Goal: Task Accomplishment & Management: Use online tool/utility

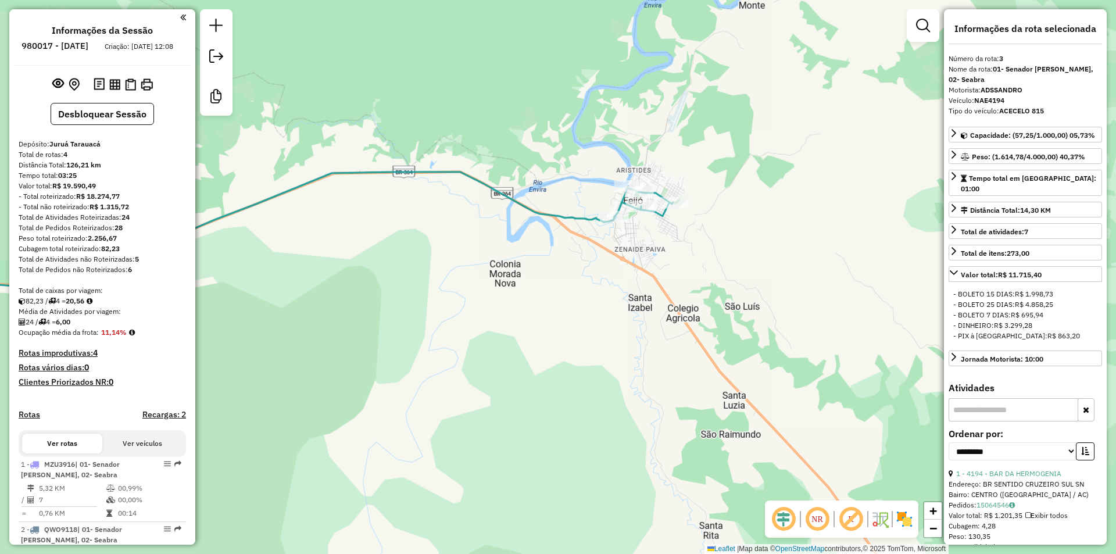
select select "**********"
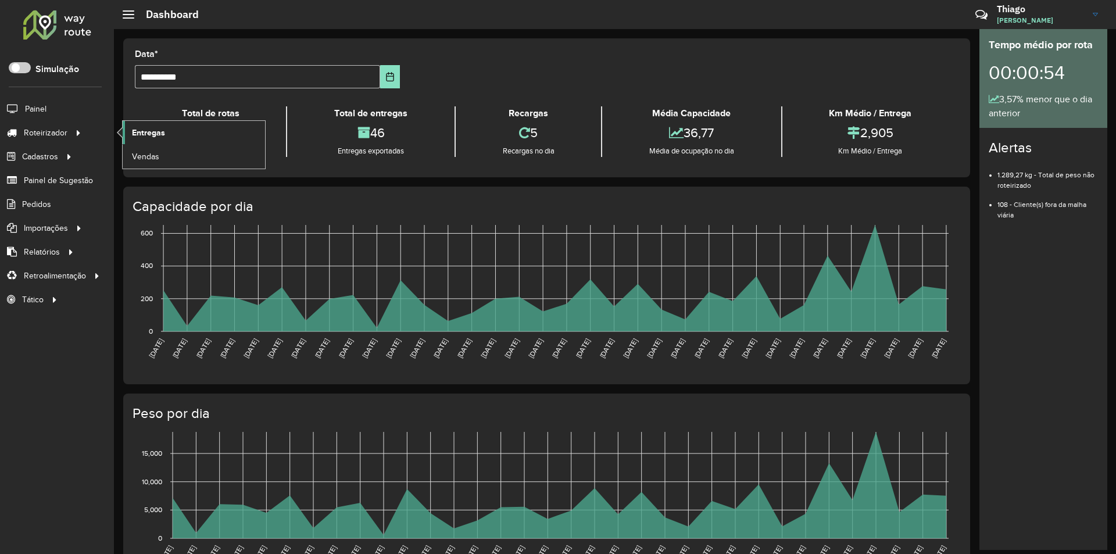
click at [144, 136] on span "Entregas" at bounding box center [148, 133] width 33 height 12
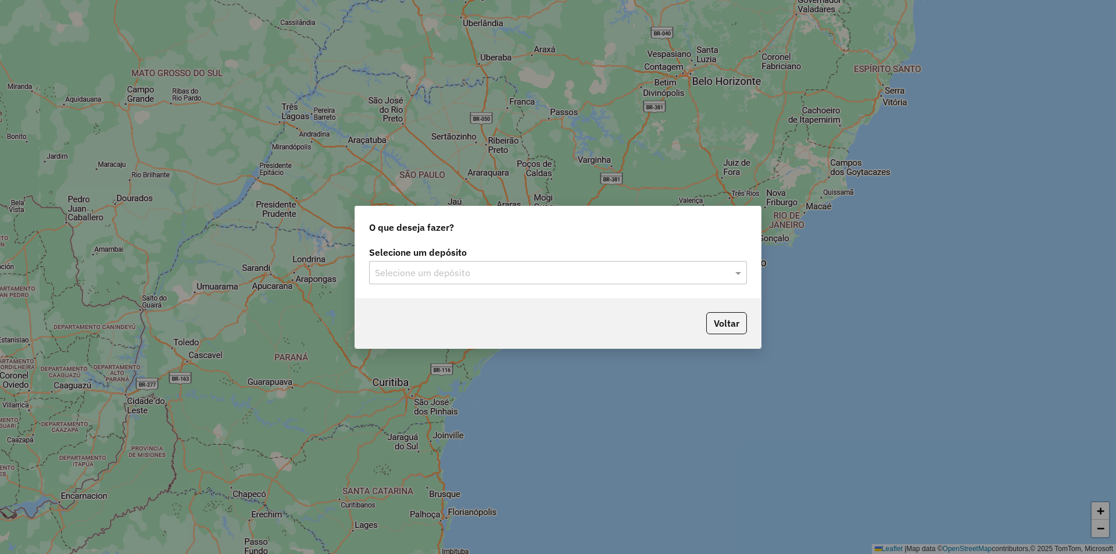
drag, startPoint x: 626, startPoint y: 284, endPoint x: 620, endPoint y: 285, distance: 6.6
click at [625, 284] on div "Selecione um depósito" at bounding box center [558, 272] width 378 height 23
click at [499, 313] on div "Juruá Tarauacá" at bounding box center [558, 306] width 377 height 20
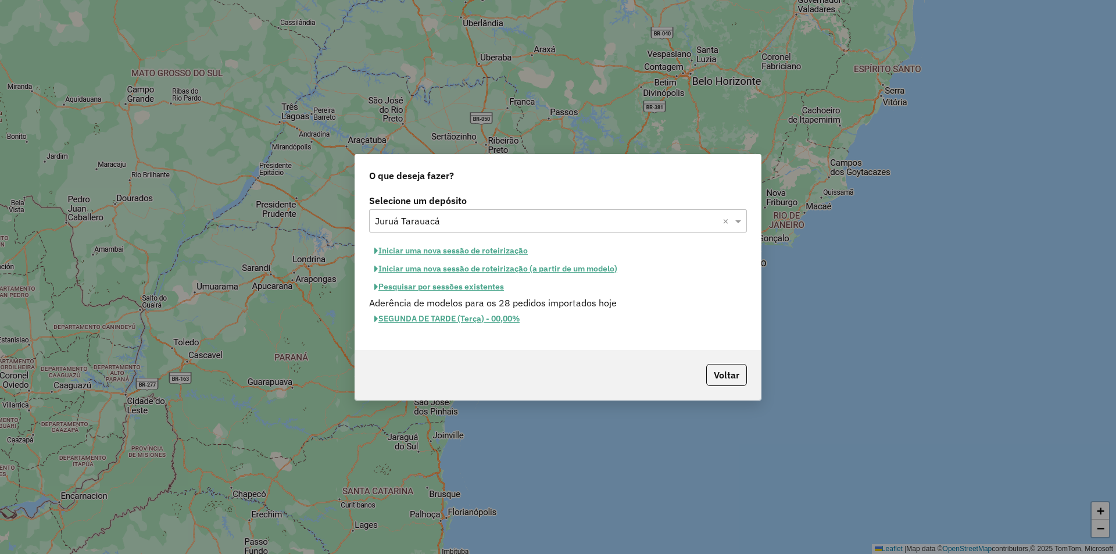
click at [390, 247] on button "Iniciar uma nova sessão de roteirização" at bounding box center [451, 251] width 164 height 18
select select "*"
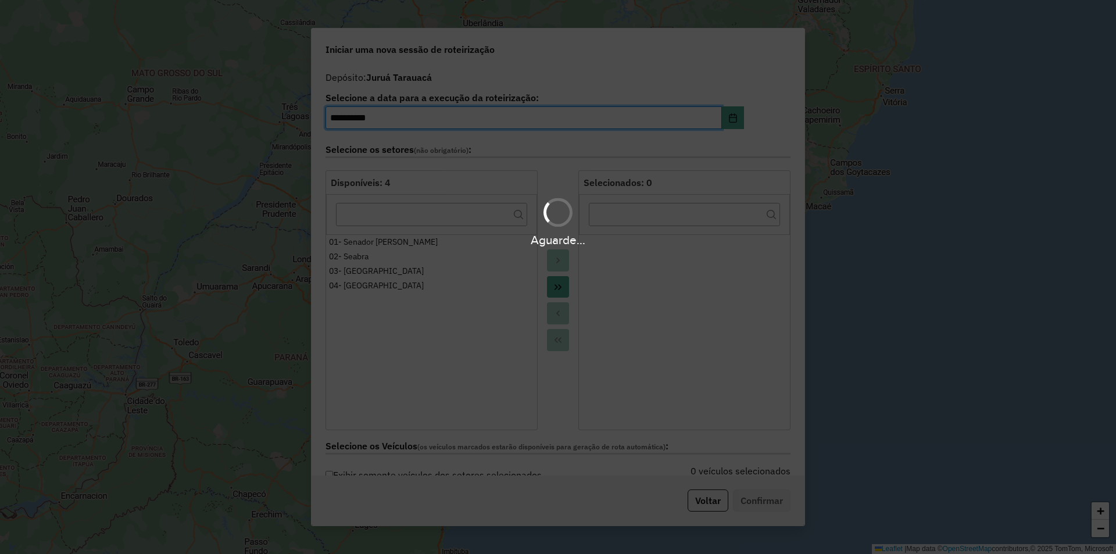
click at [562, 285] on div "Aguarde..." at bounding box center [558, 277] width 1116 height 554
click at [553, 295] on div "Aguarde..." at bounding box center [558, 277] width 1116 height 554
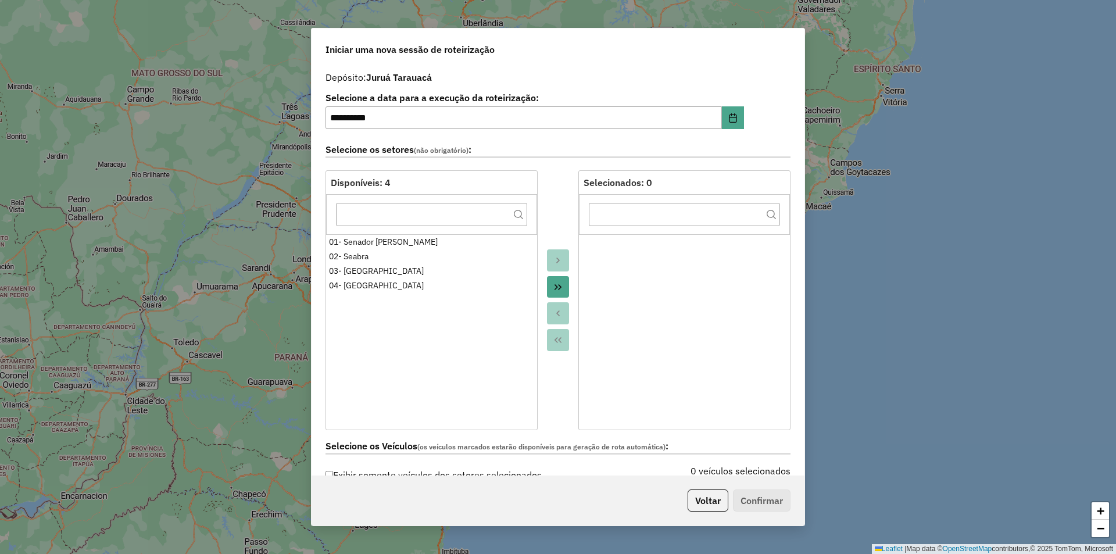
click at [553, 295] on button "Move All to Target" at bounding box center [558, 287] width 22 height 22
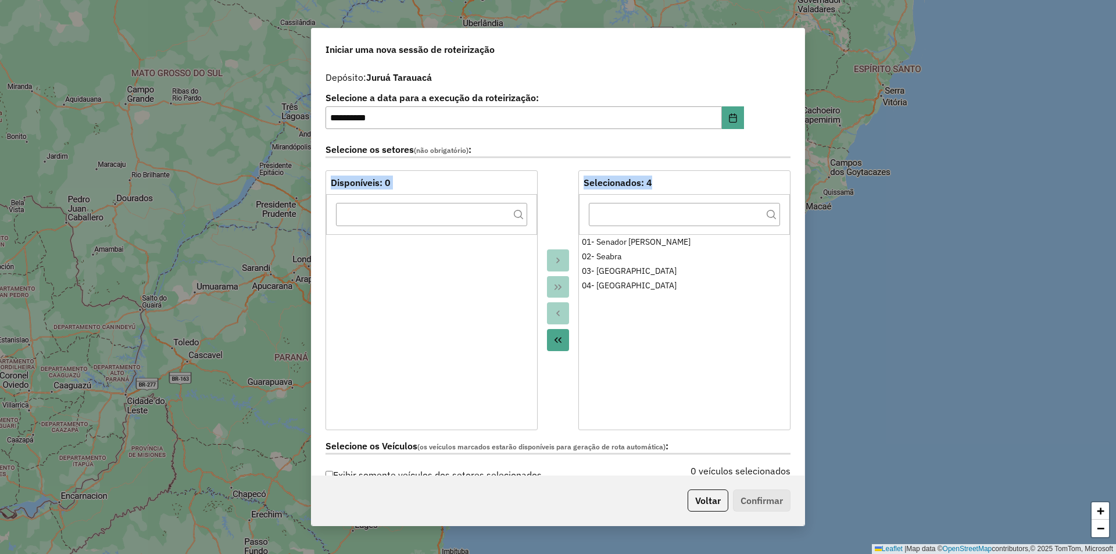
drag, startPoint x: 804, startPoint y: 138, endPoint x: 803, endPoint y: 180, distance: 41.3
click at [804, 187] on div "**********" at bounding box center [558, 277] width 494 height 499
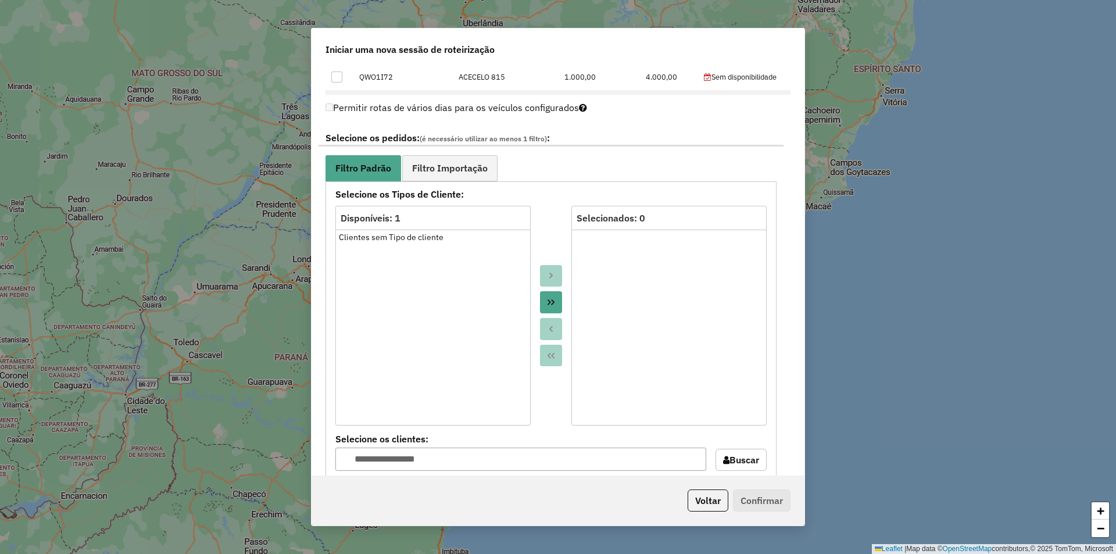
scroll to position [613, 0]
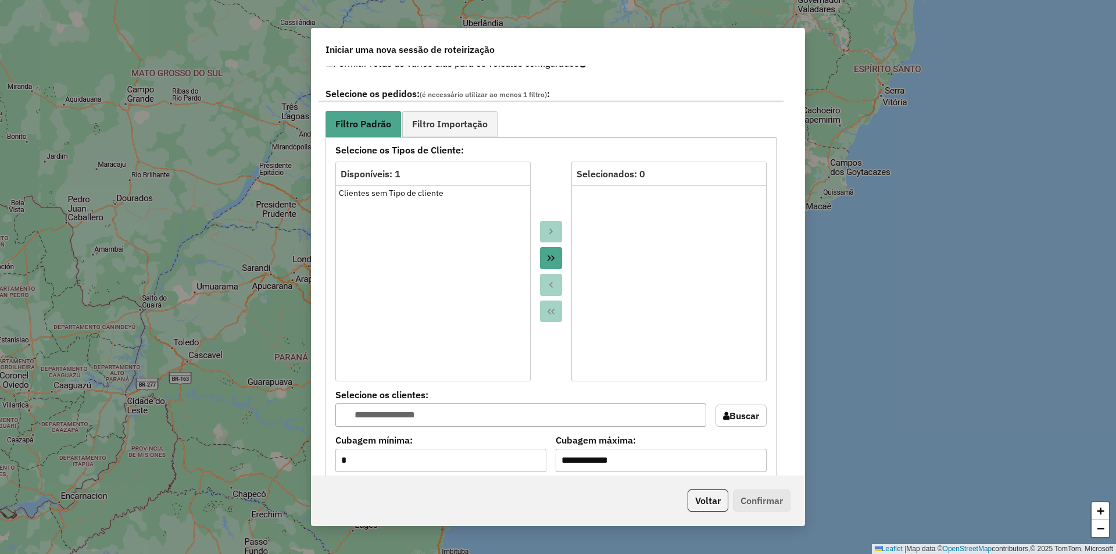
click at [546, 260] on icon "Move All to Target" at bounding box center [550, 257] width 9 height 9
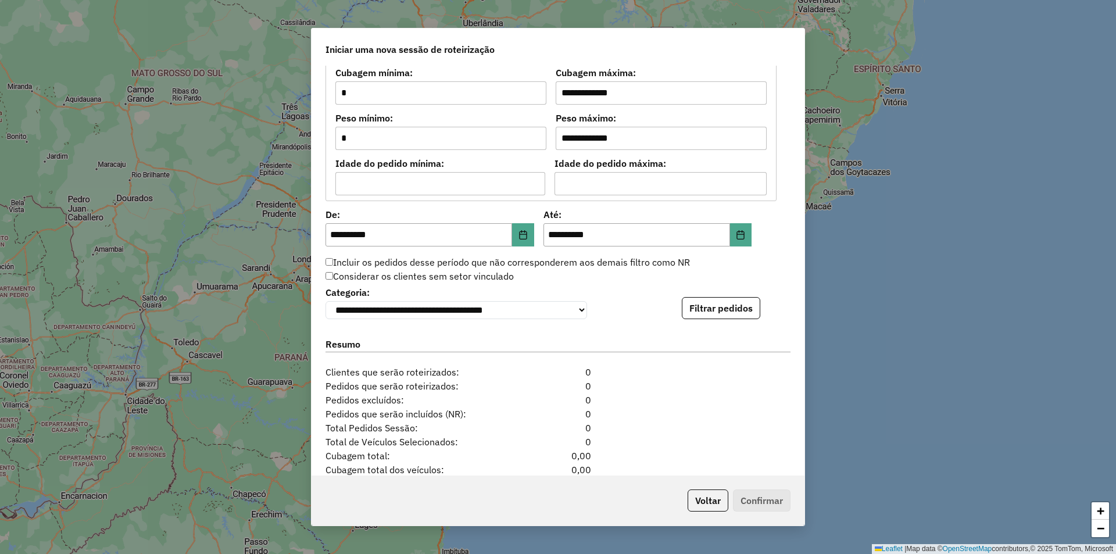
scroll to position [982, 0]
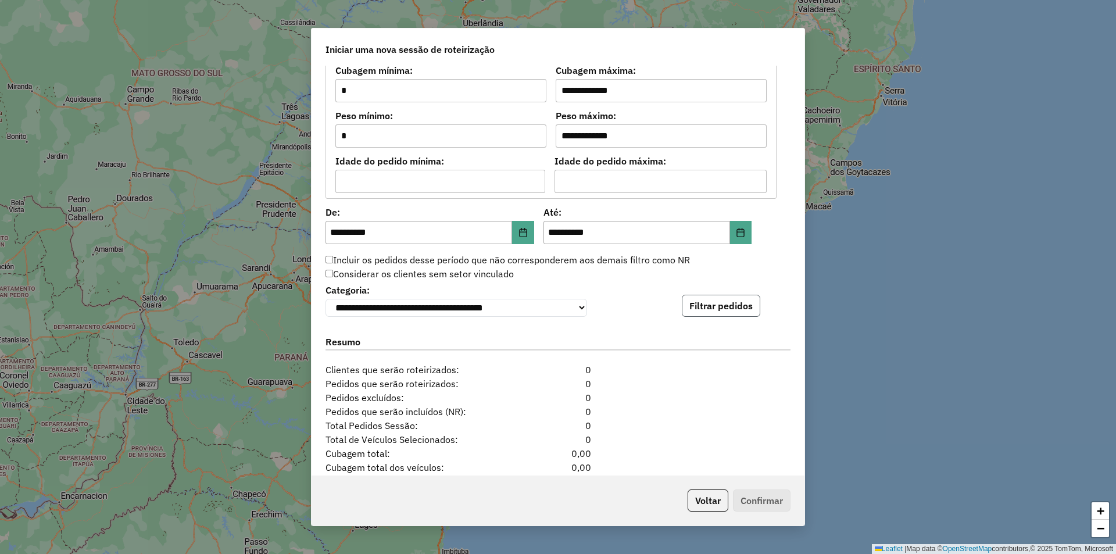
click at [746, 306] on button "Filtrar pedidos" at bounding box center [721, 306] width 78 height 22
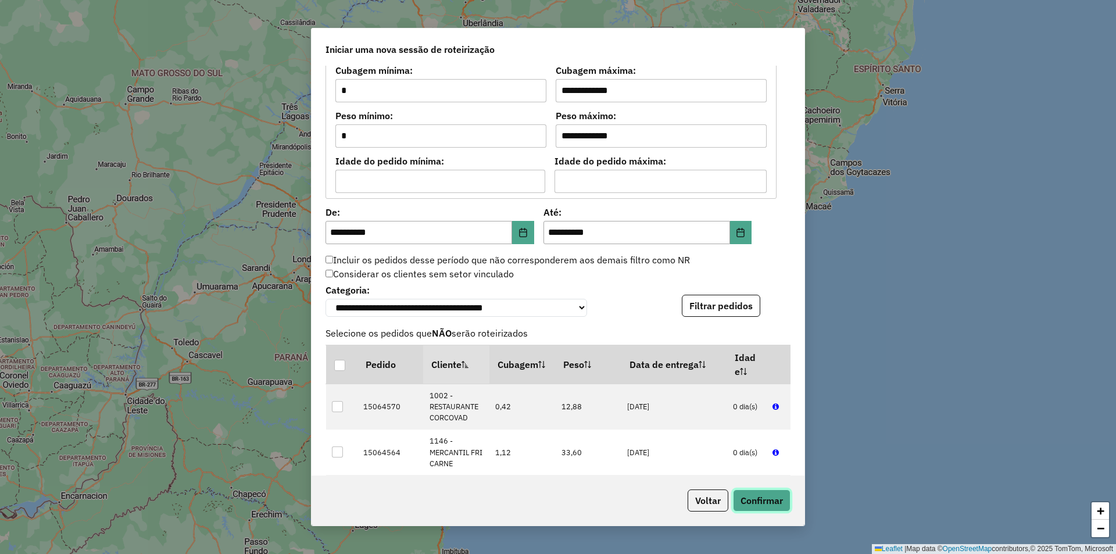
click at [786, 504] on button "Confirmar" at bounding box center [762, 500] width 58 height 22
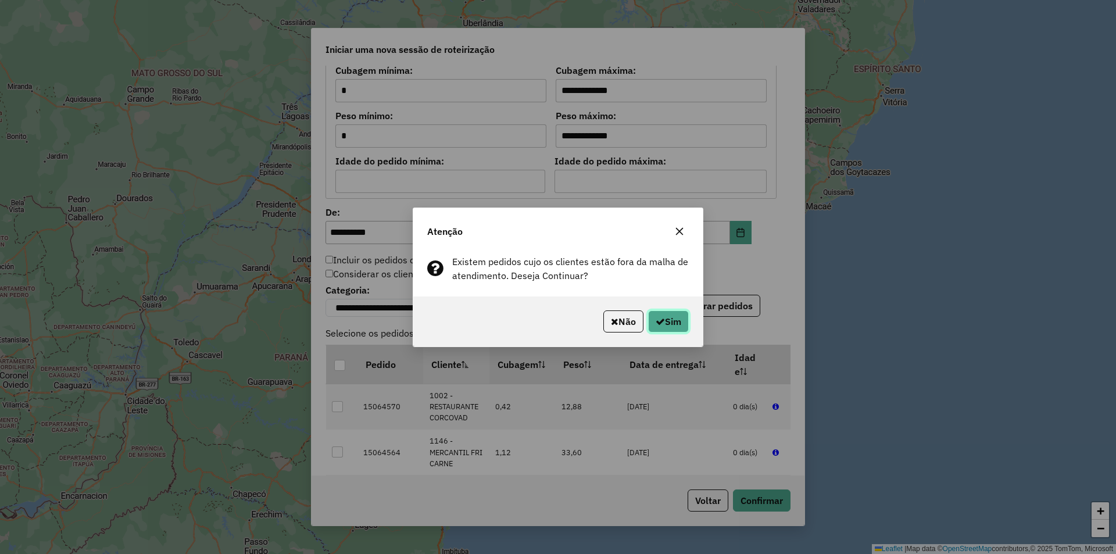
click at [649, 321] on button "Sim" at bounding box center [668, 321] width 41 height 22
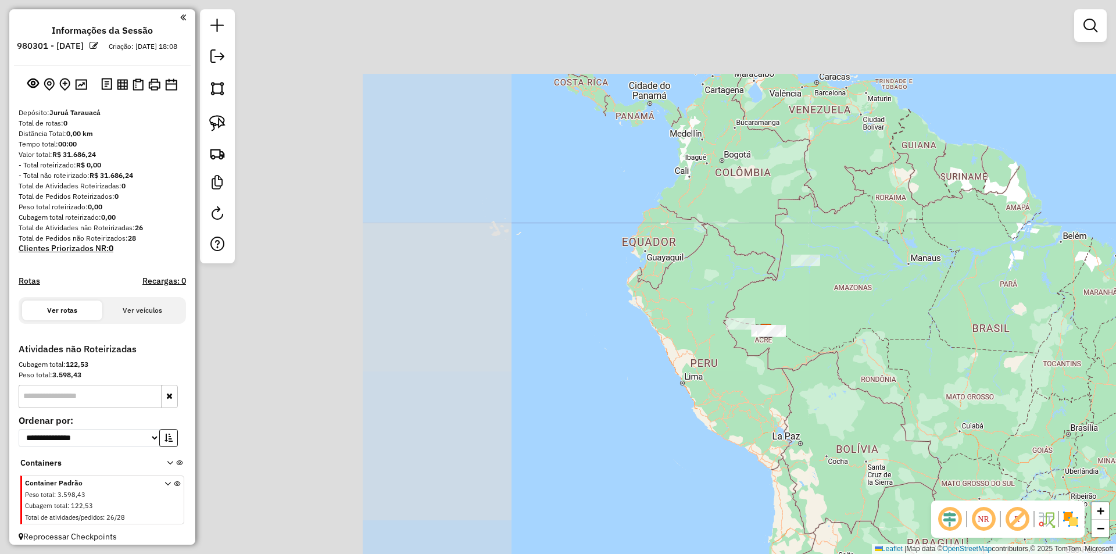
drag, startPoint x: 265, startPoint y: 410, endPoint x: 781, endPoint y: 507, distance: 525.2
click at [786, 510] on div "Janela de atendimento Grade de atendimento Capacidade Transportadoras Veículos …" at bounding box center [558, 277] width 1116 height 554
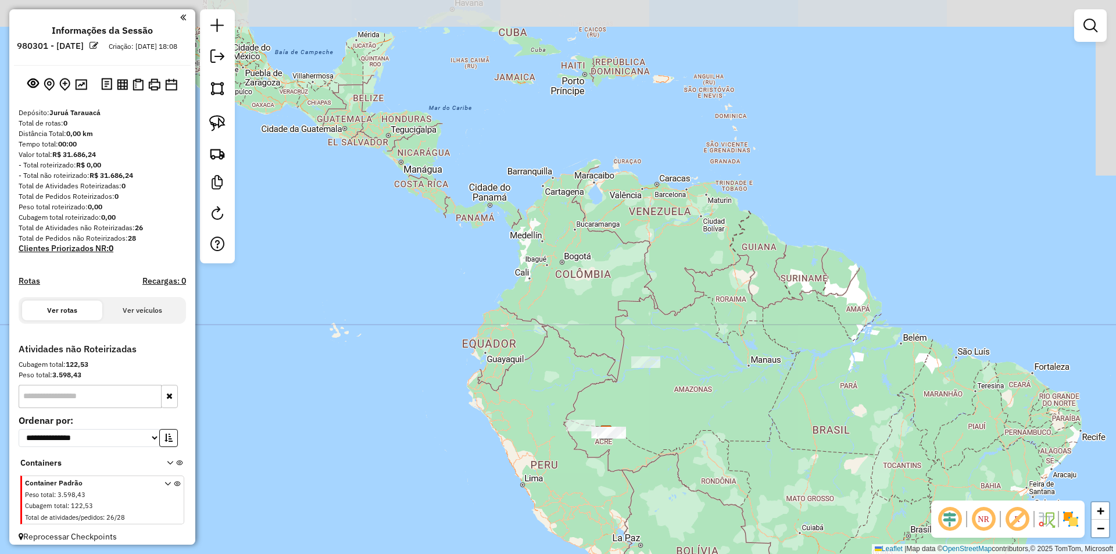
drag, startPoint x: 485, startPoint y: 266, endPoint x: 426, endPoint y: 327, distance: 85.5
click at [341, 353] on div "Janela de atendimento Grade de atendimento Capacidade Transportadoras Veículos …" at bounding box center [558, 277] width 1116 height 554
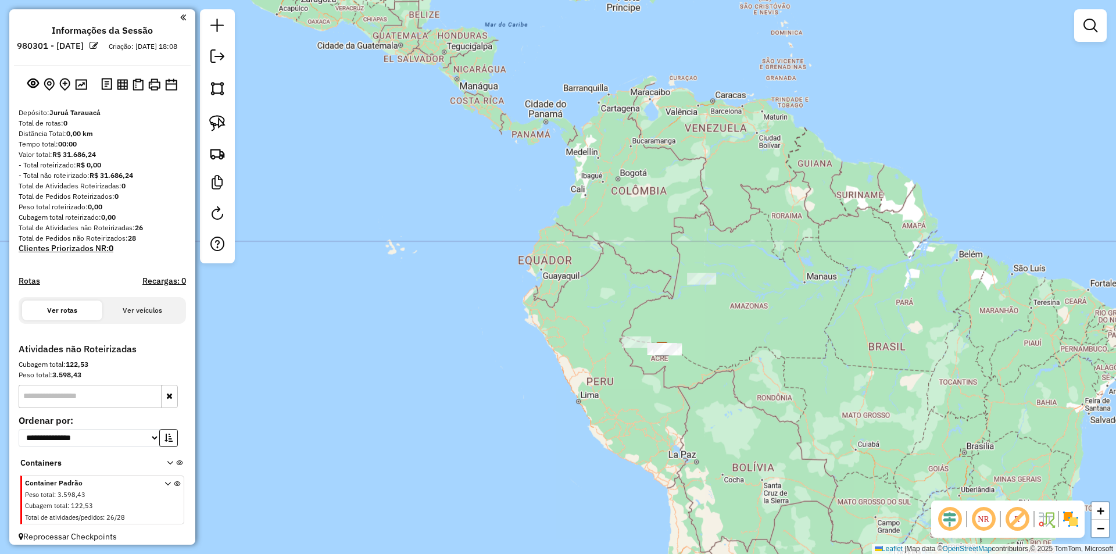
drag, startPoint x: 426, startPoint y: 327, endPoint x: 449, endPoint y: 226, distance: 104.3
click at [449, 226] on div "Janela de atendimento Grade de atendimento Capacidade Transportadoras Veículos …" at bounding box center [558, 277] width 1116 height 554
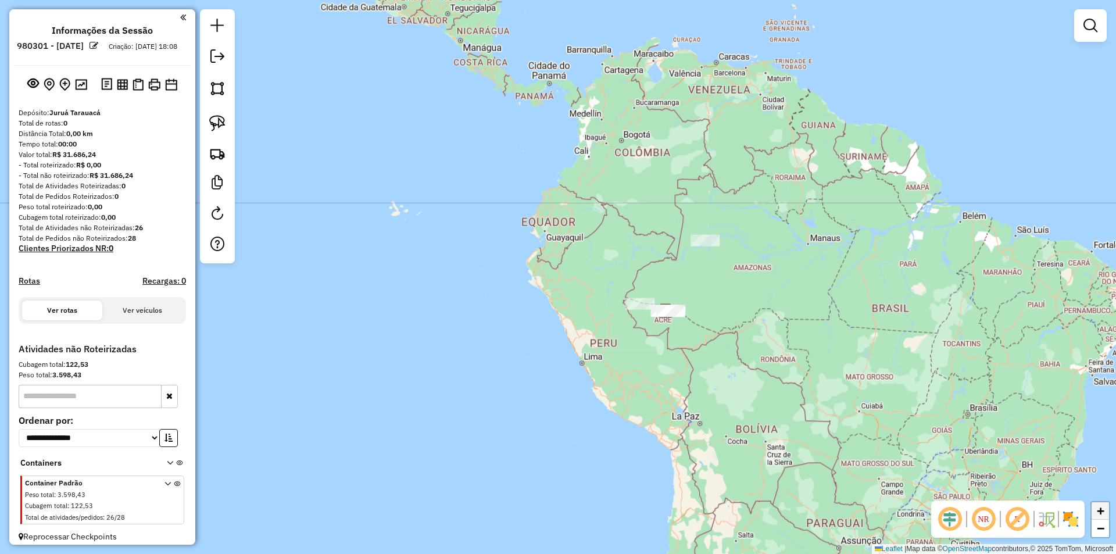
click at [1097, 508] on span "+" at bounding box center [1101, 510] width 8 height 15
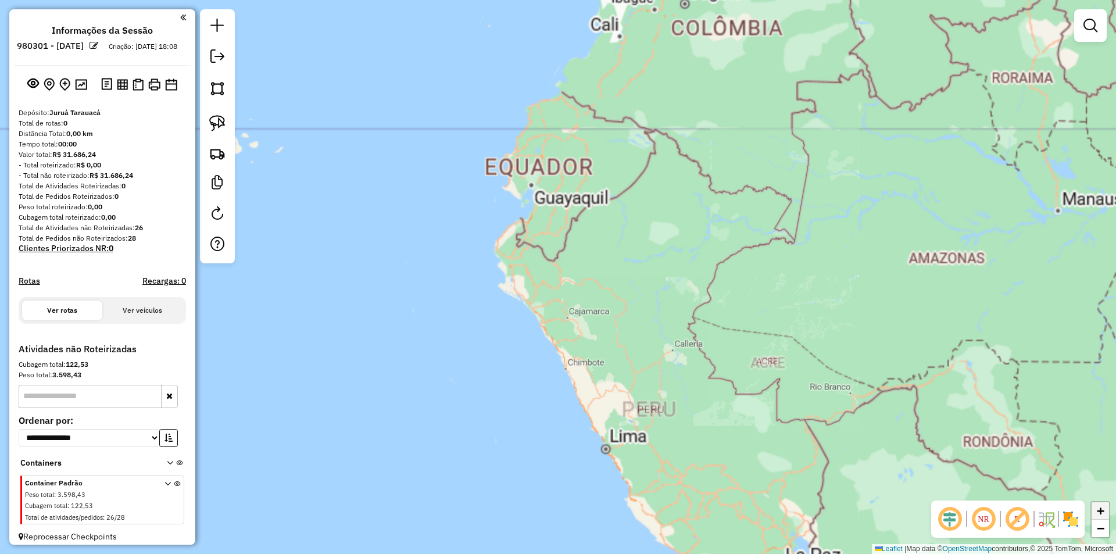
click at [1097, 508] on span "+" at bounding box center [1101, 510] width 8 height 15
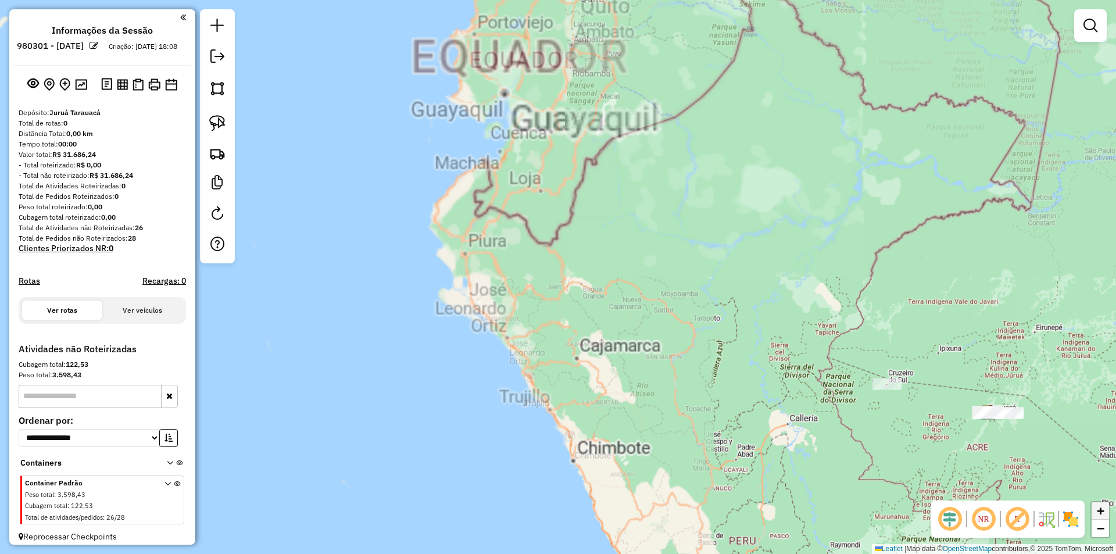
click at [1097, 508] on span "+" at bounding box center [1101, 510] width 8 height 15
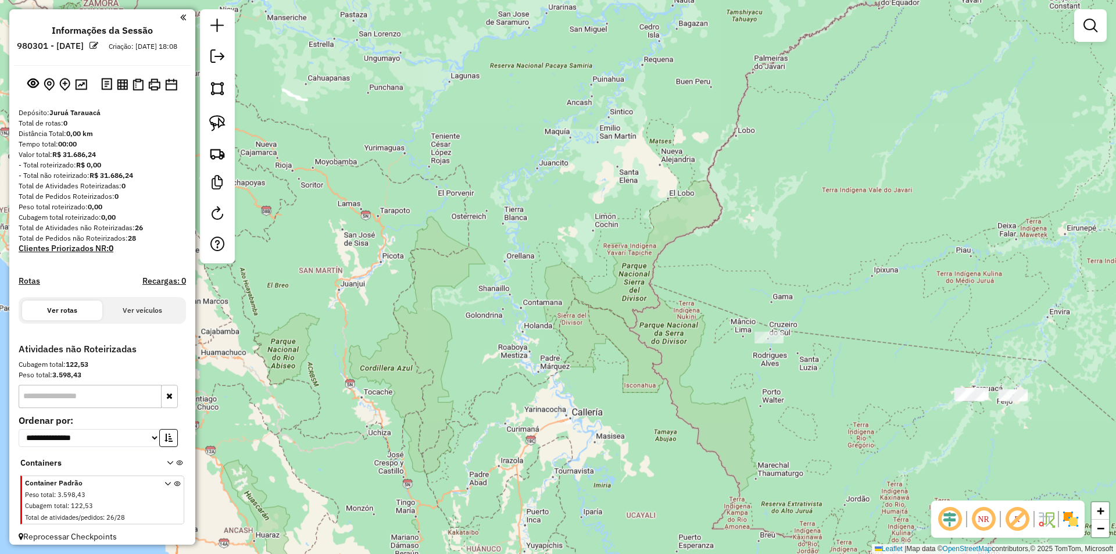
drag, startPoint x: 950, startPoint y: 421, endPoint x: 577, endPoint y: 298, distance: 393.7
click at [577, 298] on div "Janela de atendimento Grade de atendimento Capacidade Transportadoras Veículos …" at bounding box center [558, 277] width 1116 height 554
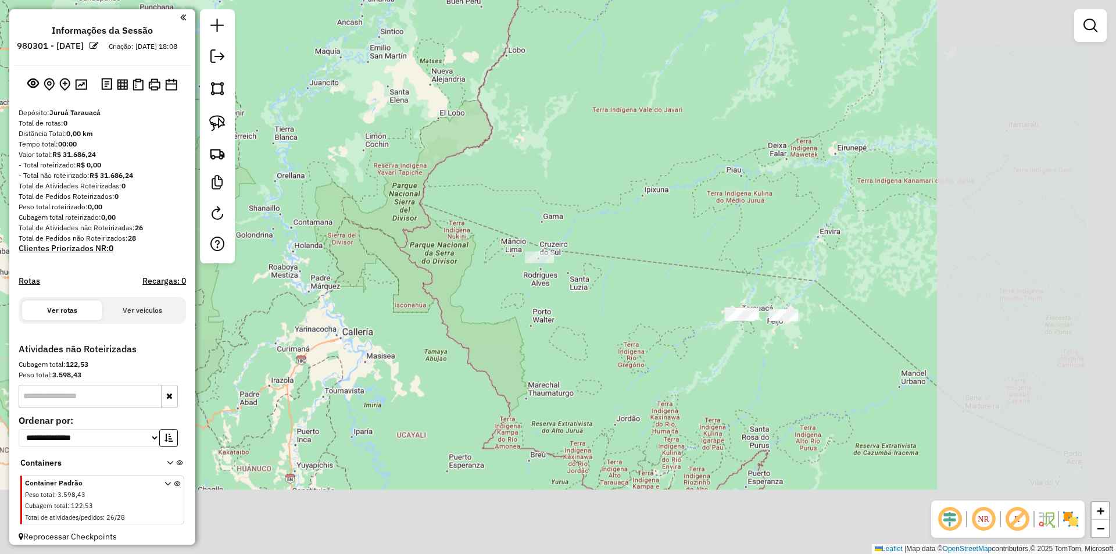
drag, startPoint x: 555, startPoint y: 289, endPoint x: 343, endPoint y: 216, distance: 223.9
click at [343, 216] on div "Janela de atendimento Grade de atendimento Capacidade Transportadoras Veículos …" at bounding box center [558, 277] width 1116 height 554
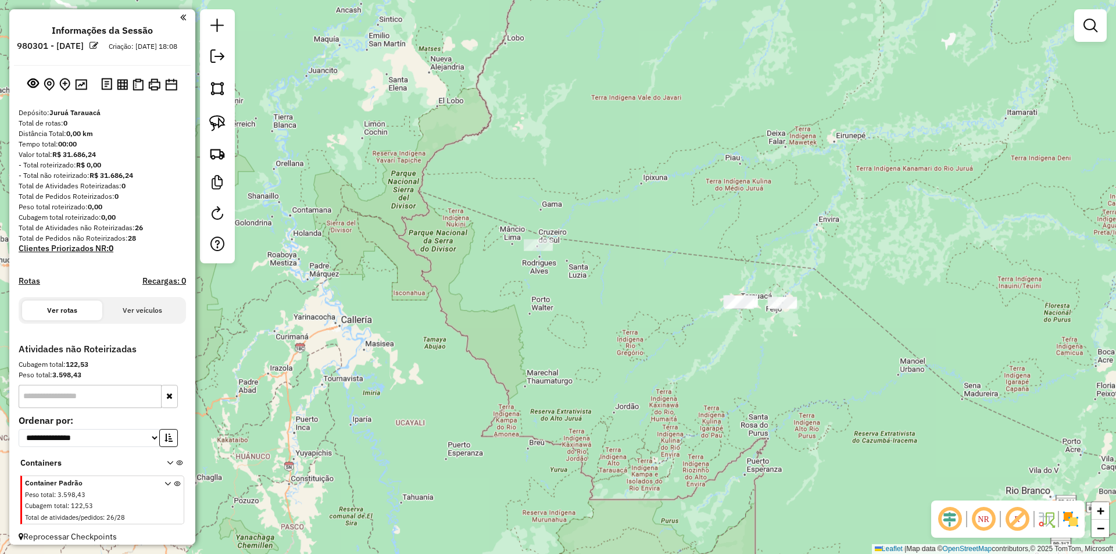
click at [708, 306] on div "Janela de atendimento Grade de atendimento Capacidade Transportadoras Veículos …" at bounding box center [558, 277] width 1116 height 554
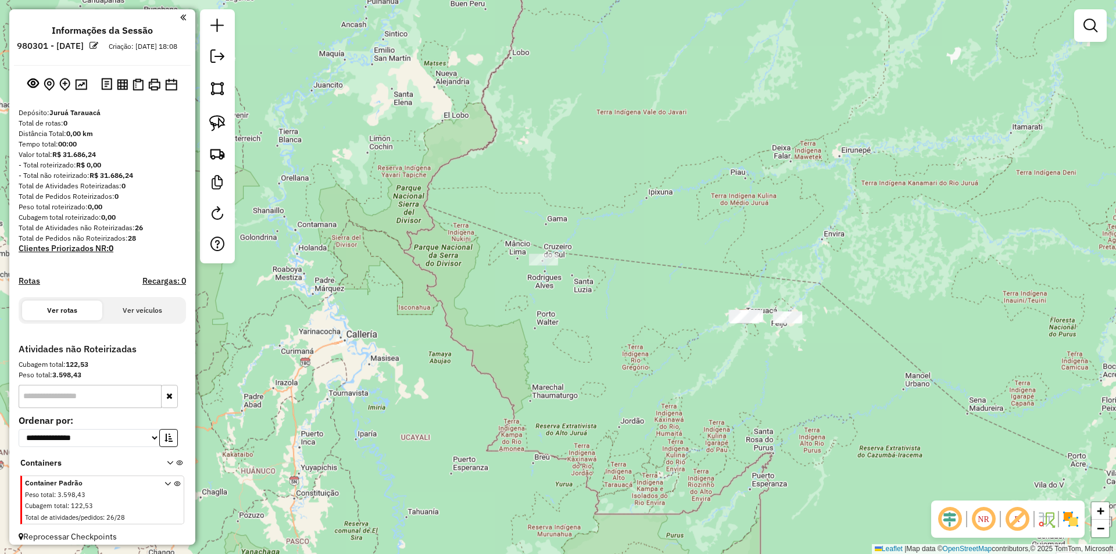
drag, startPoint x: 708, startPoint y: 306, endPoint x: 926, endPoint y: 391, distance: 233.9
click at [721, 320] on div "Janela de atendimento Grade de atendimento Capacidade Transportadoras Veículos …" at bounding box center [558, 277] width 1116 height 554
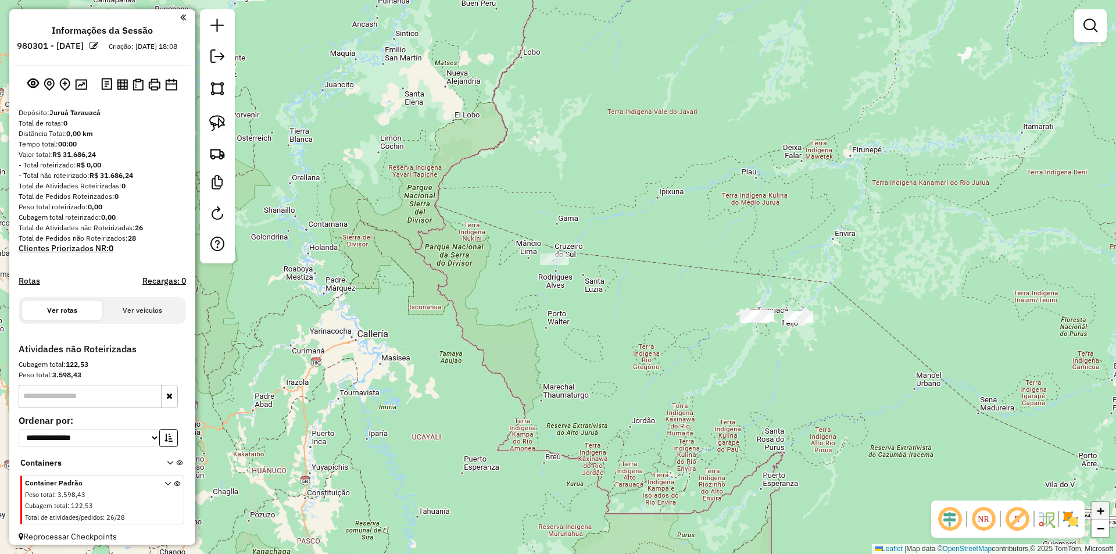
click at [1103, 508] on span "+" at bounding box center [1101, 510] width 8 height 15
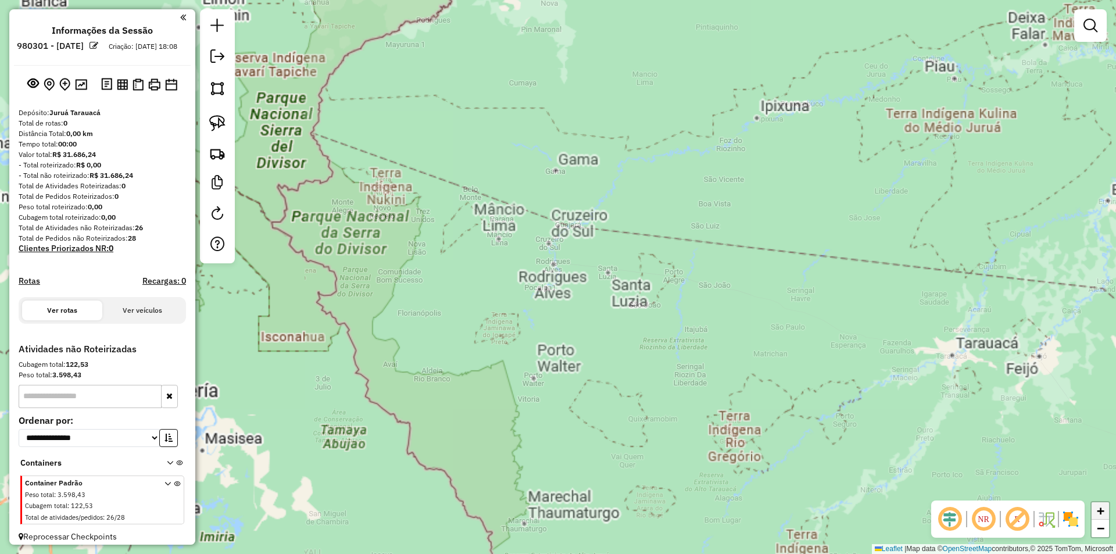
click at [1103, 508] on span "+" at bounding box center [1101, 510] width 8 height 15
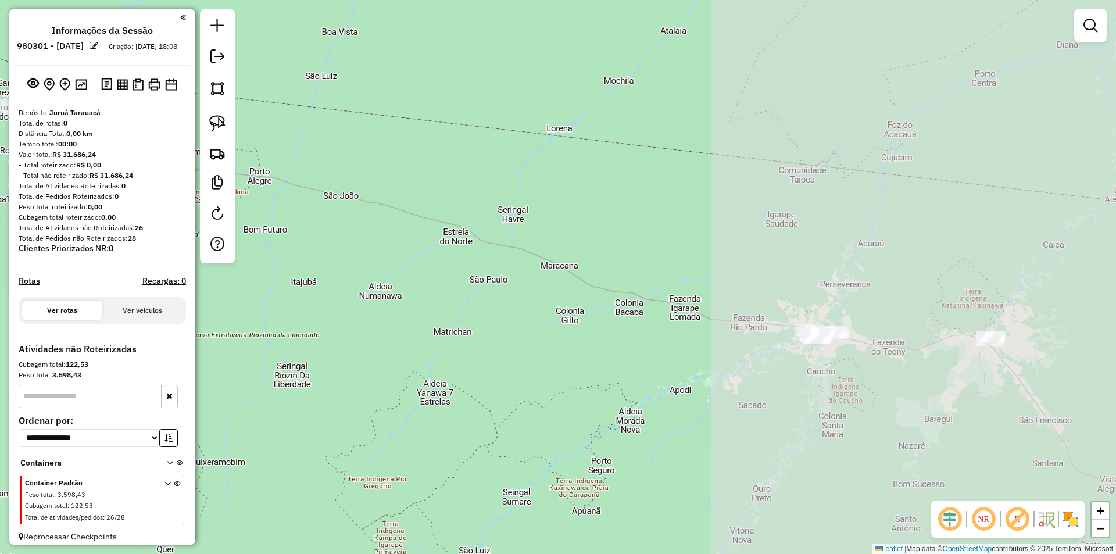
drag, startPoint x: 806, startPoint y: 406, endPoint x: 575, endPoint y: 338, distance: 241.1
click at [527, 339] on div "Janela de atendimento Grade de atendimento Capacidade Transportadoras Veículos …" at bounding box center [558, 277] width 1116 height 554
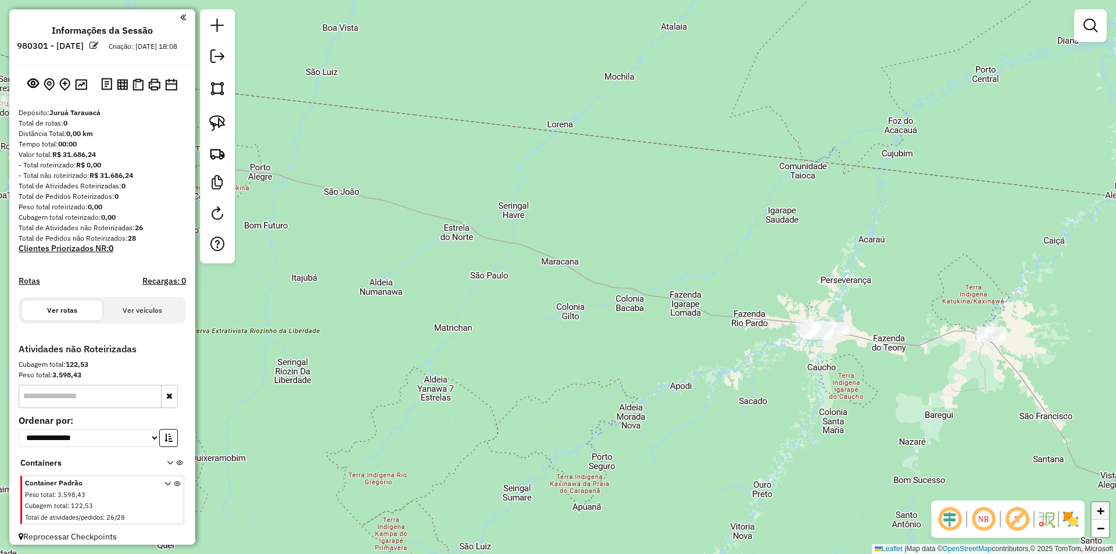
click at [1096, 511] on link "+" at bounding box center [1100, 510] width 17 height 17
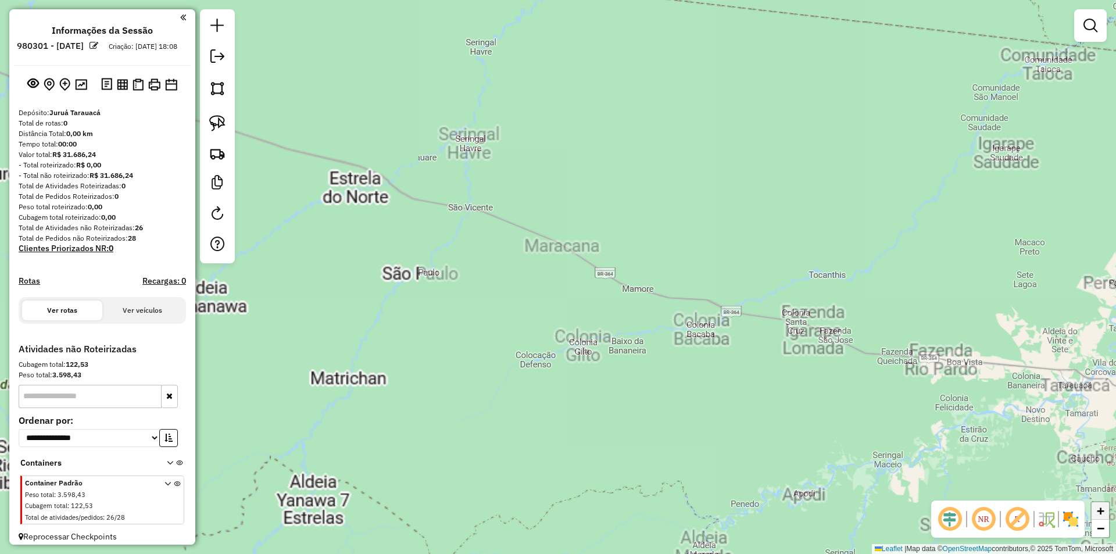
click at [1096, 511] on link "+" at bounding box center [1100, 510] width 17 height 17
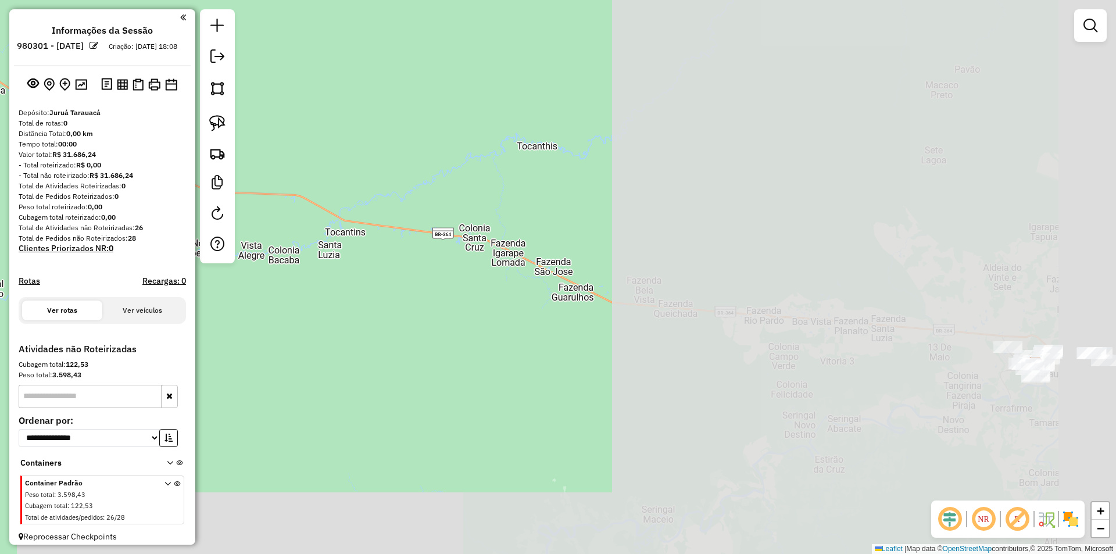
drag, startPoint x: 951, startPoint y: 426, endPoint x: 443, endPoint y: 307, distance: 521.8
click at [443, 307] on div "Janela de atendimento Grade de atendimento Capacidade Transportadoras Veículos …" at bounding box center [558, 277] width 1116 height 554
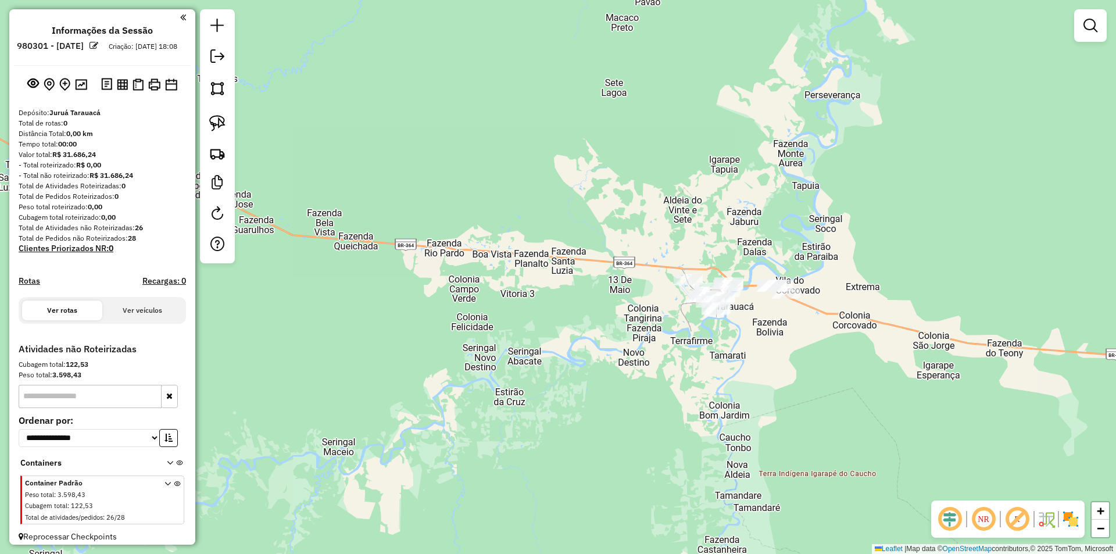
drag, startPoint x: 847, startPoint y: 407, endPoint x: 659, endPoint y: 357, distance: 194.3
click at [659, 357] on div "Janela de atendimento Grade de atendimento Capacidade Transportadoras Veículos …" at bounding box center [558, 277] width 1116 height 554
click at [1094, 503] on link "+" at bounding box center [1100, 510] width 17 height 17
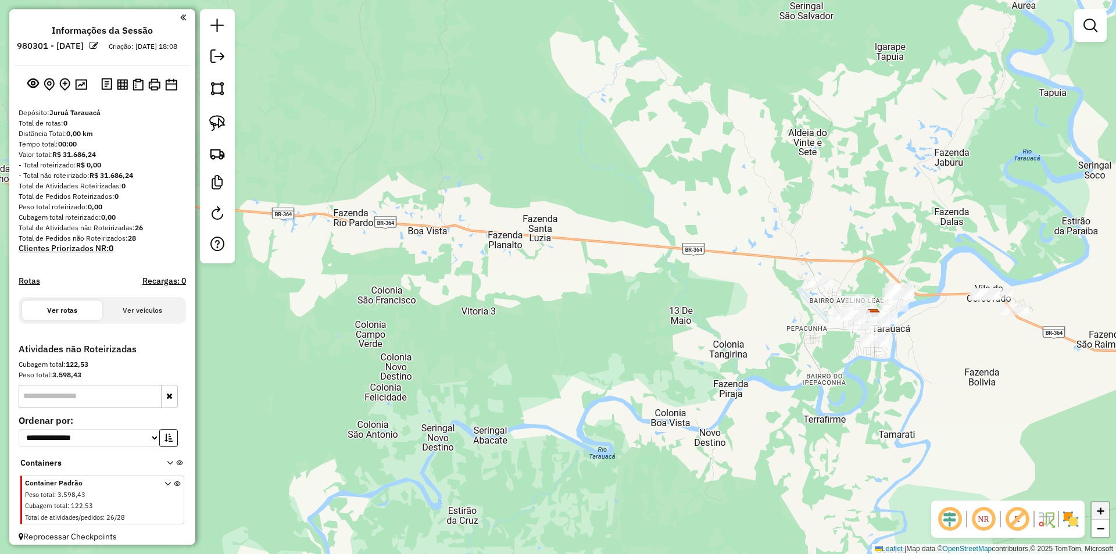
click at [1097, 503] on link "+" at bounding box center [1100, 510] width 17 height 17
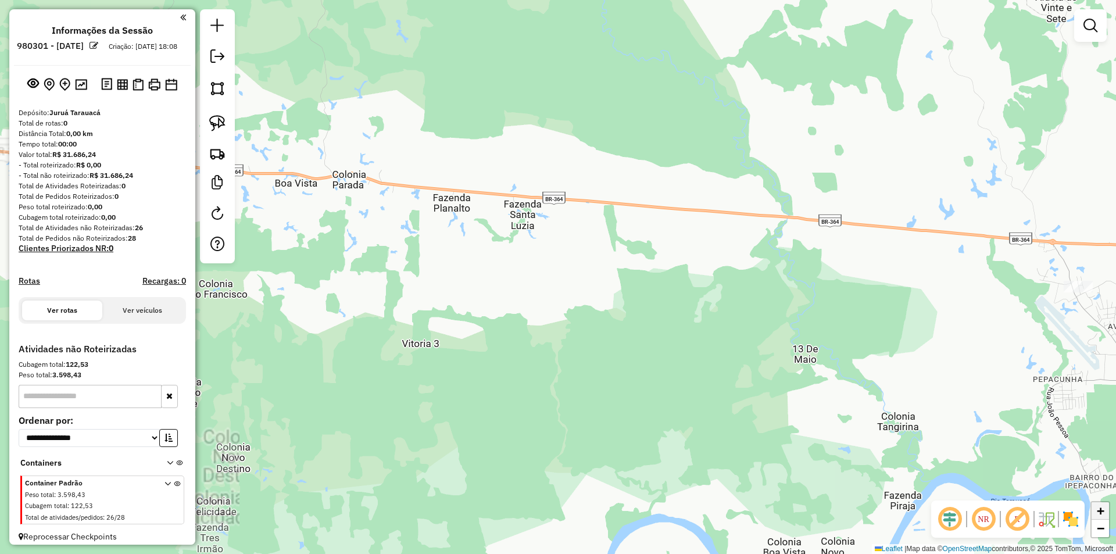
click at [1097, 503] on link "+" at bounding box center [1100, 510] width 17 height 17
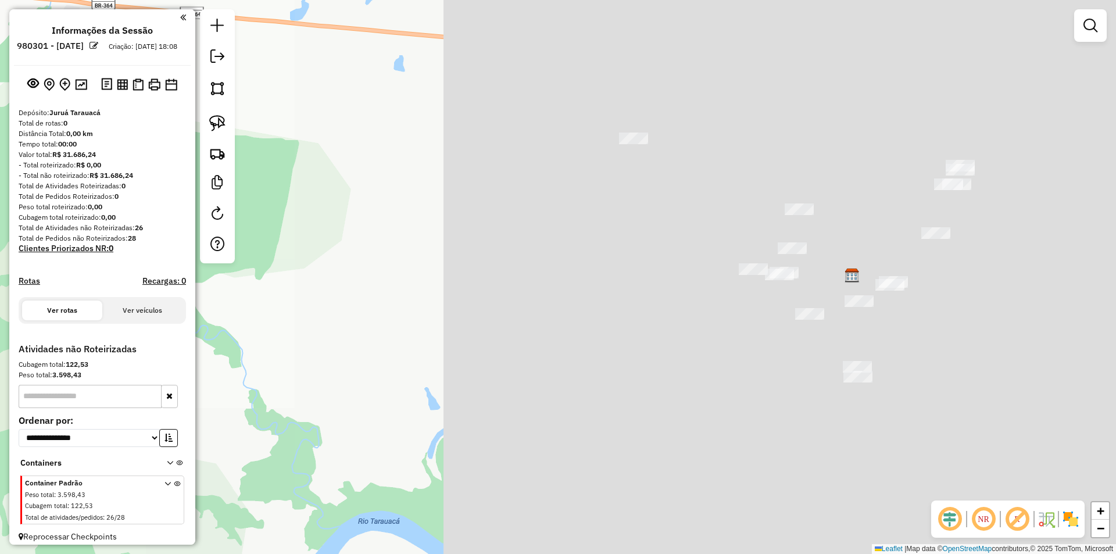
drag, startPoint x: 1017, startPoint y: 437, endPoint x: 56, endPoint y: 280, distance: 973.6
click at [56, 280] on hb-router-mapa "**********" at bounding box center [558, 277] width 1116 height 554
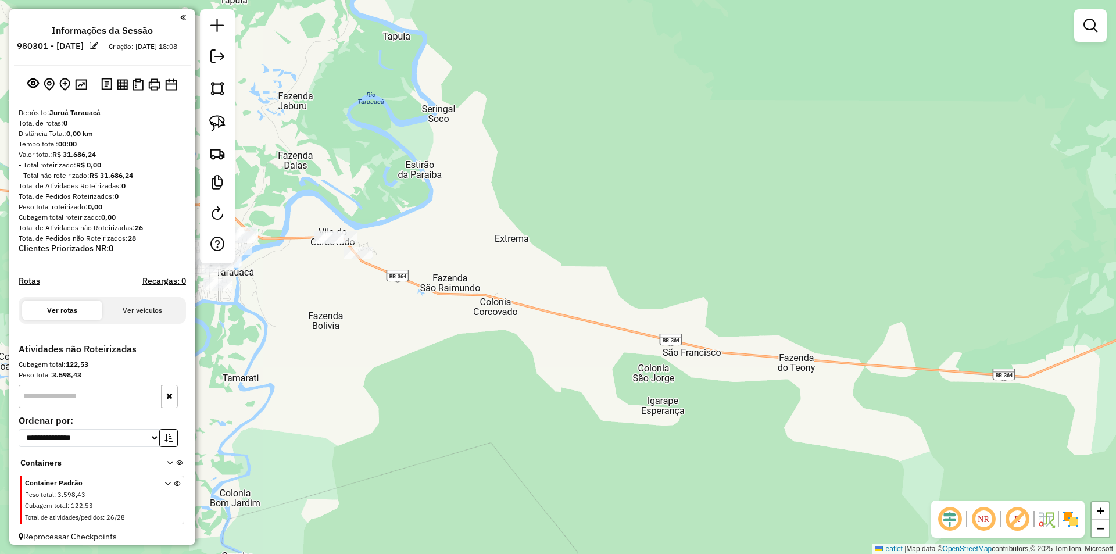
drag, startPoint x: 131, startPoint y: 134, endPoint x: 641, endPoint y: 234, distance: 519.5
click at [641, 234] on hb-router-mapa "**********" at bounding box center [558, 277] width 1116 height 554
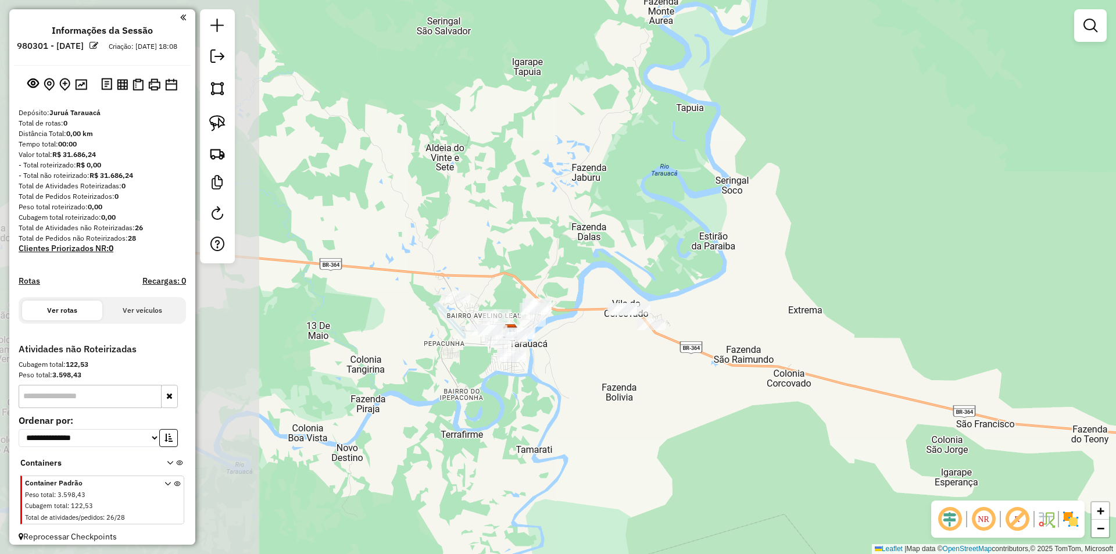
drag, startPoint x: 417, startPoint y: 192, endPoint x: 711, endPoint y: 265, distance: 302.5
click at [712, 264] on div "Janela de atendimento Grade de atendimento Capacidade Transportadoras Veículos …" at bounding box center [558, 277] width 1116 height 554
click at [558, 259] on div "Janela de atendimento Grade de atendimento Capacidade Transportadoras Veículos …" at bounding box center [558, 277] width 1116 height 554
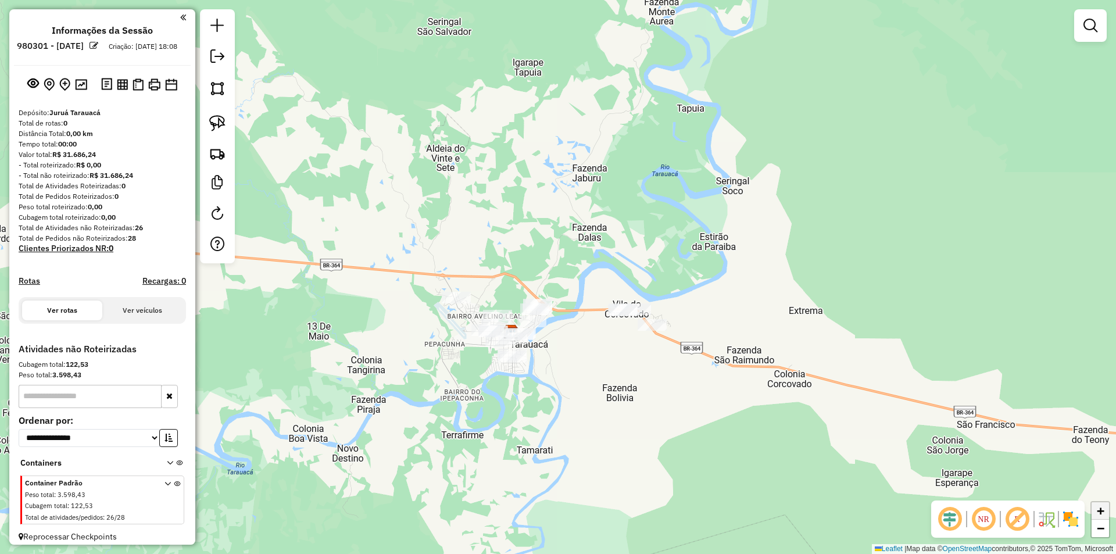
click at [1099, 508] on span "+" at bounding box center [1101, 510] width 8 height 15
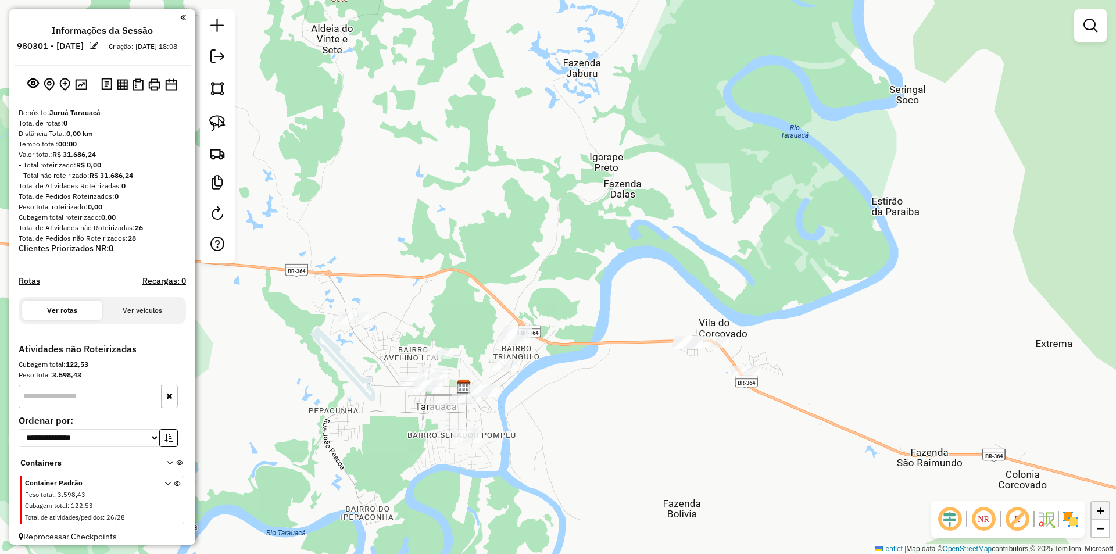
drag, startPoint x: 1099, startPoint y: 508, endPoint x: 1105, endPoint y: 507, distance: 5.9
click at [1100, 508] on span "+" at bounding box center [1101, 510] width 8 height 15
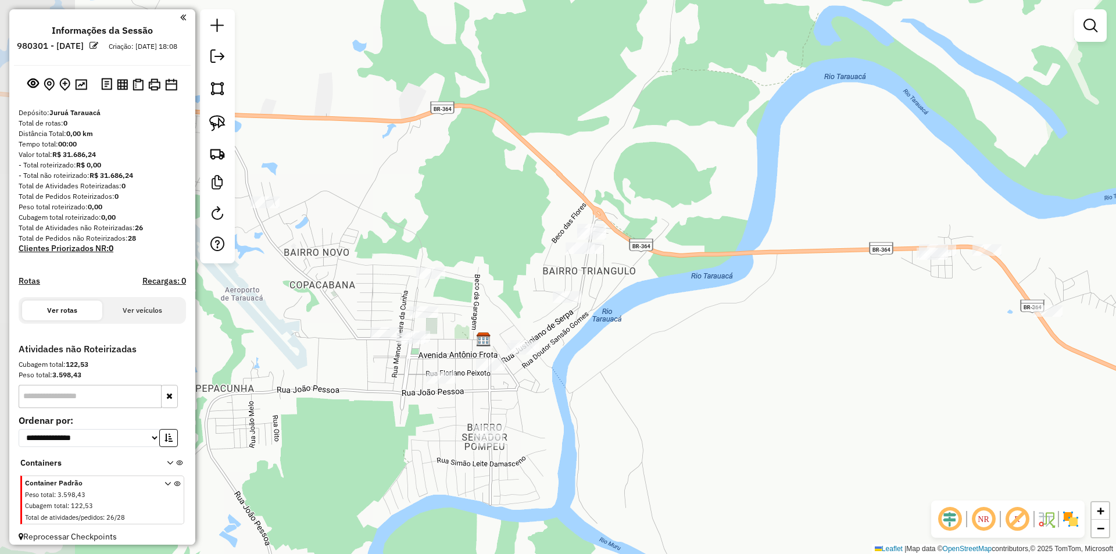
drag, startPoint x: 888, startPoint y: 403, endPoint x: 1005, endPoint y: 246, distance: 195.9
click at [1005, 246] on div "Janela de atendimento Grade de atendimento Capacidade Transportadoras Veículos …" at bounding box center [558, 277] width 1116 height 554
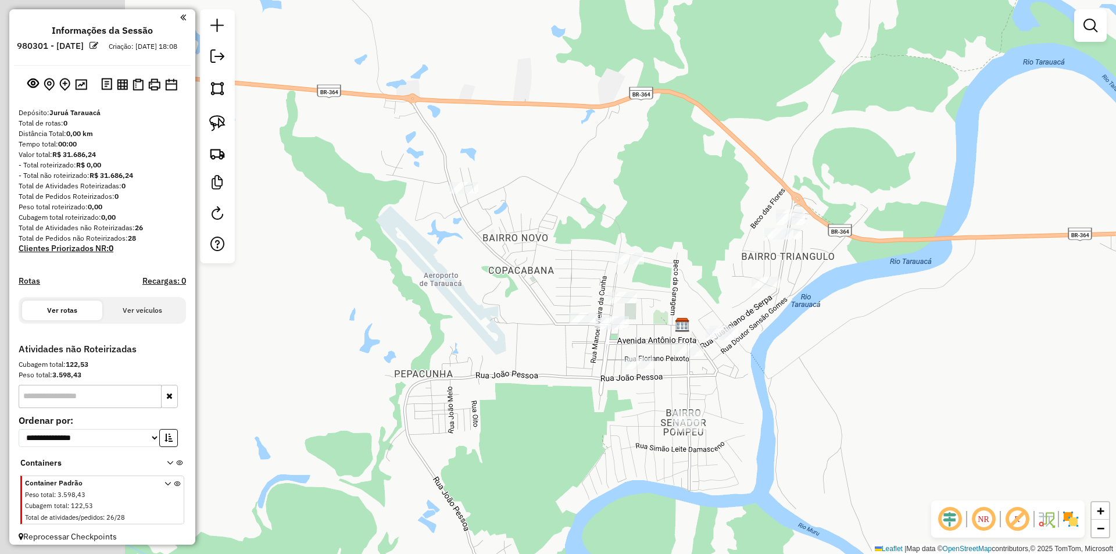
drag, startPoint x: 754, startPoint y: 253, endPoint x: 950, endPoint y: 238, distance: 195.8
click at [950, 238] on div "Janela de atendimento Grade de atendimento Capacidade Transportadoras Veículos …" at bounding box center [558, 277] width 1116 height 554
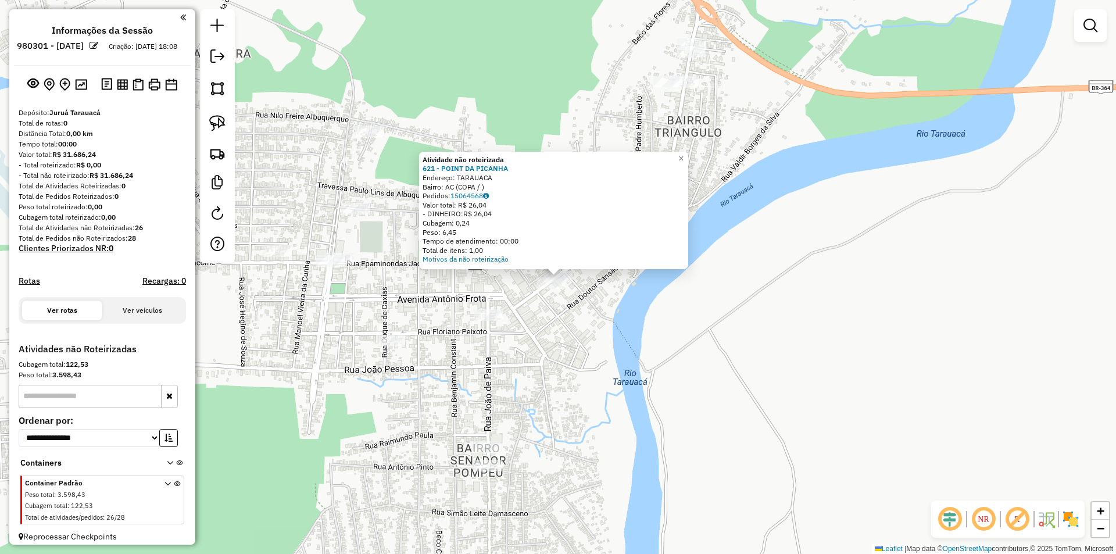
click at [575, 295] on div "Atividade não roteirizada 621 - POINT DA PICANHA Endereço: TARAUACA Bairro: AC …" at bounding box center [558, 277] width 1116 height 554
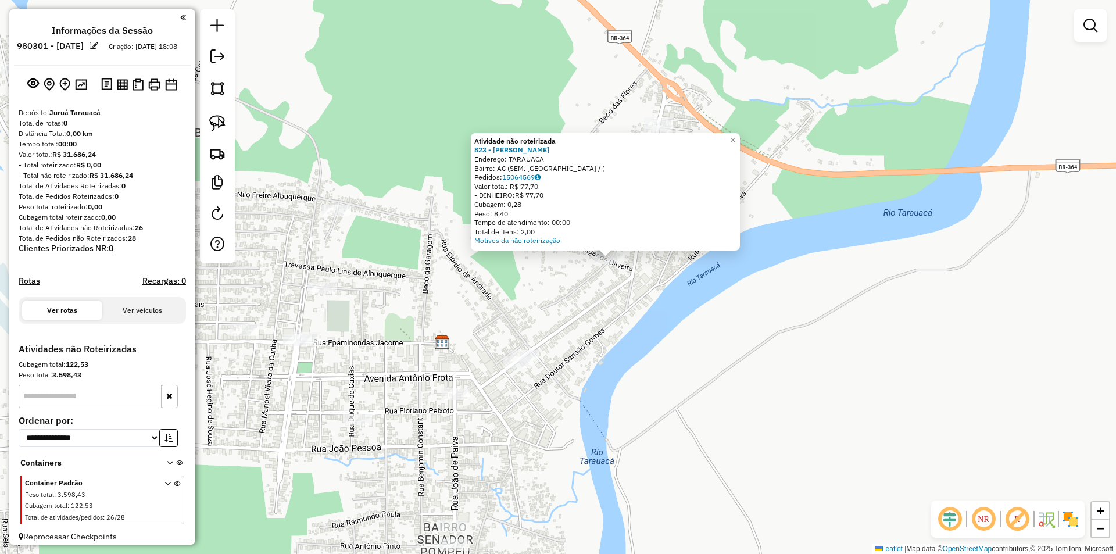
drag, startPoint x: 488, startPoint y: 349, endPoint x: 578, endPoint y: 300, distance: 101.7
click at [578, 300] on div "Atividade não roteirizada 823 - [PERSON_NAME]: TARAUACA Bairro: AC (SEM. POMPEU…" at bounding box center [558, 277] width 1116 height 554
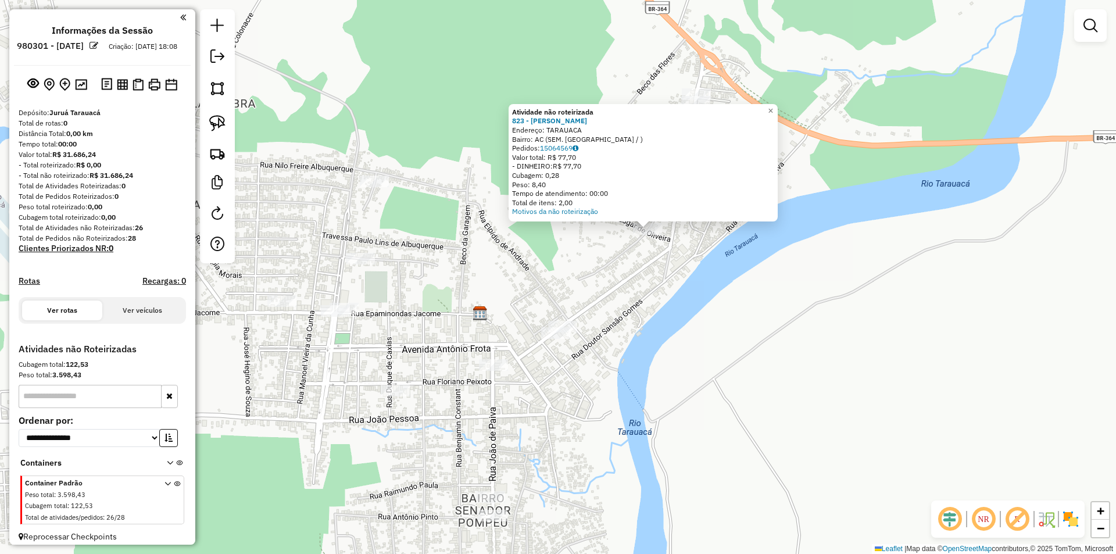
click at [510, 357] on div "Atividade não roteirizada 823 - [PERSON_NAME]: TARAUACA Bairro: AC (SEM. POMPEU…" at bounding box center [558, 277] width 1116 height 554
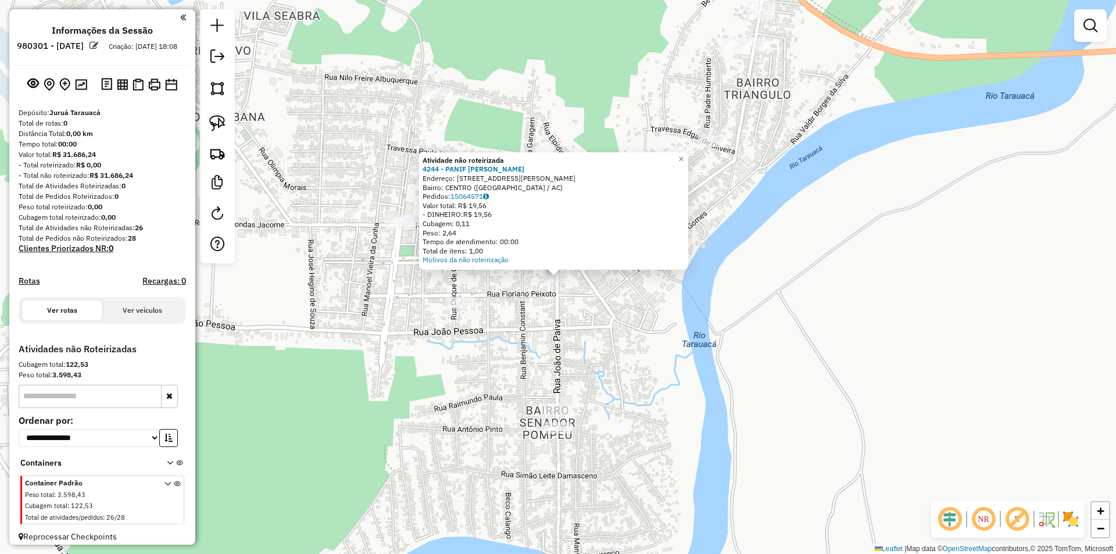
click at [535, 407] on div "Atividade não roteirizada 4244 - PANIF [PERSON_NAME]: [STREET_ADDRESS][PERSON_N…" at bounding box center [558, 277] width 1116 height 554
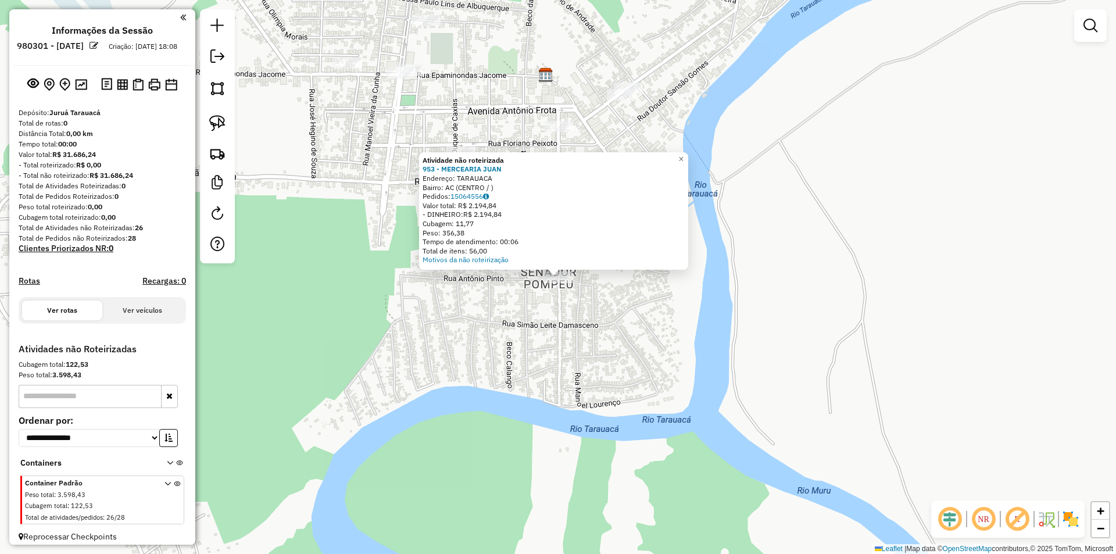
click at [561, 300] on div "Atividade não roteirizada 953 - MERCEARIA [PERSON_NAME]: TARAUACA Bairro: AC (C…" at bounding box center [558, 277] width 1116 height 554
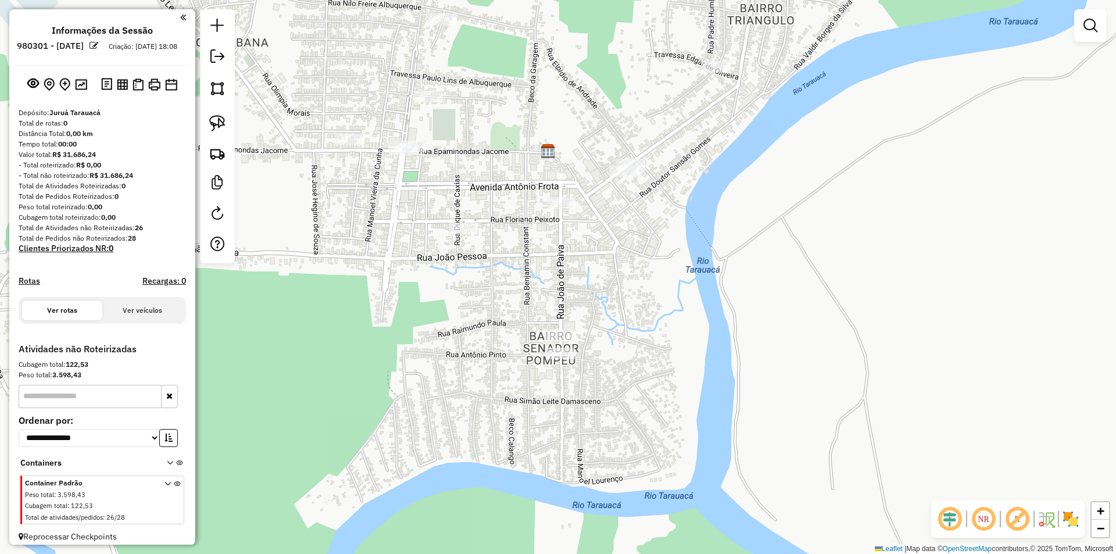
drag, startPoint x: 576, startPoint y: 434, endPoint x: 557, endPoint y: 383, distance: 54.1
click at [573, 439] on div "Janela de atendimento Grade de atendimento Capacidade Transportadoras Veículos …" at bounding box center [558, 277] width 1116 height 554
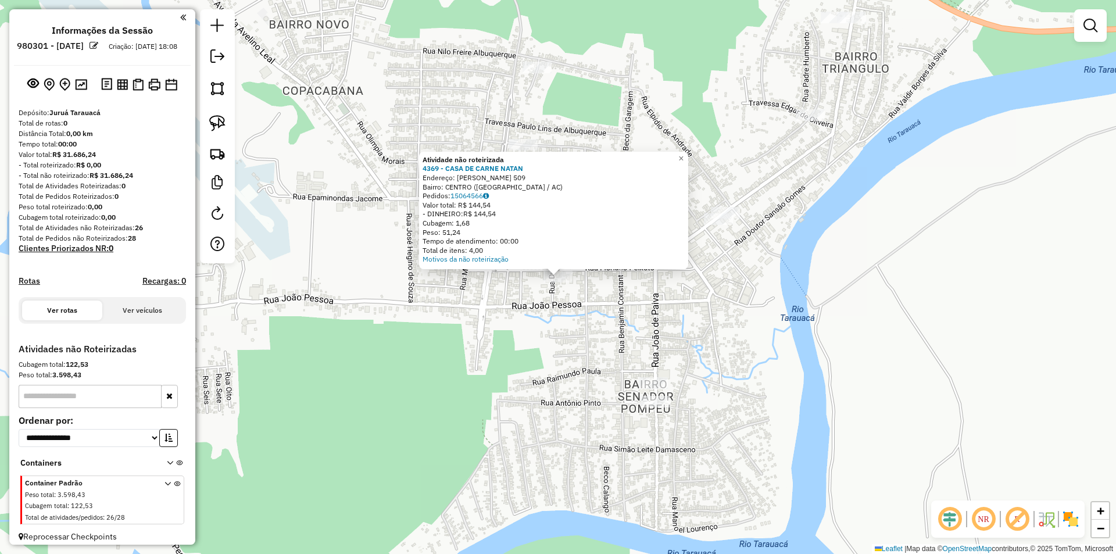
click at [715, 302] on div "Atividade não roteirizada 4369 - CASA DE CARNE NATAN Endereço: [PERSON_NAME] 50…" at bounding box center [558, 277] width 1116 height 554
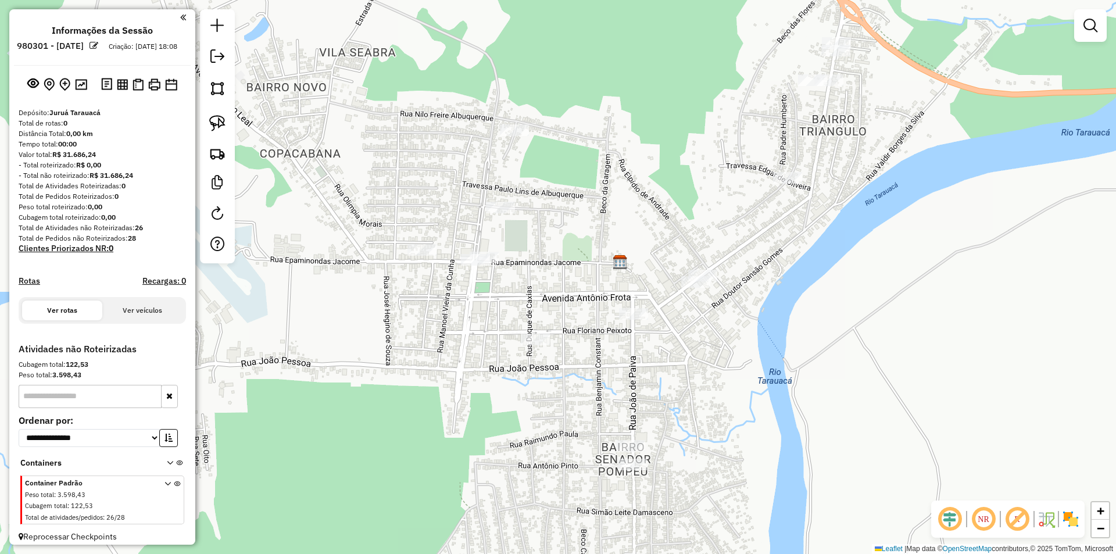
drag, startPoint x: 854, startPoint y: 265, endPoint x: 838, endPoint y: 306, distance: 44.1
click at [838, 306] on div "Janela de atendimento Grade de atendimento Capacidade Transportadoras Veículos …" at bounding box center [558, 277] width 1116 height 554
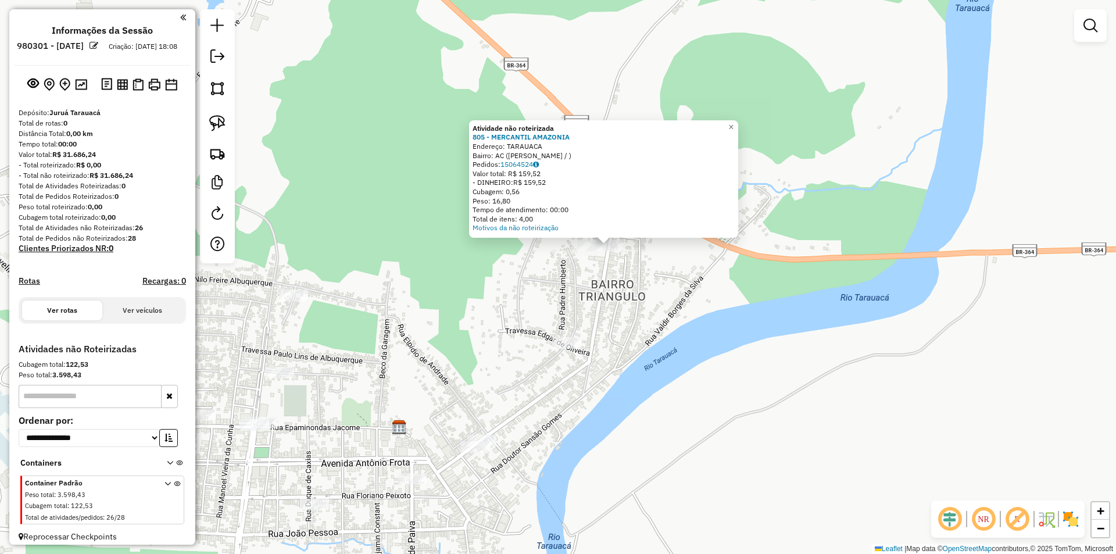
drag, startPoint x: 516, startPoint y: 399, endPoint x: 599, endPoint y: 324, distance: 111.9
click at [599, 324] on div "Atividade não roteirizada 805 - MERCANTIL AMAZONIA Endereço: TARAUACA Bairro: A…" at bounding box center [558, 277] width 1116 height 554
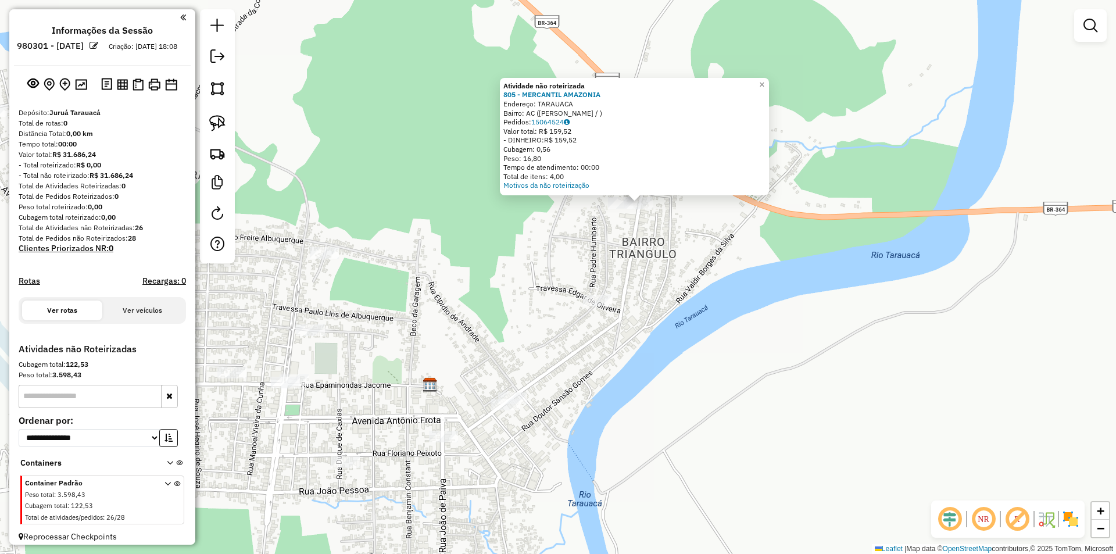
drag, startPoint x: 223, startPoint y: 125, endPoint x: 246, endPoint y: 138, distance: 26.0
click at [224, 127] on img at bounding box center [217, 123] width 16 height 16
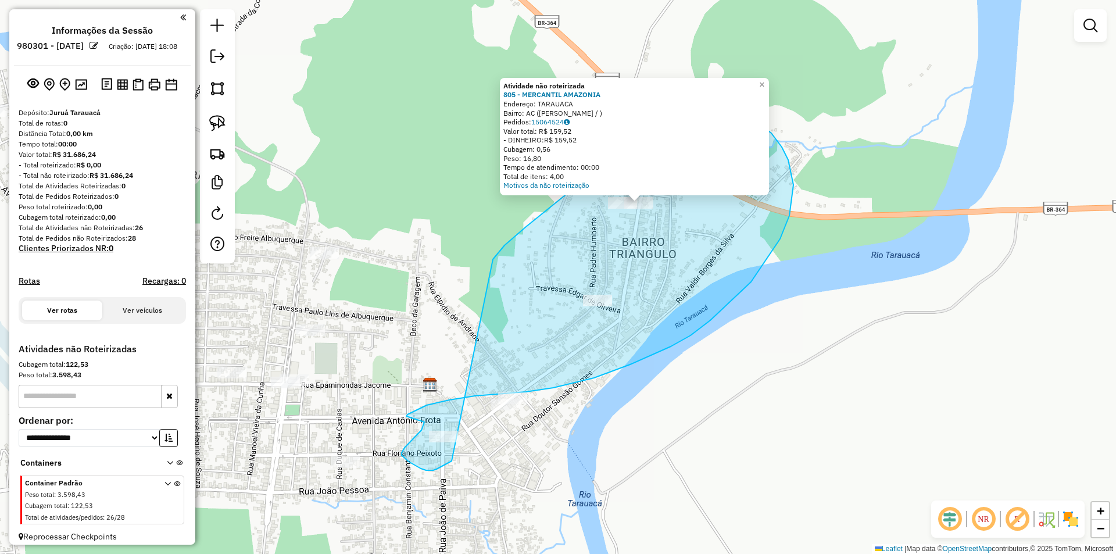
drag, startPoint x: 642, startPoint y: 146, endPoint x: 456, endPoint y: 448, distance: 354.7
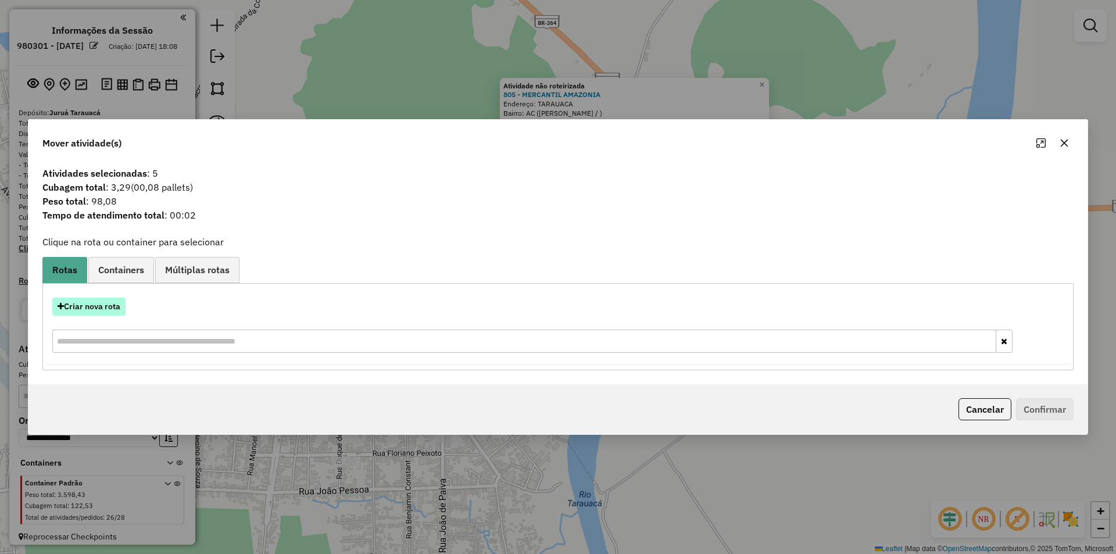
click at [84, 313] on button "Criar nova rota" at bounding box center [88, 307] width 73 height 18
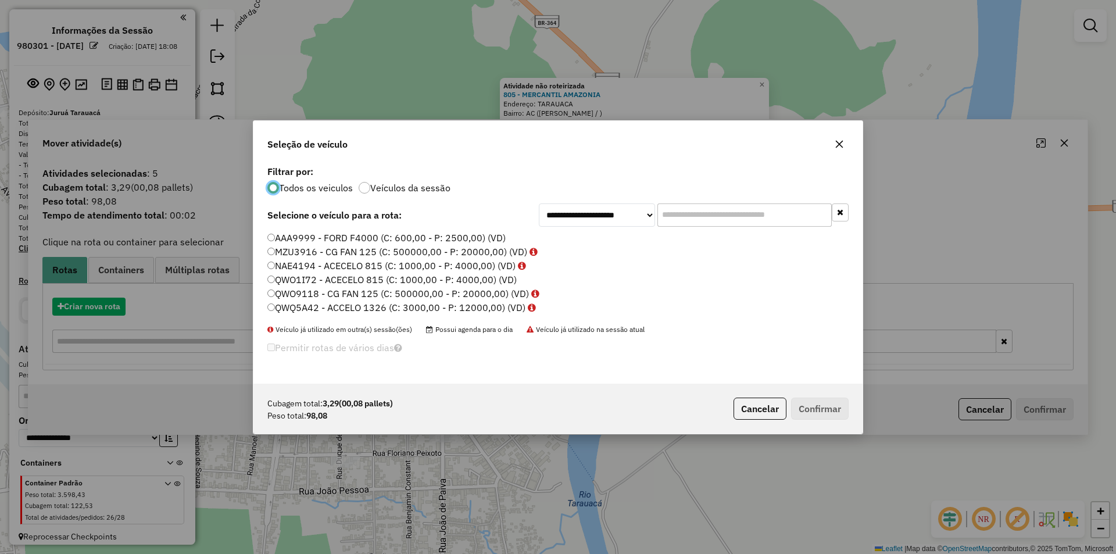
scroll to position [6, 3]
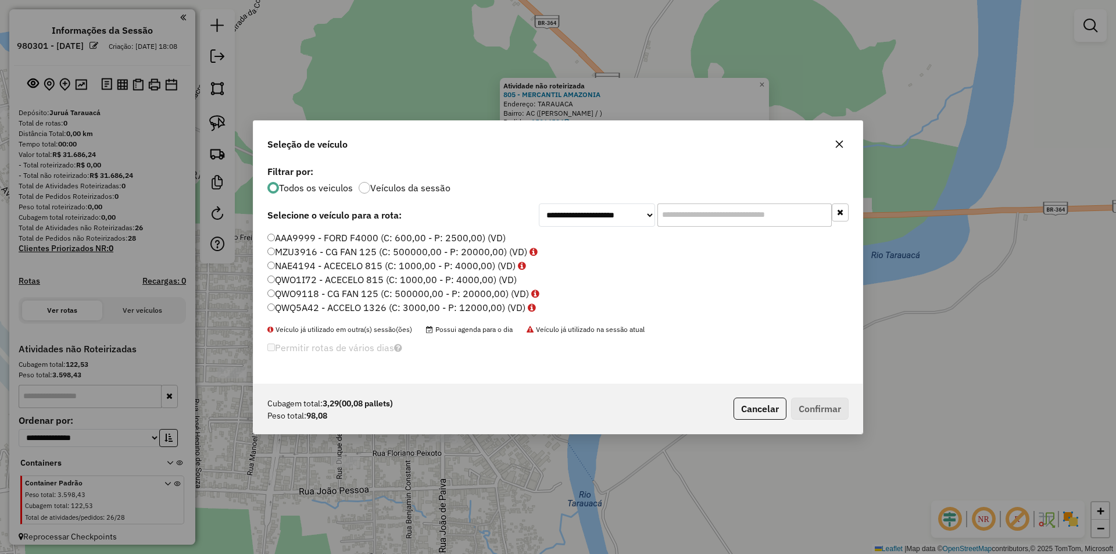
click at [299, 259] on label "NAE4194 - ACECELO 815 (C: 1000,00 - P: 4000,00) (VD)" at bounding box center [396, 266] width 259 height 14
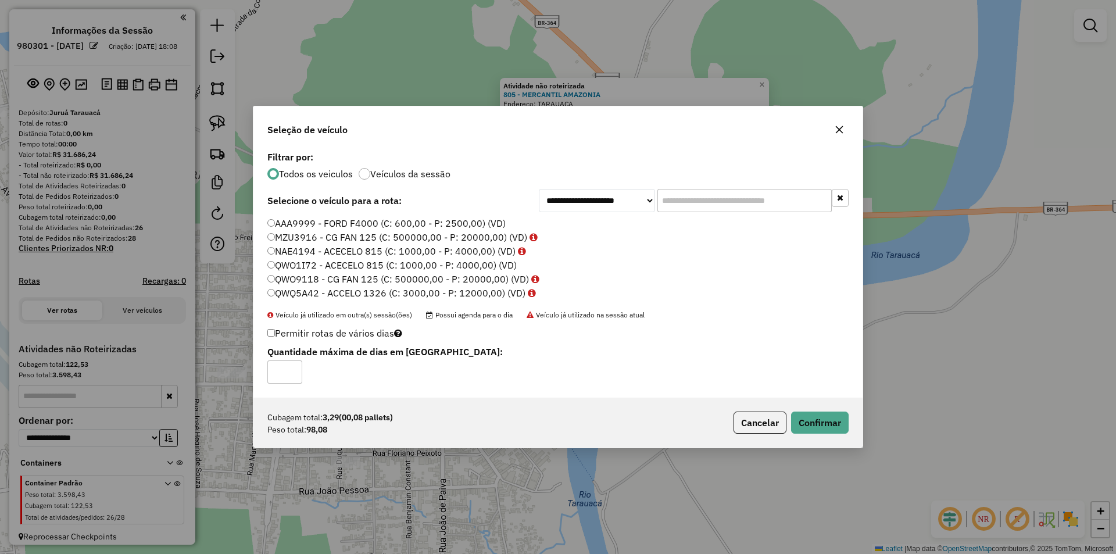
click at [305, 243] on label "MZU3916 - CG FAN 125 (C: 500000,00 - P: 20000,00) (VD)" at bounding box center [402, 237] width 270 height 14
click at [833, 429] on button "Confirmar" at bounding box center [820, 422] width 58 height 22
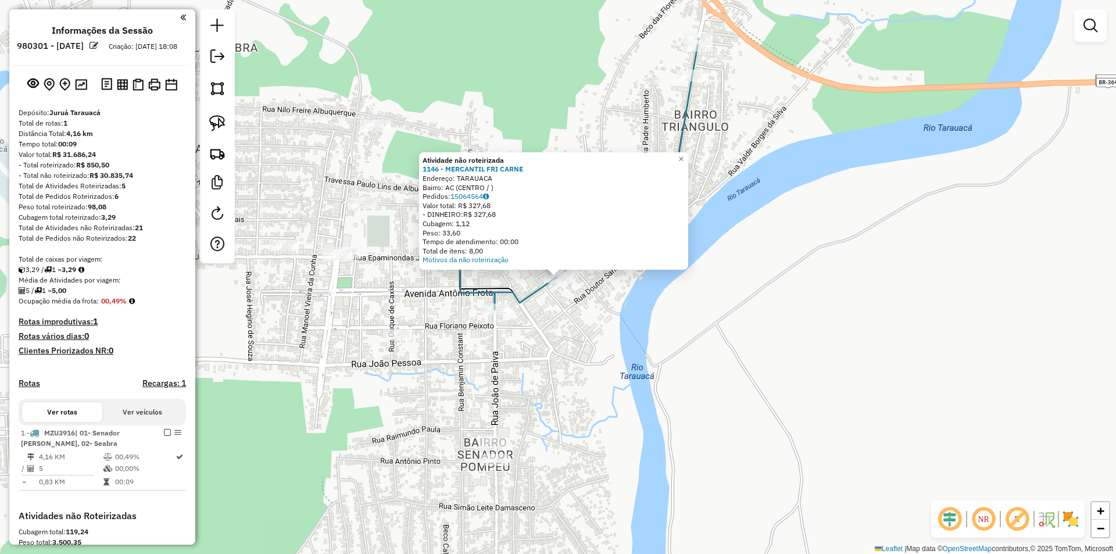
click at [635, 287] on div "Atividade não roteirizada 1146 - MERCANTIL FRI CARNE Endereço: TARAUACA Bairro:…" at bounding box center [558, 277] width 1116 height 554
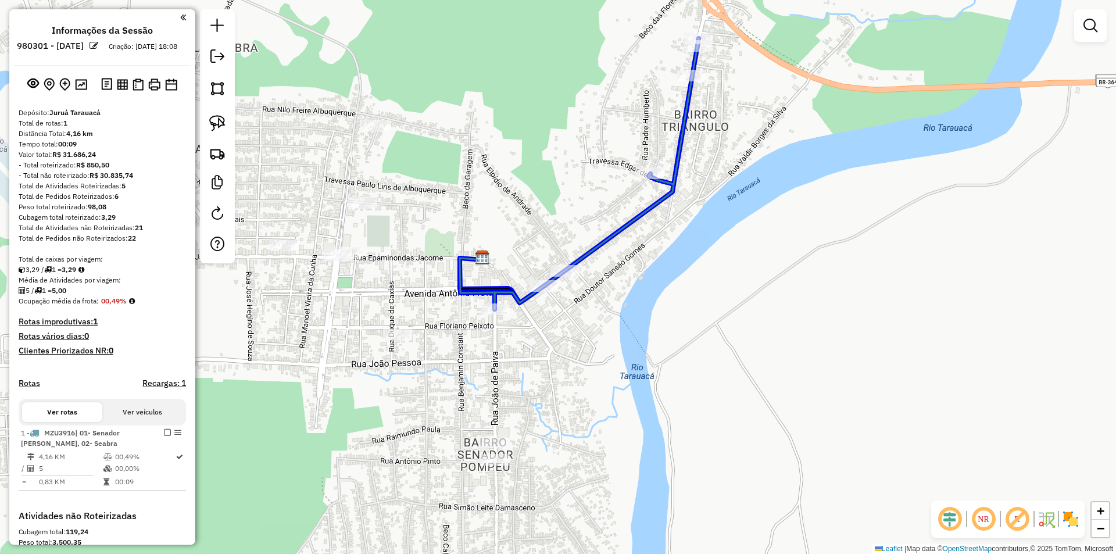
click at [548, 291] on div at bounding box center [543, 286] width 29 height 12
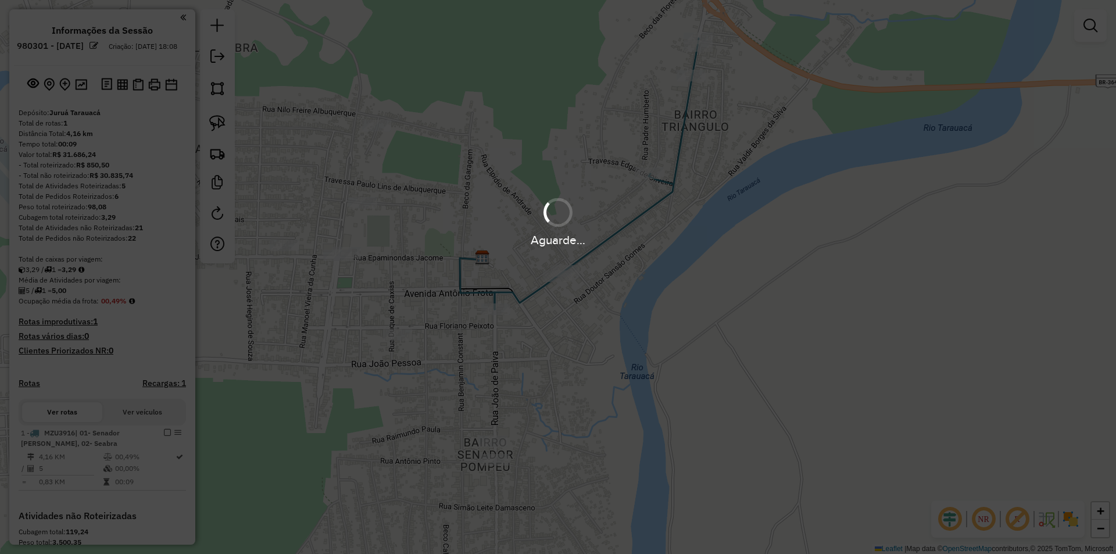
click at [557, 277] on div "Aguarde..." at bounding box center [558, 277] width 1116 height 554
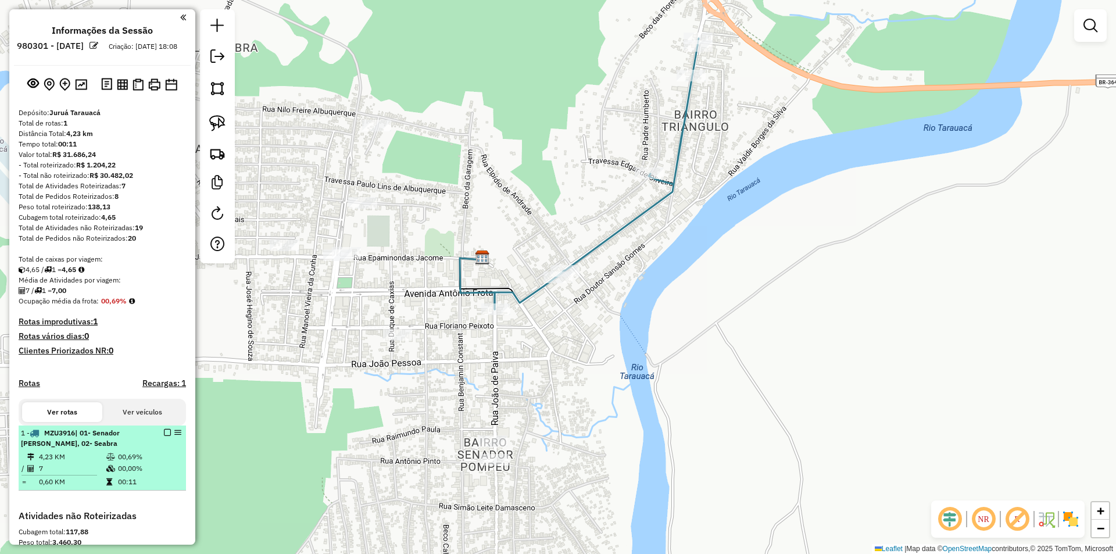
click at [48, 488] on td "0,60 KM" at bounding box center [71, 482] width 67 height 12
select select "**********"
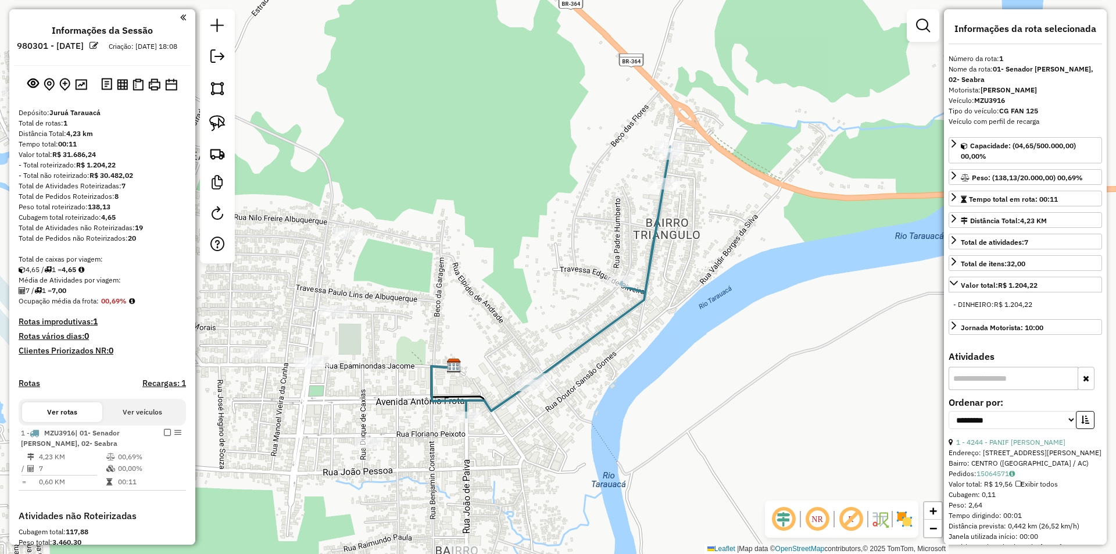
drag, startPoint x: 507, startPoint y: 338, endPoint x: 589, endPoint y: 180, distance: 178.3
click at [589, 180] on div "Janela de atendimento Grade de atendimento Capacidade Transportadoras Veículos …" at bounding box center [558, 277] width 1116 height 554
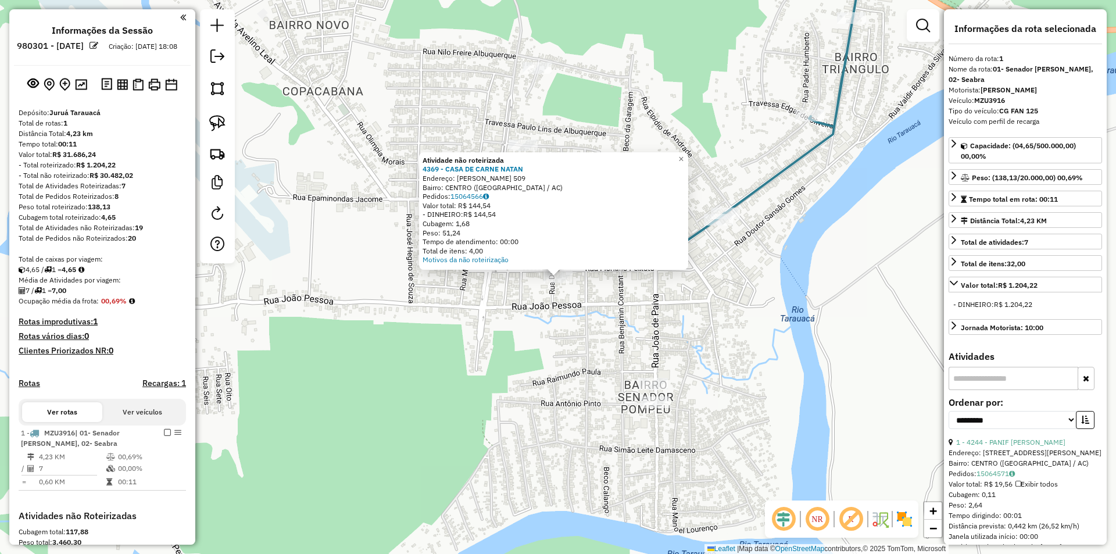
click at [571, 308] on div "Atividade não roteirizada 4369 - CASA DE CARNE NATAN Endereço: [PERSON_NAME] 50…" at bounding box center [558, 277] width 1116 height 554
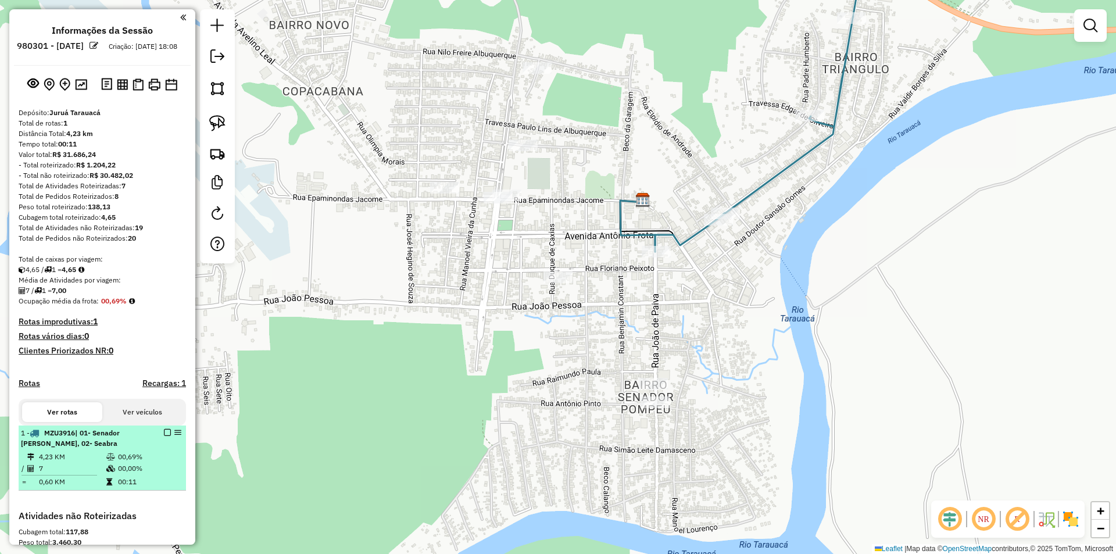
click at [167, 436] on em at bounding box center [167, 432] width 7 height 7
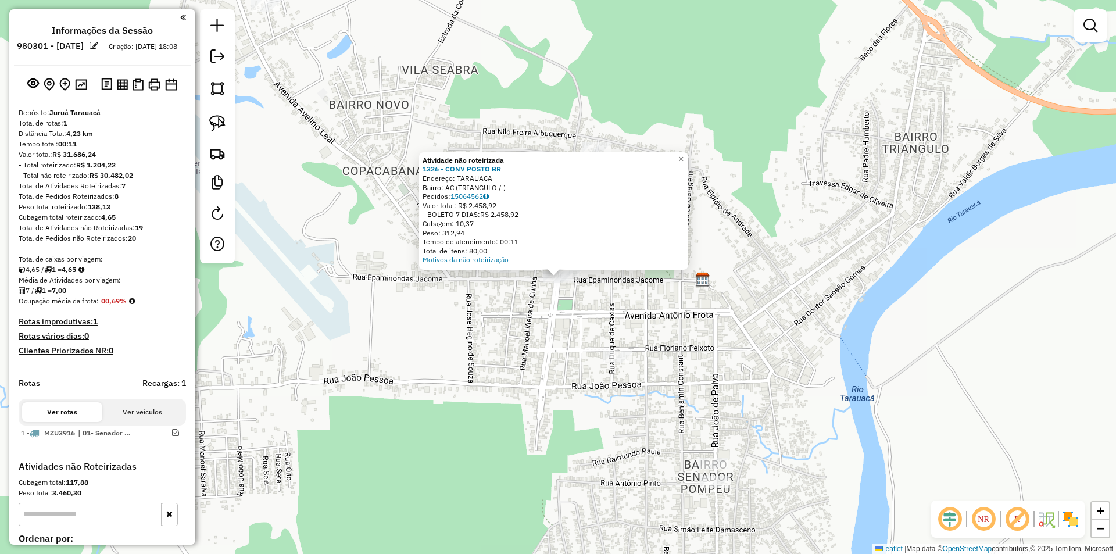
click at [531, 294] on div "Atividade não roteirizada 1326 - CONV POSTO BR Endereço: TARAUACA Bairro: AC (T…" at bounding box center [558, 277] width 1116 height 554
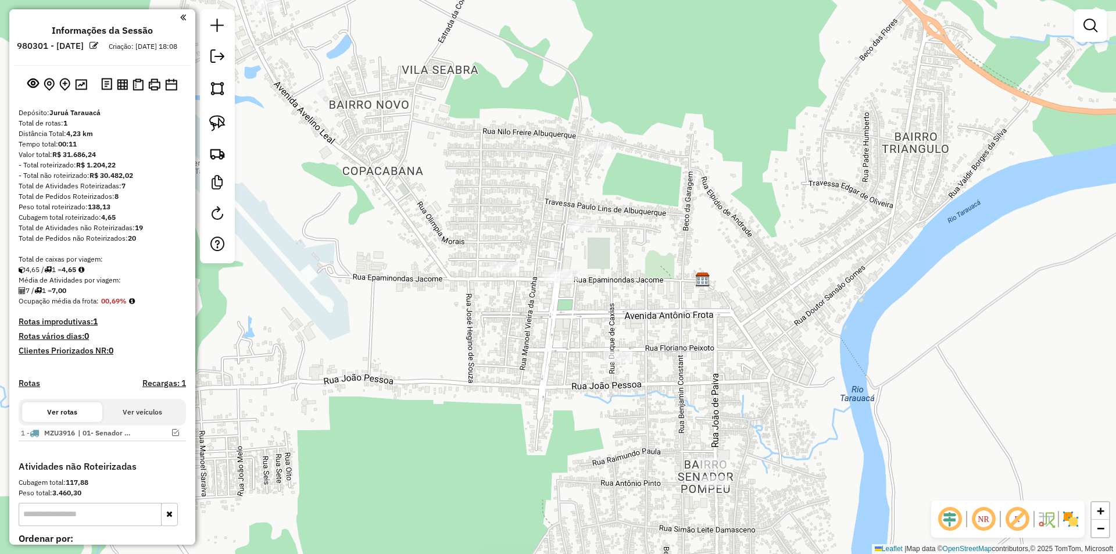
click at [480, 269] on div "Janela de atendimento Grade de atendimento Capacidade Transportadoras Veículos …" at bounding box center [558, 277] width 1116 height 554
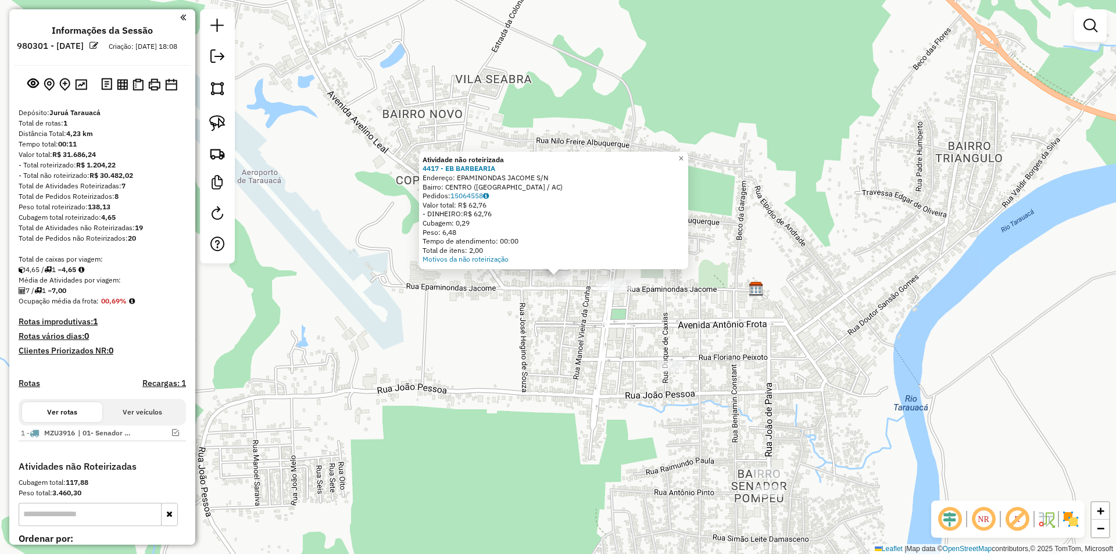
click at [680, 377] on div "Atividade não roteirizada 4417 - EB BARBEARIA Endereço: EPAMINONDAS JACOME S/N …" at bounding box center [558, 277] width 1116 height 554
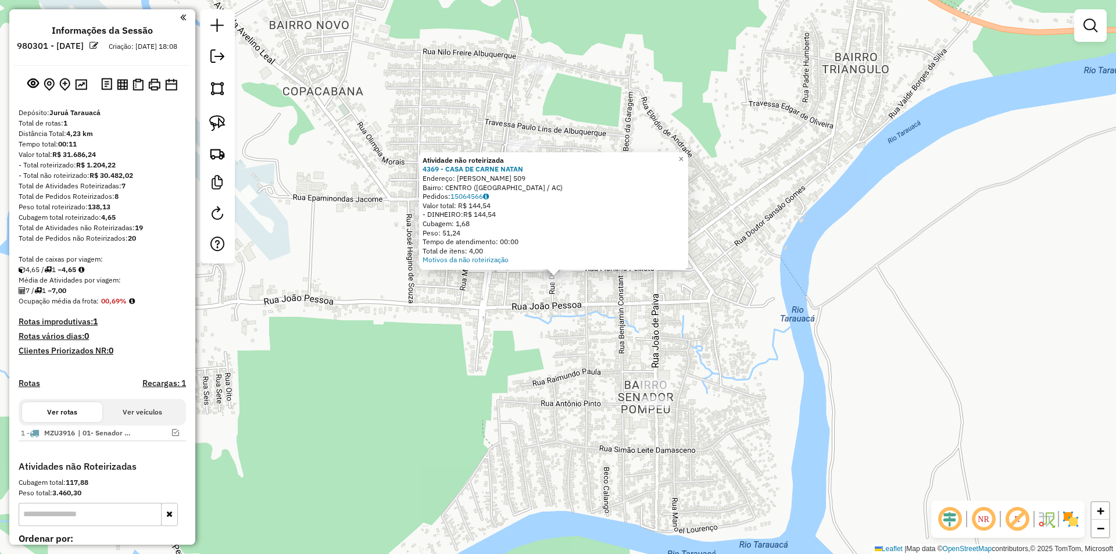
click at [499, 356] on div "Atividade não roteirizada 4369 - CASA DE CARNE NATAN Endereço: [PERSON_NAME] 50…" at bounding box center [558, 277] width 1116 height 554
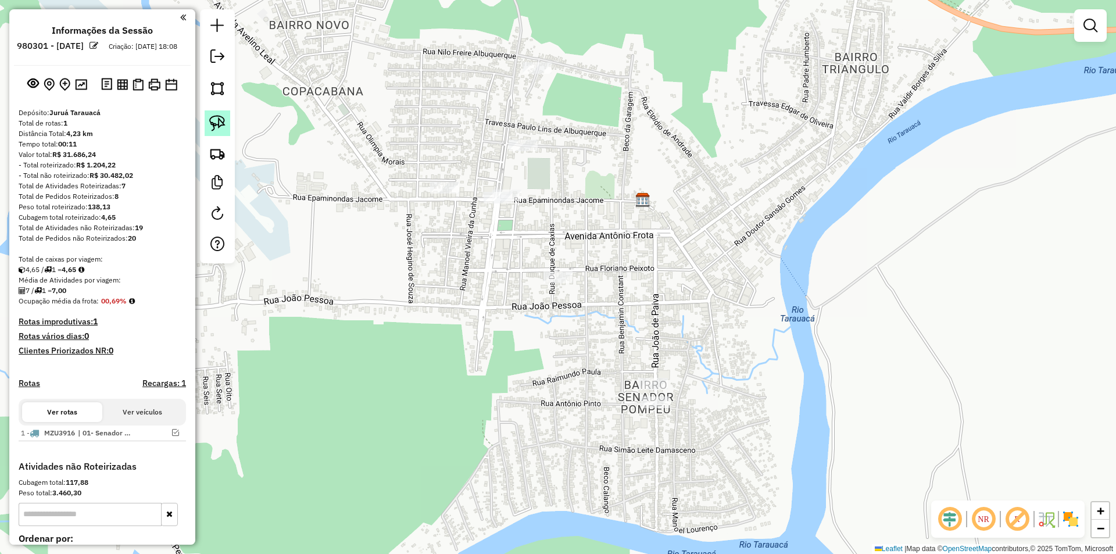
click at [220, 135] on link at bounding box center [218, 123] width 26 height 26
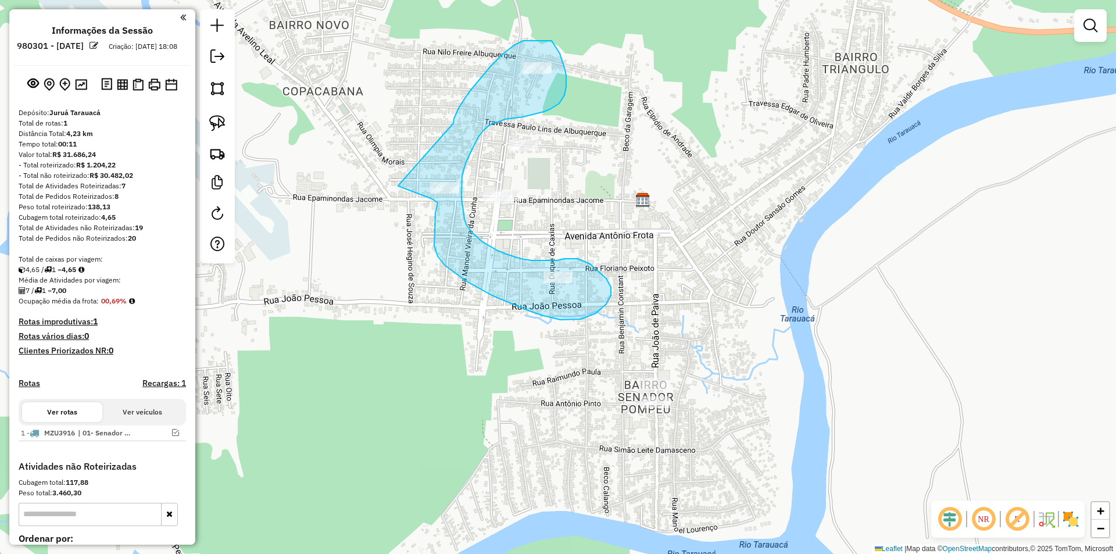
drag, startPoint x: 491, startPoint y: 66, endPoint x: 405, endPoint y: 181, distance: 142.9
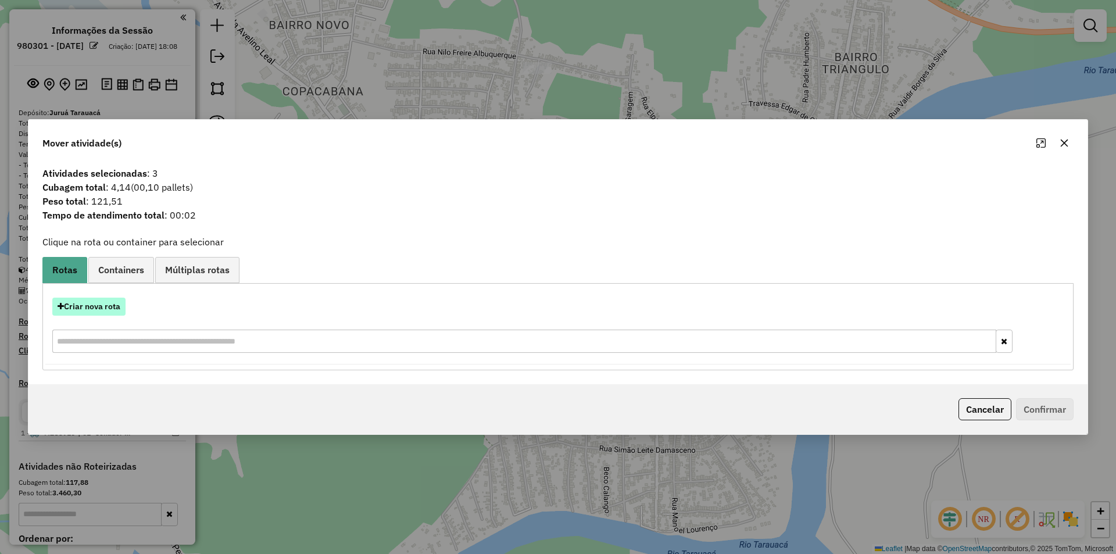
click at [59, 303] on icon "button" at bounding box center [61, 306] width 6 height 8
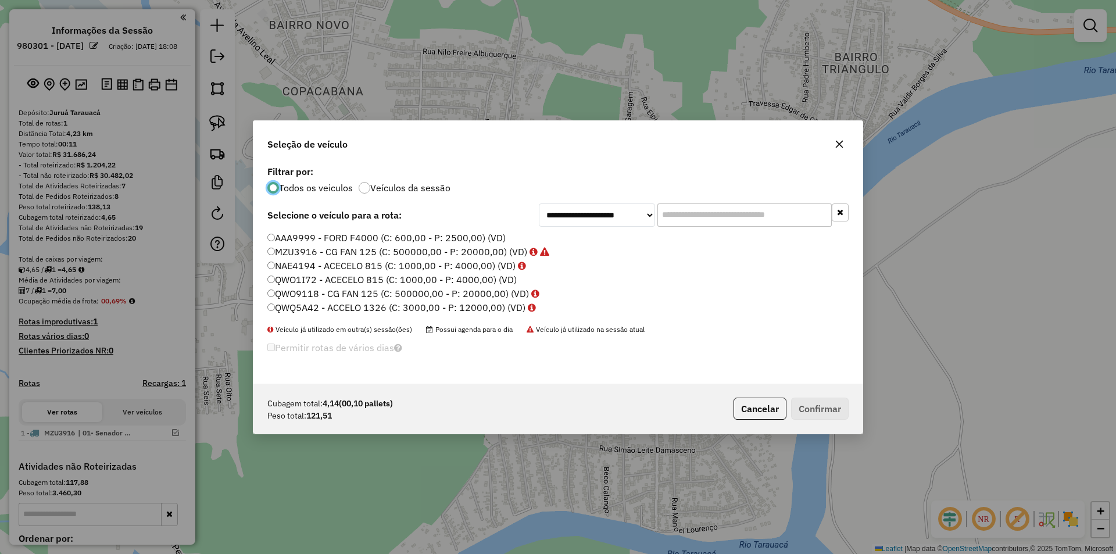
click at [278, 295] on label "QWO9118 - CG FAN 125 (C: 500000,00 - P: 20000,00) (VD)" at bounding box center [403, 294] width 272 height 14
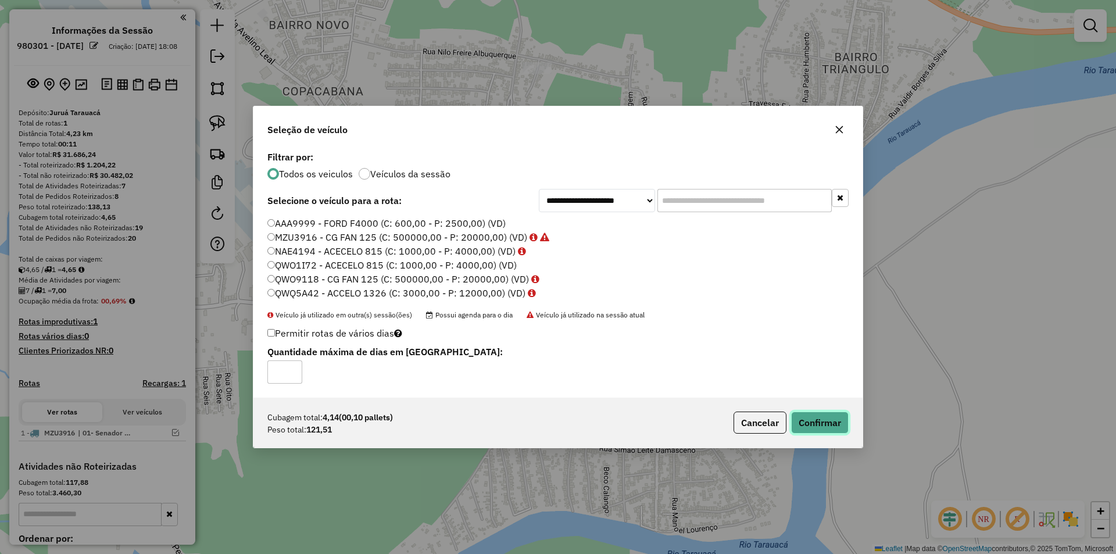
click at [820, 430] on button "Confirmar" at bounding box center [820, 422] width 58 height 22
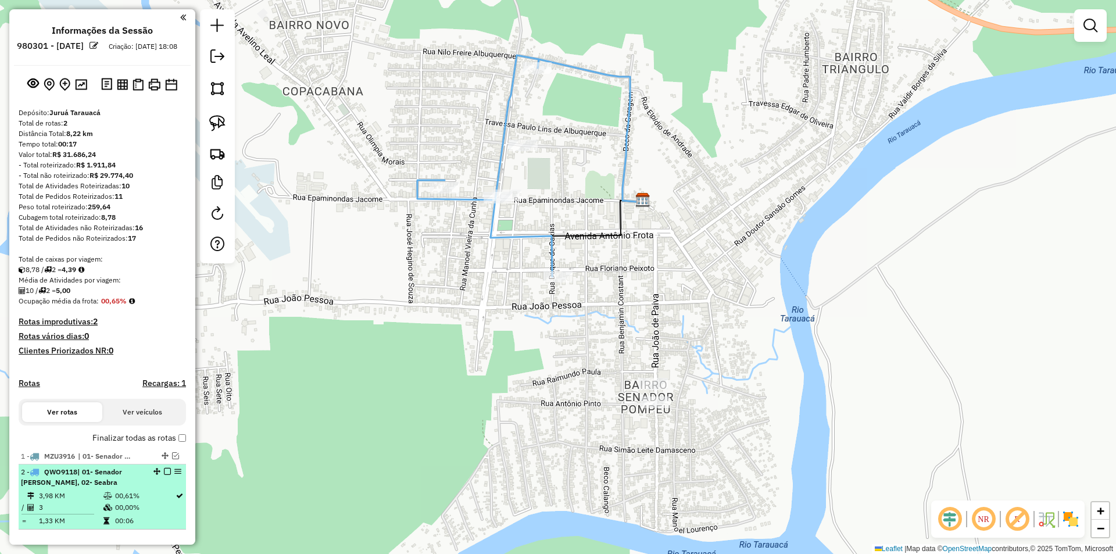
click at [96, 488] on div "2 - QWO9118 | 01- Senador [PERSON_NAME], 02- Seabra" at bounding box center [82, 477] width 123 height 21
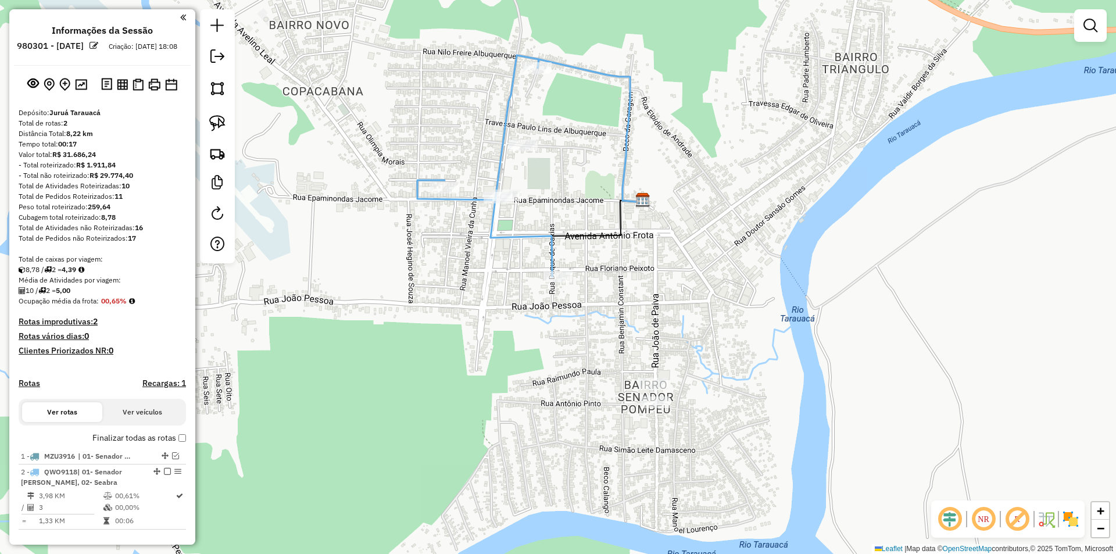
select select "**********"
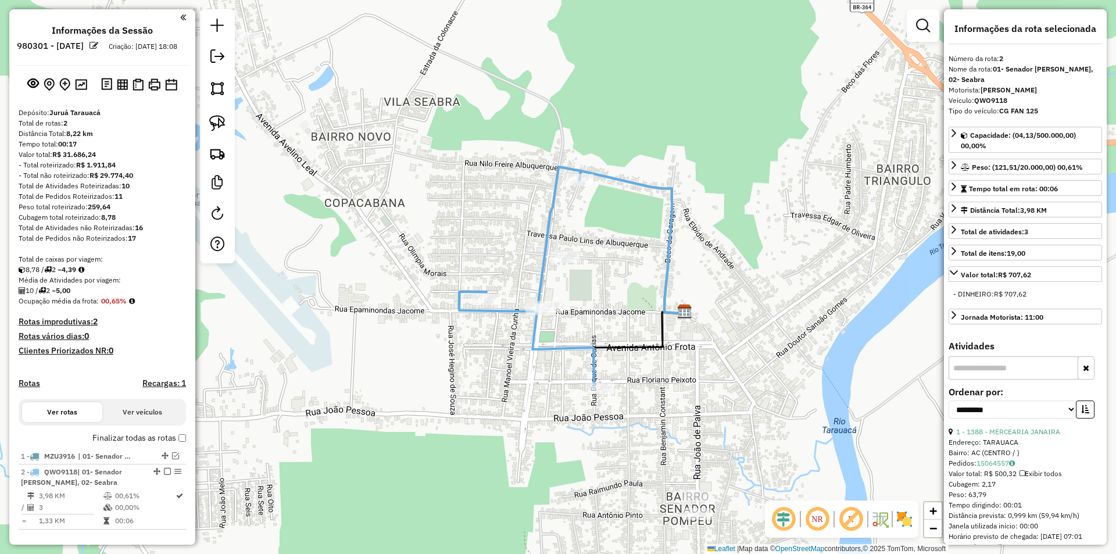
click at [556, 263] on div at bounding box center [564, 257] width 29 height 12
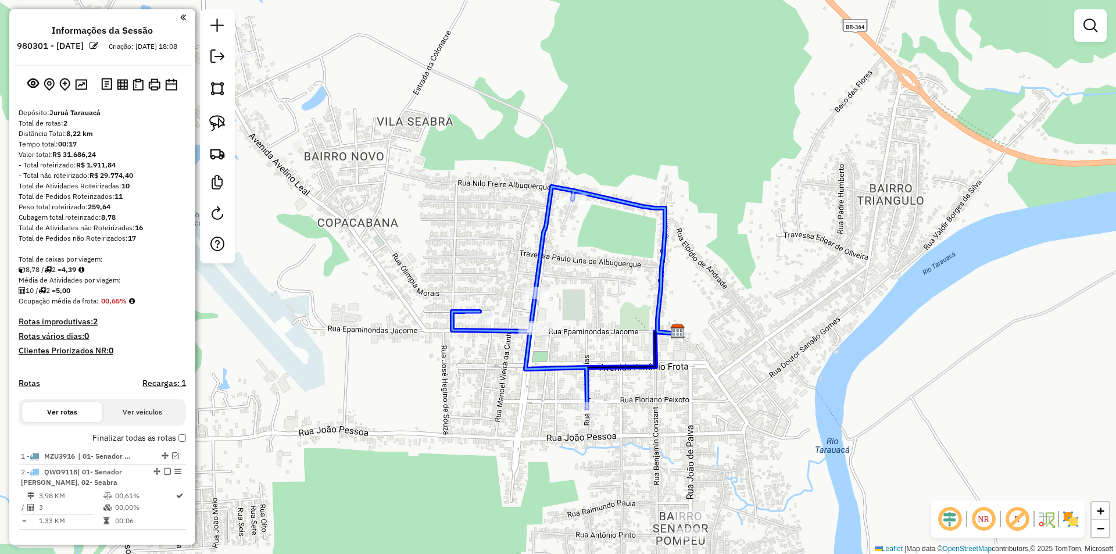
drag, startPoint x: 563, startPoint y: 269, endPoint x: 557, endPoint y: 273, distance: 6.6
click at [539, 299] on div at bounding box center [535, 293] width 29 height 12
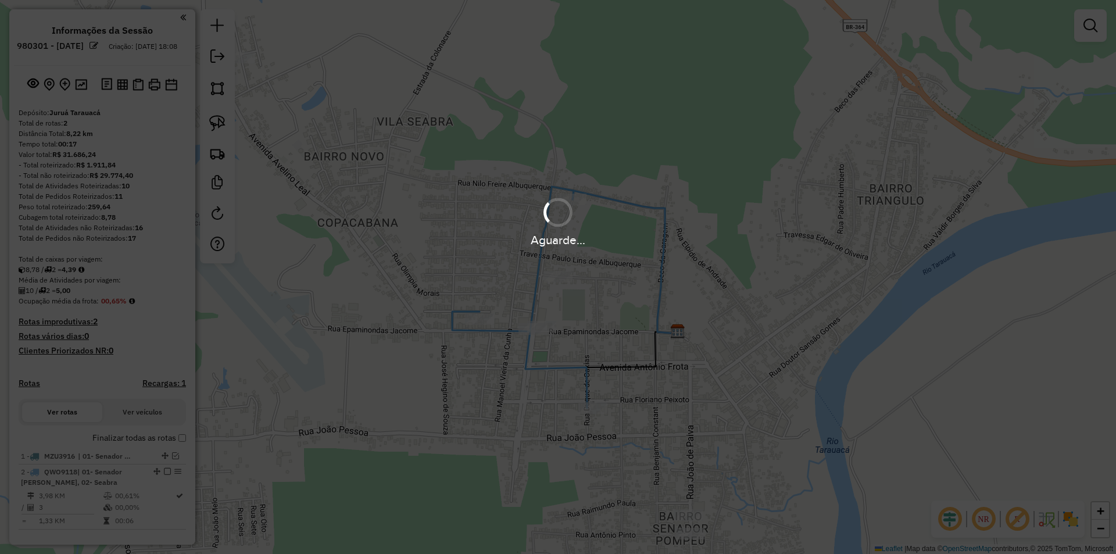
click at [547, 327] on div "Aguarde..." at bounding box center [558, 277] width 1116 height 554
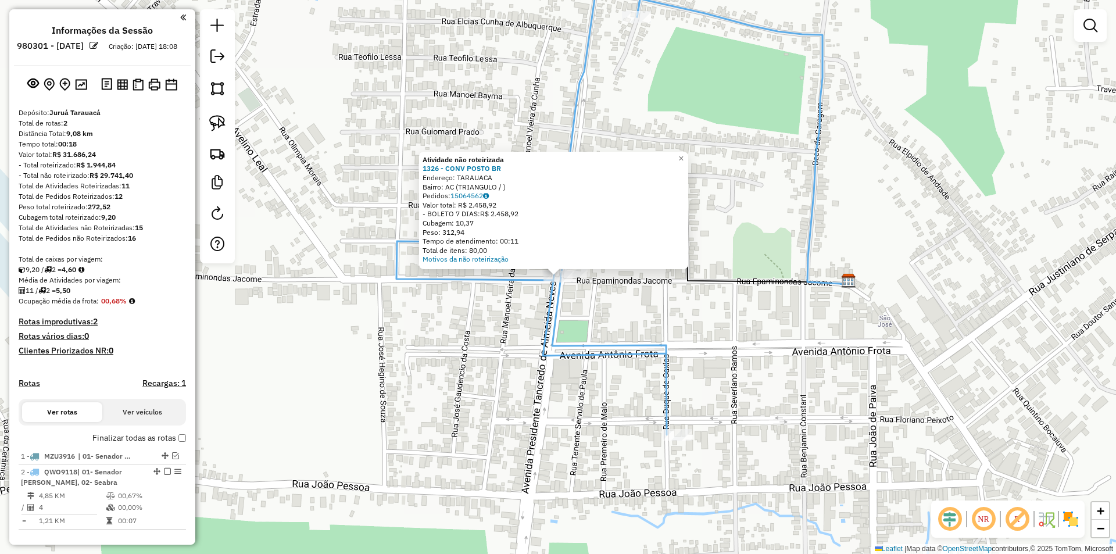
drag, startPoint x: 488, startPoint y: 343, endPoint x: 423, endPoint y: 331, distance: 65.6
click at [487, 343] on div "Atividade não roteirizada 1326 - CONV POSTO BR Endereço: TARAUACA Bairro: AC (T…" at bounding box center [558, 277] width 1116 height 554
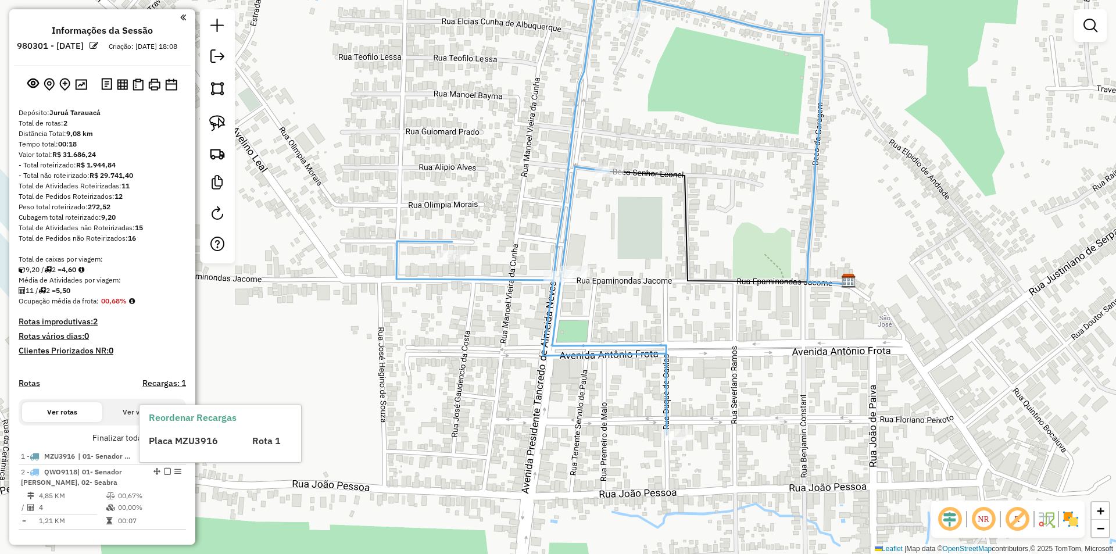
click at [180, 453] on div "Reordenar Recargas Placa MZU3916 Rota 1" at bounding box center [220, 433] width 162 height 57
click at [173, 442] on div "Depósito: Juruá Tarauacá Total de rotas: 2 Distância Total: 9,08 km Tempo total…" at bounding box center [102, 329] width 177 height 442
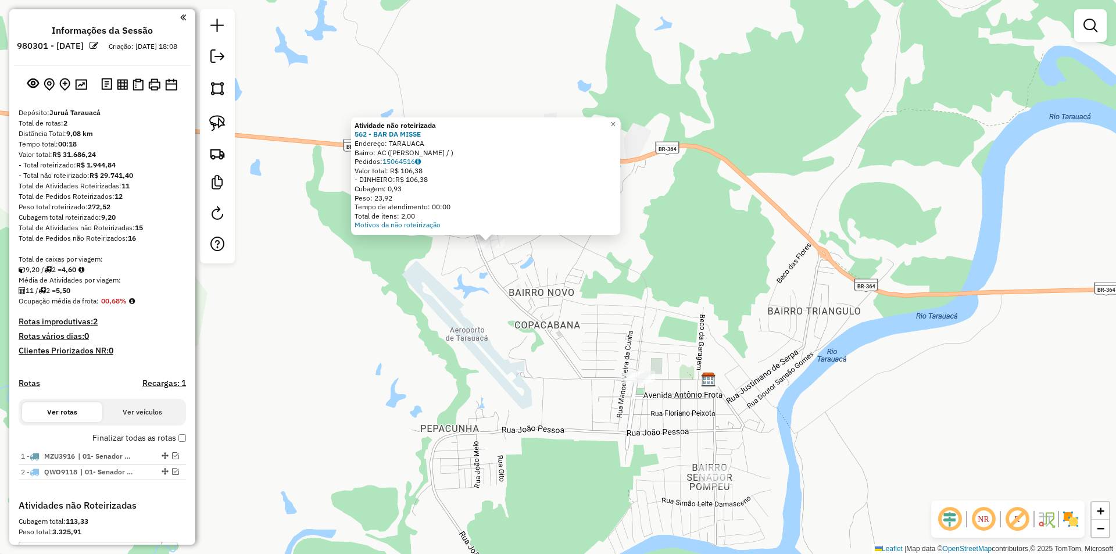
drag, startPoint x: 575, startPoint y: 350, endPoint x: 507, endPoint y: 316, distance: 76.2
click at [507, 316] on div "Atividade não roteirizada 562 - BAR DA MISSE Endereço: TARAUACA Bairro: AC ([PE…" at bounding box center [558, 277] width 1116 height 554
click at [557, 332] on div "Atividade não roteirizada 562 - BAR DA MISSE Endereço: TARAUACA Bairro: AC ([PE…" at bounding box center [558, 277] width 1116 height 554
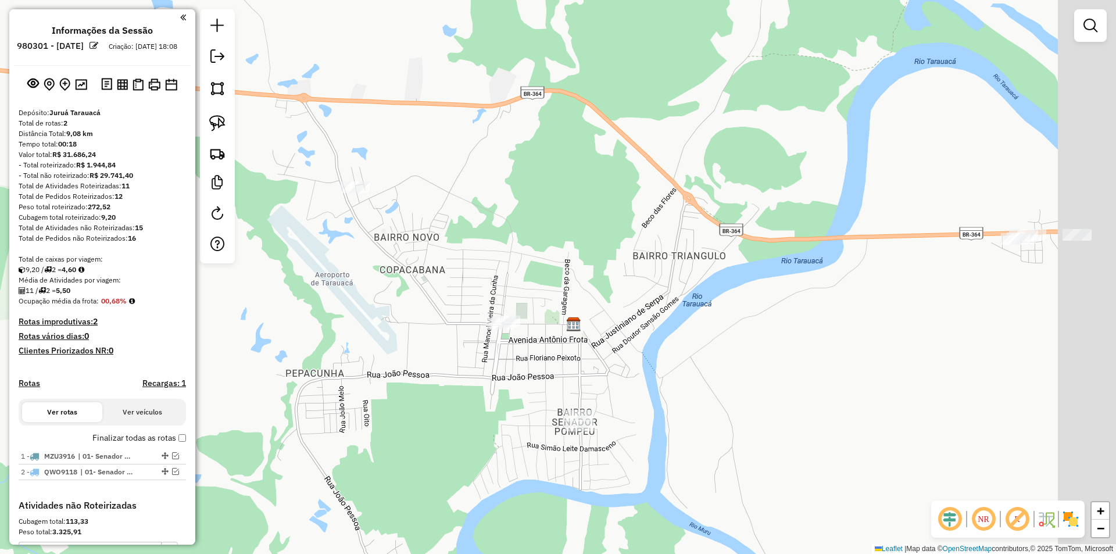
drag, startPoint x: 463, startPoint y: 358, endPoint x: 375, endPoint y: 323, distance: 94.1
click at [375, 323] on div "Janela de atendimento Grade de atendimento Capacidade Transportadoras Veículos …" at bounding box center [558, 277] width 1116 height 554
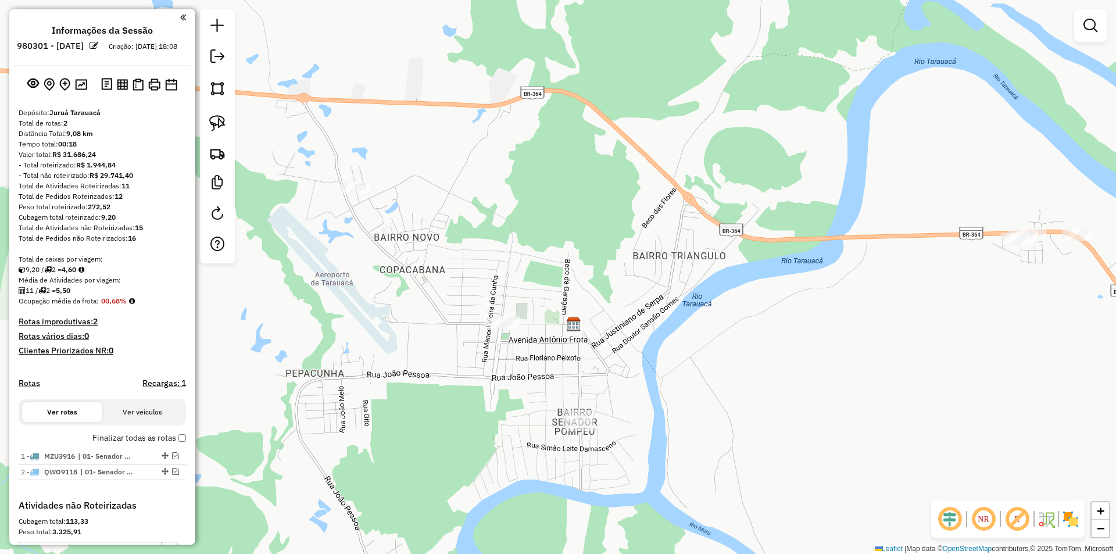
drag, startPoint x: 217, startPoint y: 130, endPoint x: 394, endPoint y: 209, distance: 194.1
click at [217, 129] on img at bounding box center [217, 123] width 16 height 16
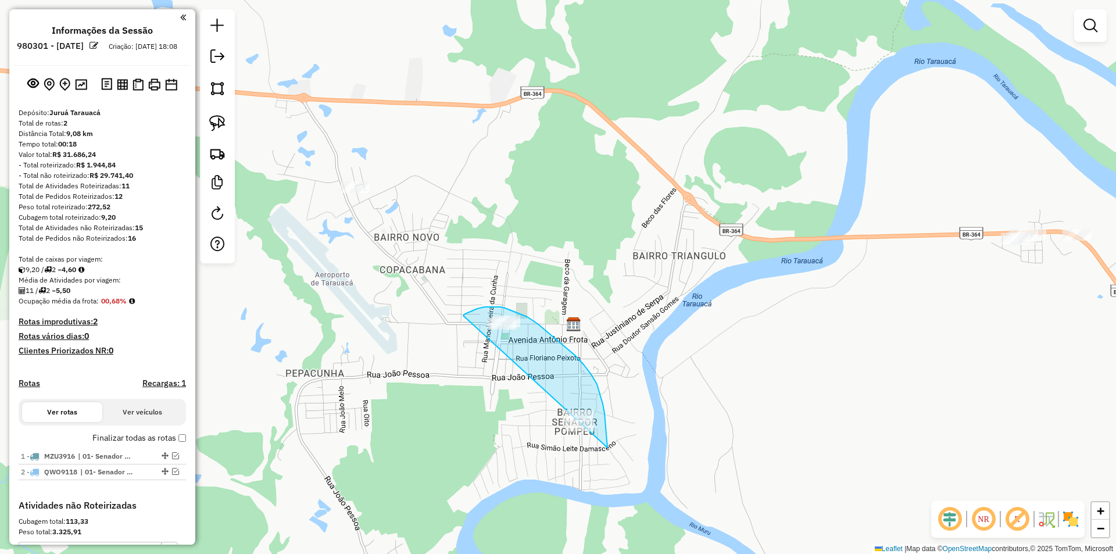
drag, startPoint x: 463, startPoint y: 316, endPoint x: 532, endPoint y: 446, distance: 147.9
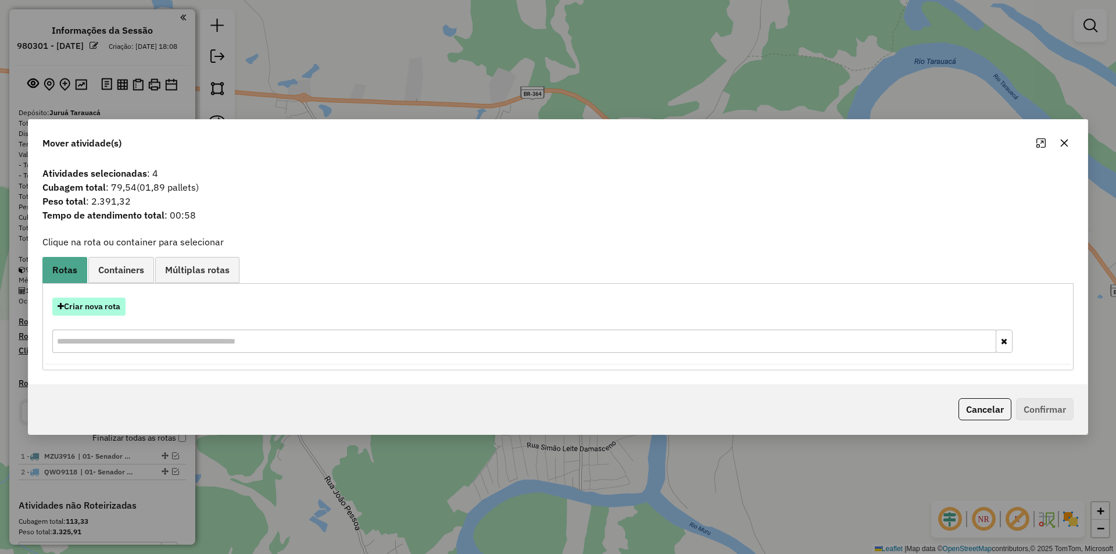
click at [116, 310] on button "Criar nova rota" at bounding box center [88, 307] width 73 height 18
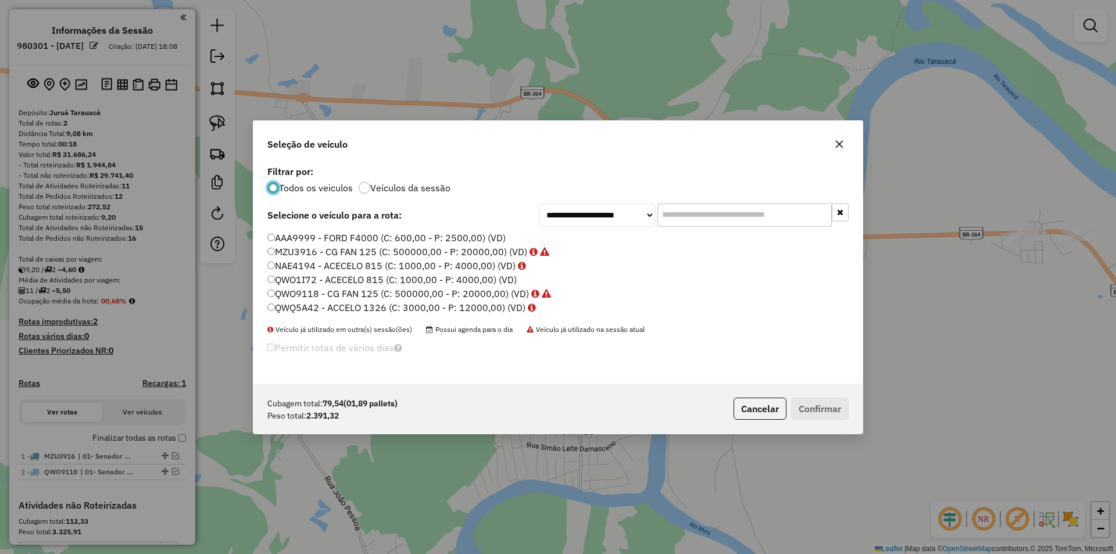
click at [294, 261] on label "NAE4194 - ACECELO 815 (C: 1000,00 - P: 4000,00) (VD)" at bounding box center [396, 266] width 259 height 14
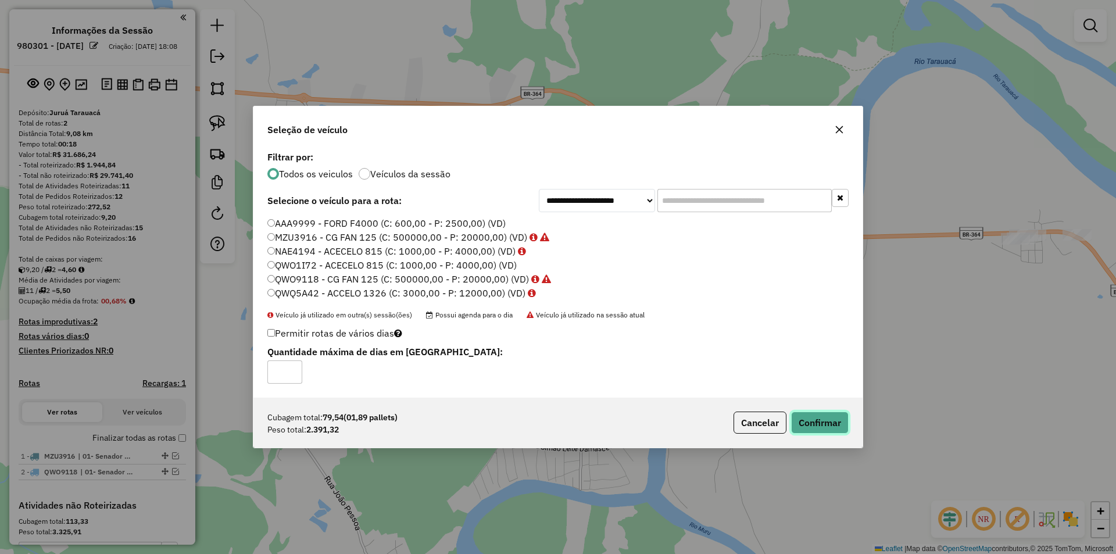
click at [838, 416] on button "Confirmar" at bounding box center [820, 422] width 58 height 22
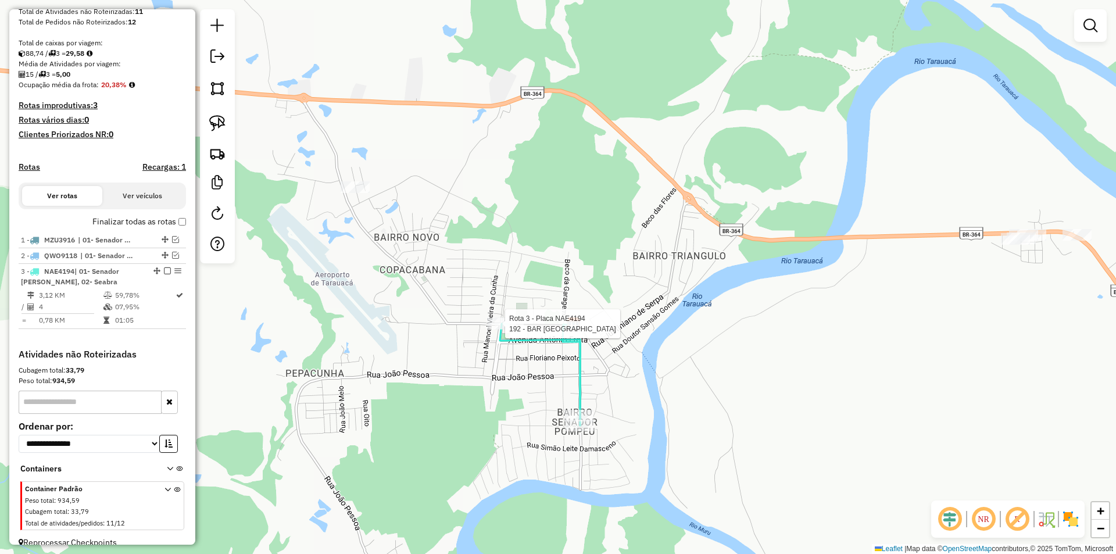
select select "**********"
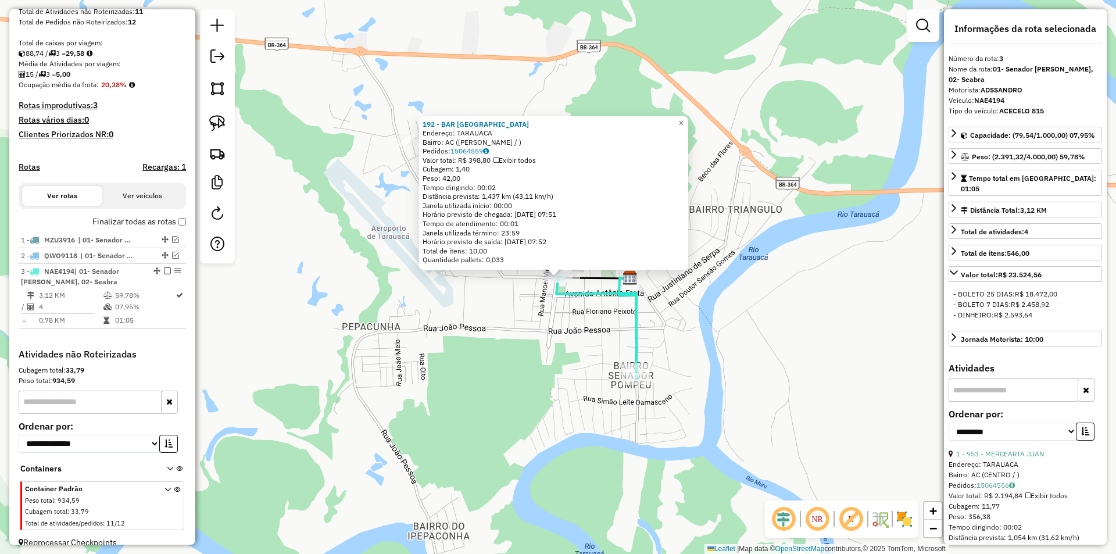
scroll to position [240, 0]
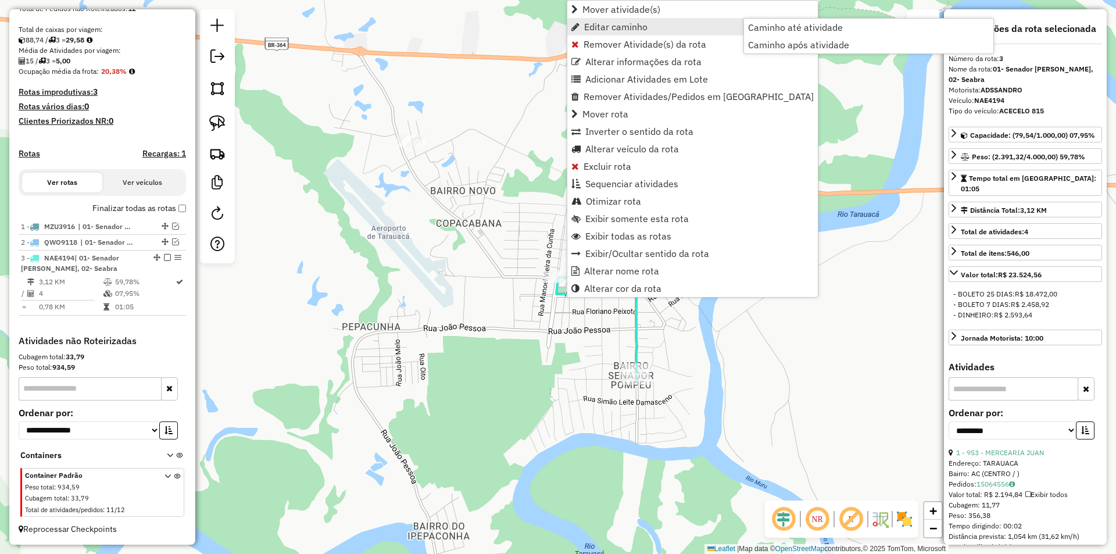
click at [634, 34] on link "Editar caminho" at bounding box center [692, 26] width 251 height 17
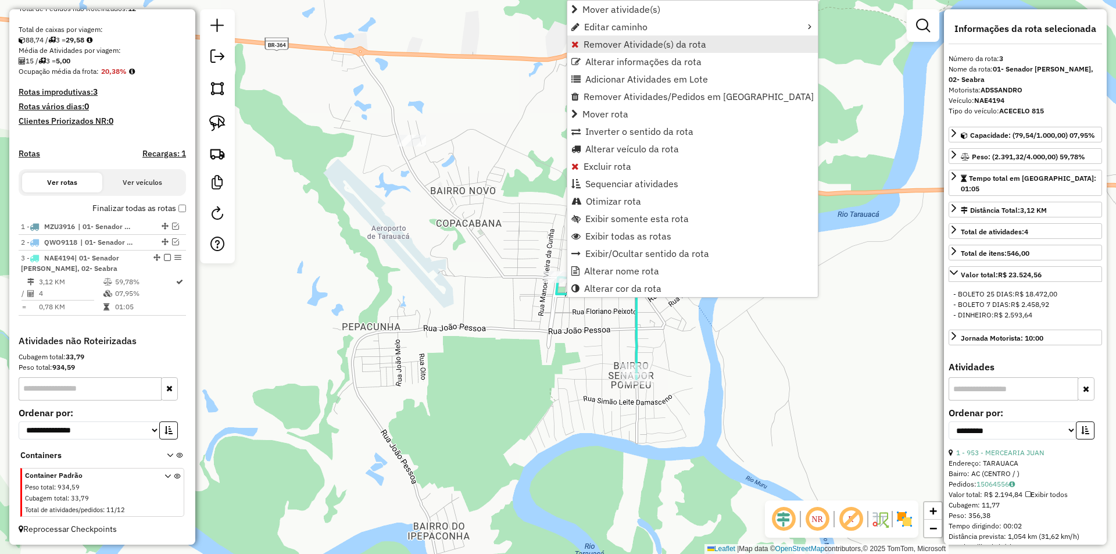
drag, startPoint x: 634, startPoint y: 34, endPoint x: 635, endPoint y: 45, distance: 11.6
click at [635, 45] on ul "Mover atividade(s) Editar caminho Remover Atividade(s) da rota Alterar informaç…" at bounding box center [692, 149] width 251 height 296
click at [635, 46] on span "Remover Atividade(s) da rota" at bounding box center [645, 44] width 123 height 9
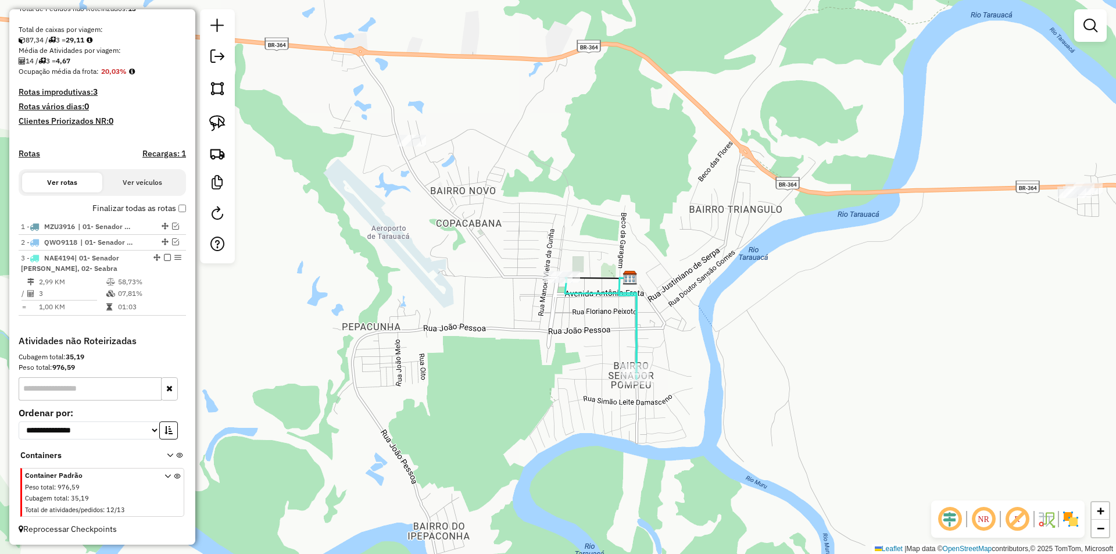
select select "**********"
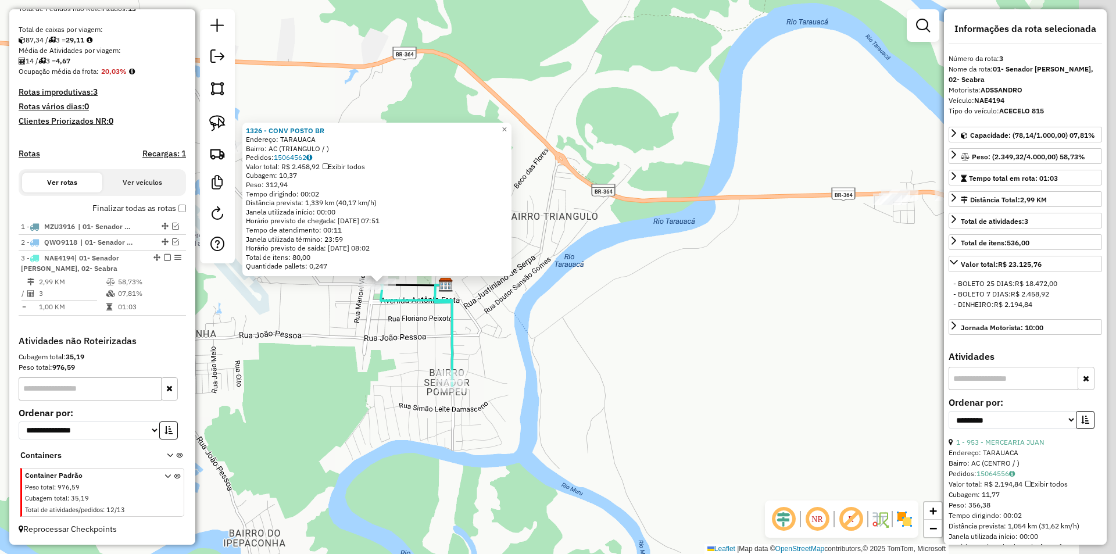
drag, startPoint x: 836, startPoint y: 319, endPoint x: 412, endPoint y: 318, distance: 423.7
click at [414, 320] on div "1326 - CONV POSTO BR Endereço: TARAUACA Bairro: AC (TRIANGULO / ) Pedidos: 1506…" at bounding box center [558, 277] width 1116 height 554
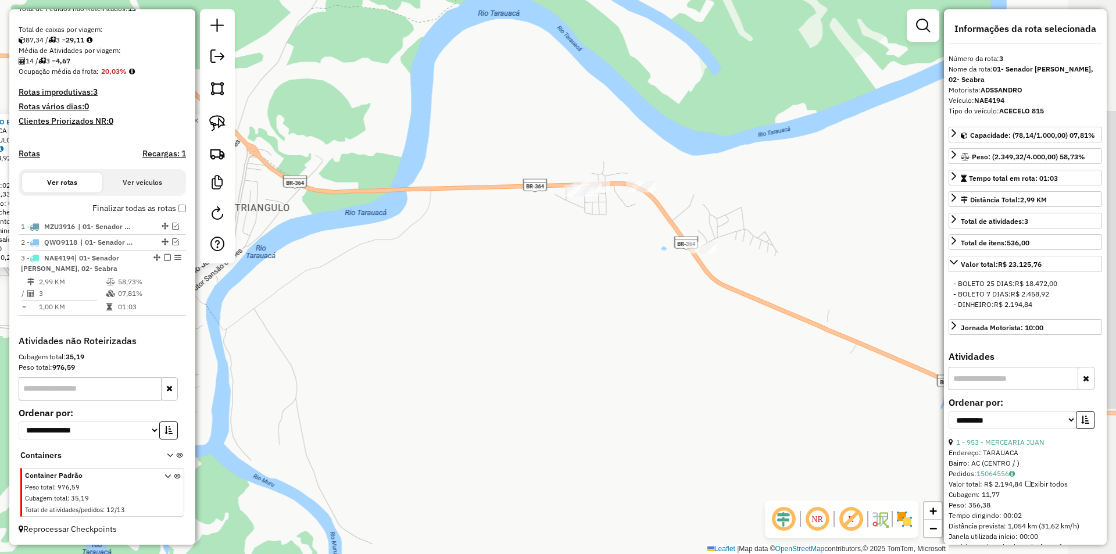
click at [381, 300] on div "1326 - CONV POSTO BR Endereço: TARAUACA Bairro: AC (TRIANGULO / ) Pedidos: 1506…" at bounding box center [558, 277] width 1116 height 554
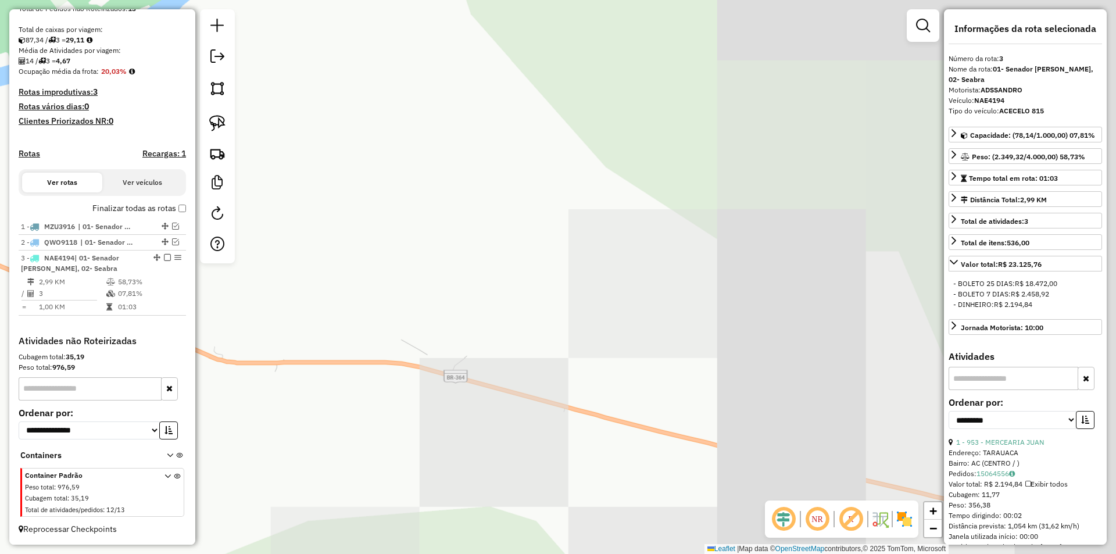
click at [373, 301] on div "1326 - CONV POSTO BR Endereço: TARAUACA Bairro: AC (TRIANGULO / ) Pedidos: 1506…" at bounding box center [558, 277] width 1116 height 554
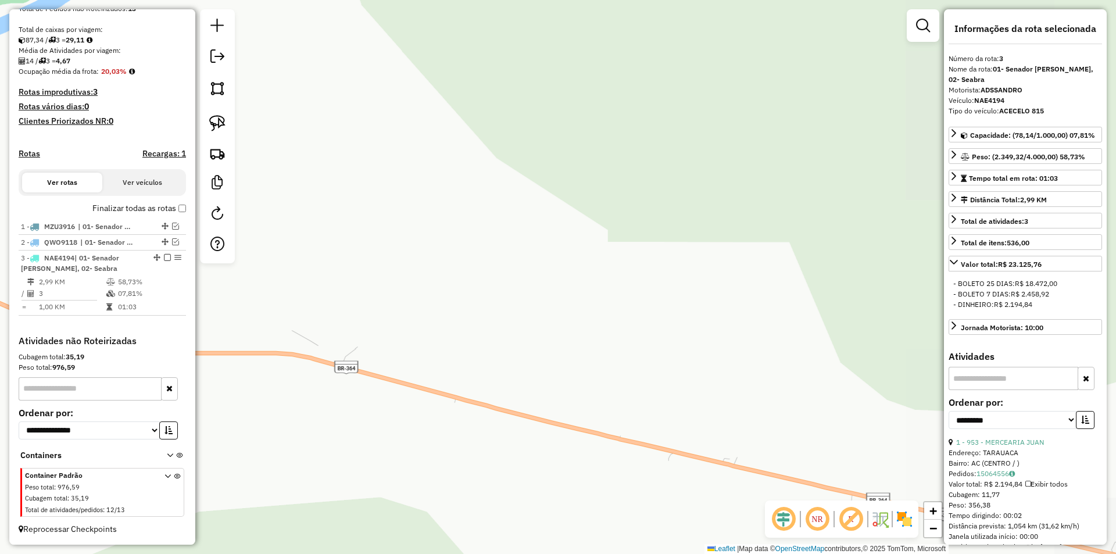
click at [466, 239] on div "1326 - CONV POSTO BR Endereço: TARAUACA Bairro: AC (TRIANGULO / ) Pedidos: 1506…" at bounding box center [558, 277] width 1116 height 554
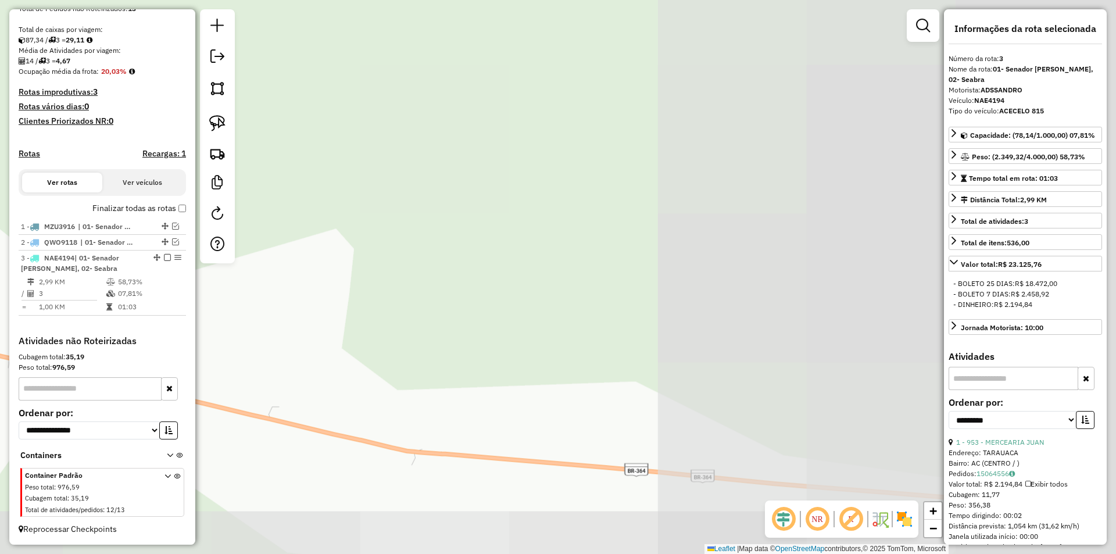
click at [477, 249] on div "1326 - CONV POSTO BR Endereço: TARAUACA Bairro: AC (TRIANGULO / ) Pedidos: 1506…" at bounding box center [558, 277] width 1116 height 554
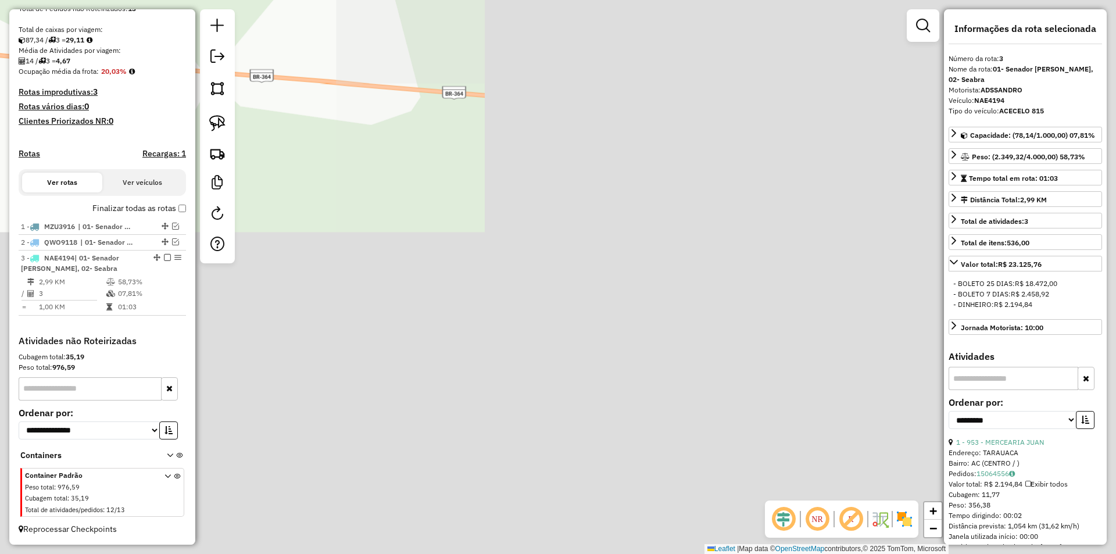
drag, startPoint x: 523, startPoint y: 289, endPoint x: 281, endPoint y: 270, distance: 242.5
click at [284, 271] on div "1326 - CONV POSTO BR Endereço: TARAUACA Bairro: AC (TRIANGULO / ) Pedidos: 1506…" at bounding box center [558, 277] width 1116 height 554
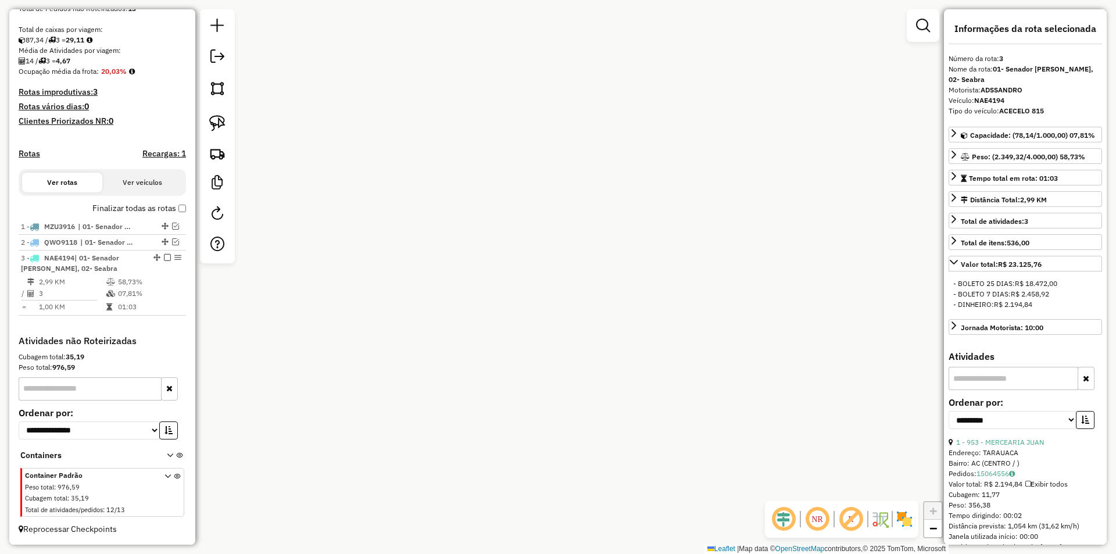
click at [944, 534] on div "**********" at bounding box center [1025, 276] width 163 height 535
click at [932, 530] on span "−" at bounding box center [933, 528] width 8 height 15
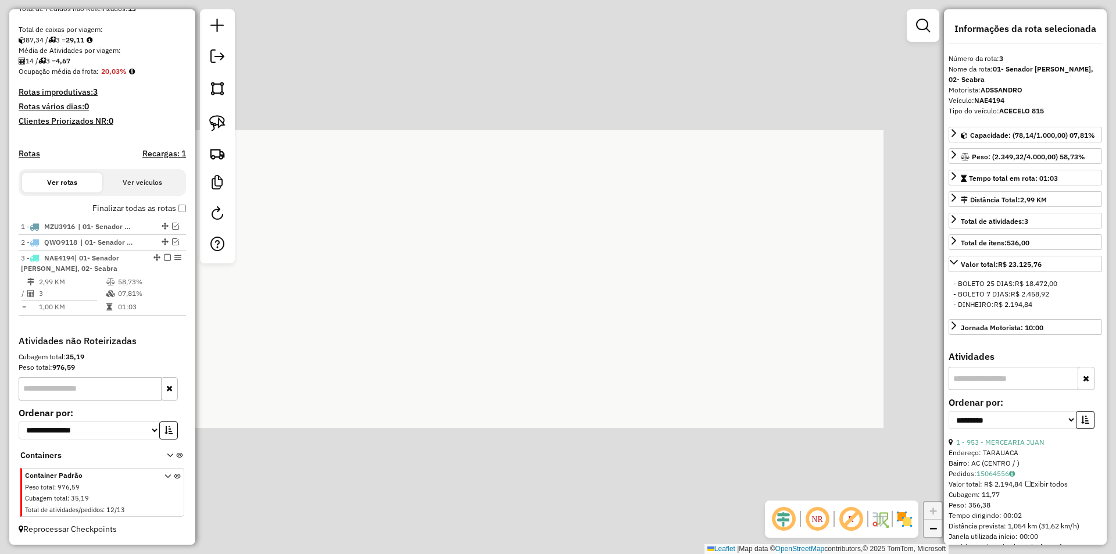
click at [932, 530] on span "−" at bounding box center [933, 528] width 8 height 15
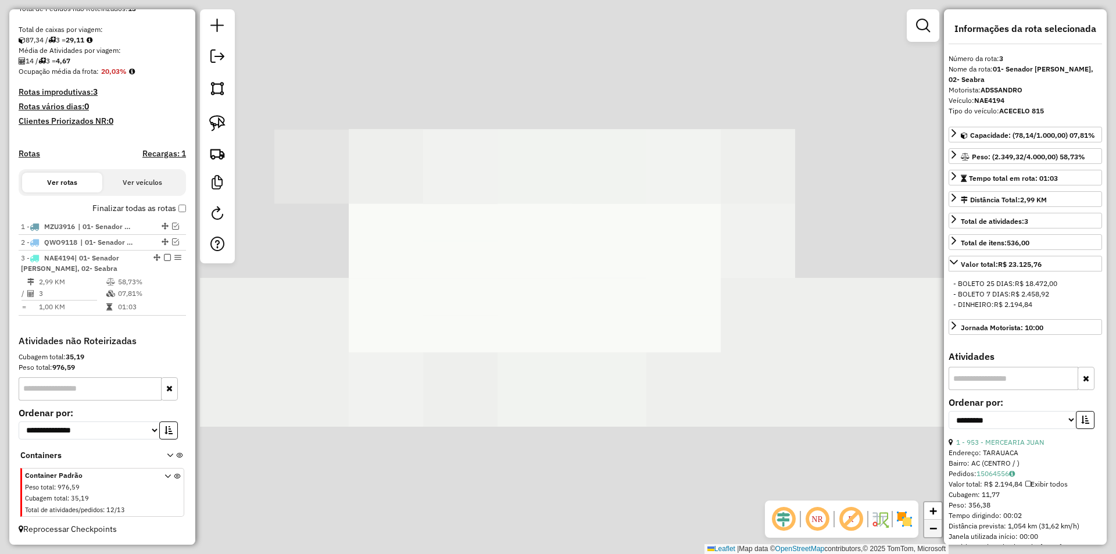
click at [932, 530] on span "−" at bounding box center [933, 528] width 8 height 15
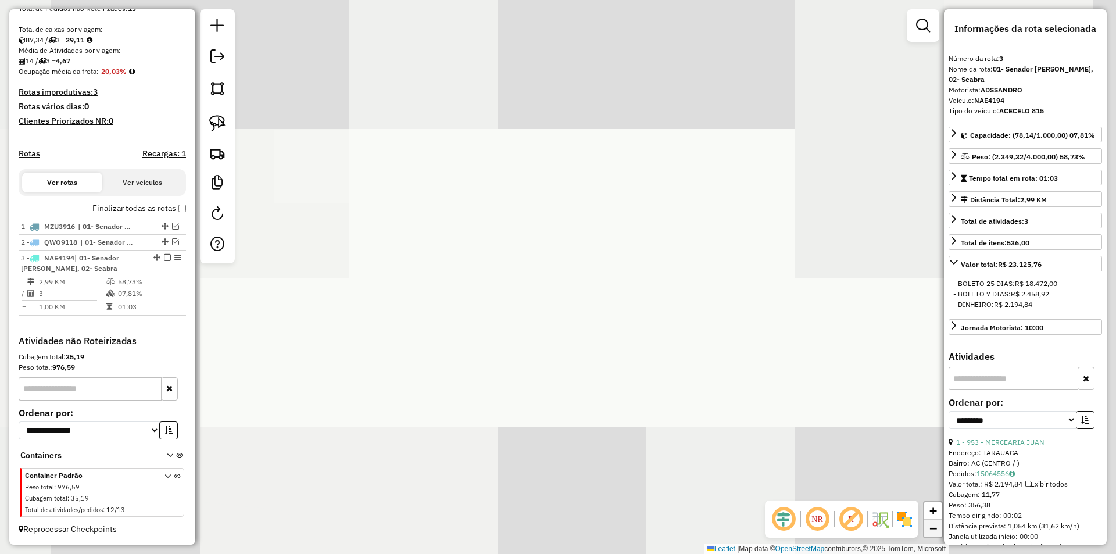
click at [932, 530] on span "−" at bounding box center [933, 528] width 8 height 15
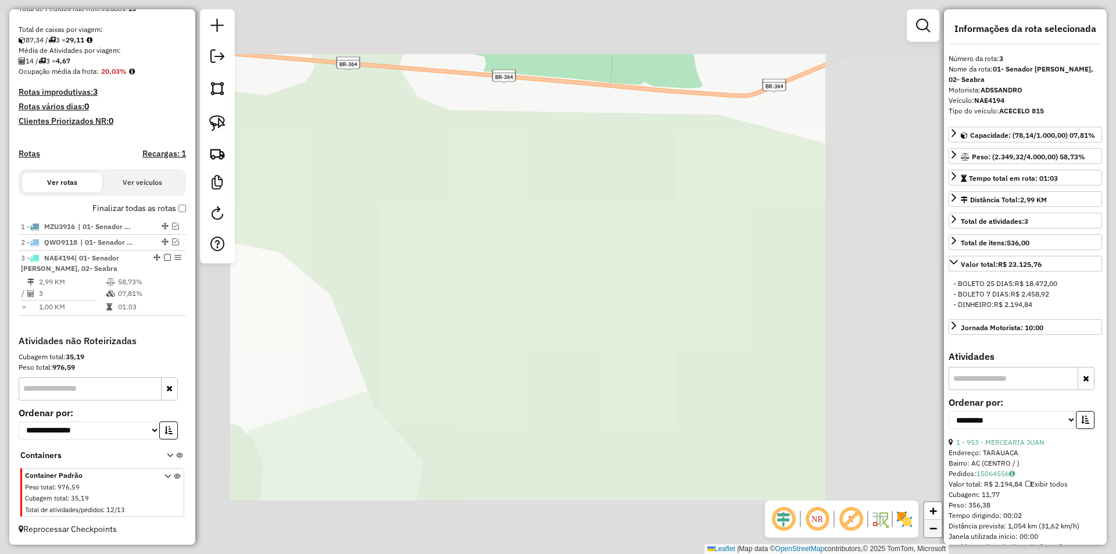
click at [932, 530] on span "−" at bounding box center [933, 528] width 8 height 15
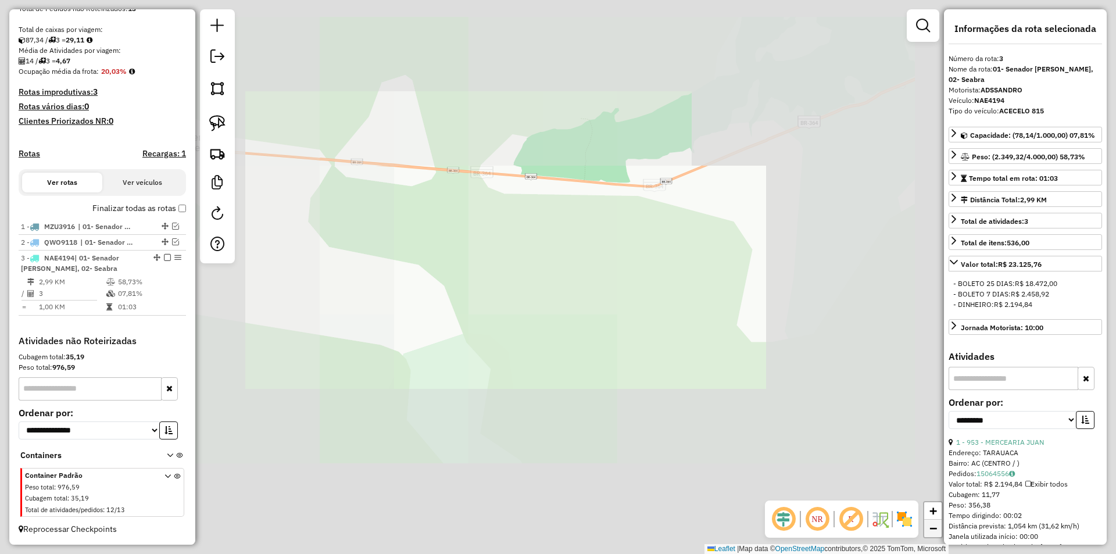
click at [932, 530] on span "−" at bounding box center [933, 528] width 8 height 15
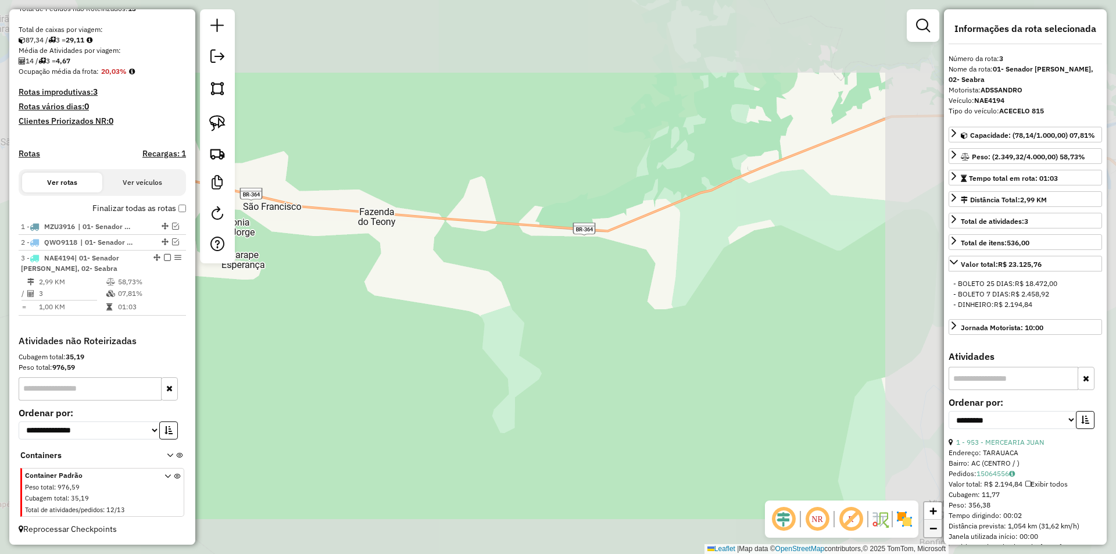
click at [932, 530] on span "−" at bounding box center [933, 528] width 8 height 15
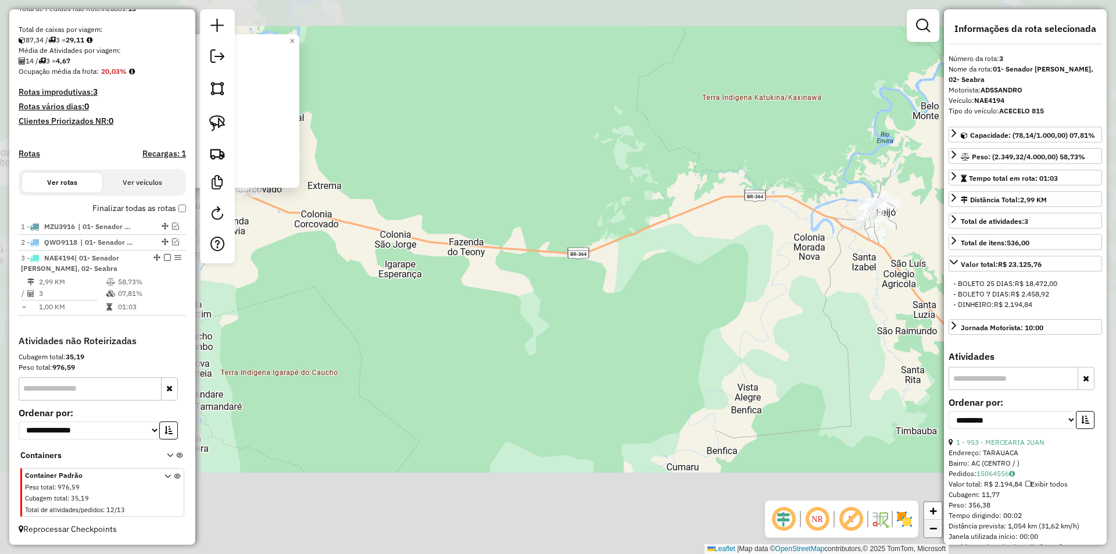
click at [932, 530] on span "−" at bounding box center [933, 528] width 8 height 15
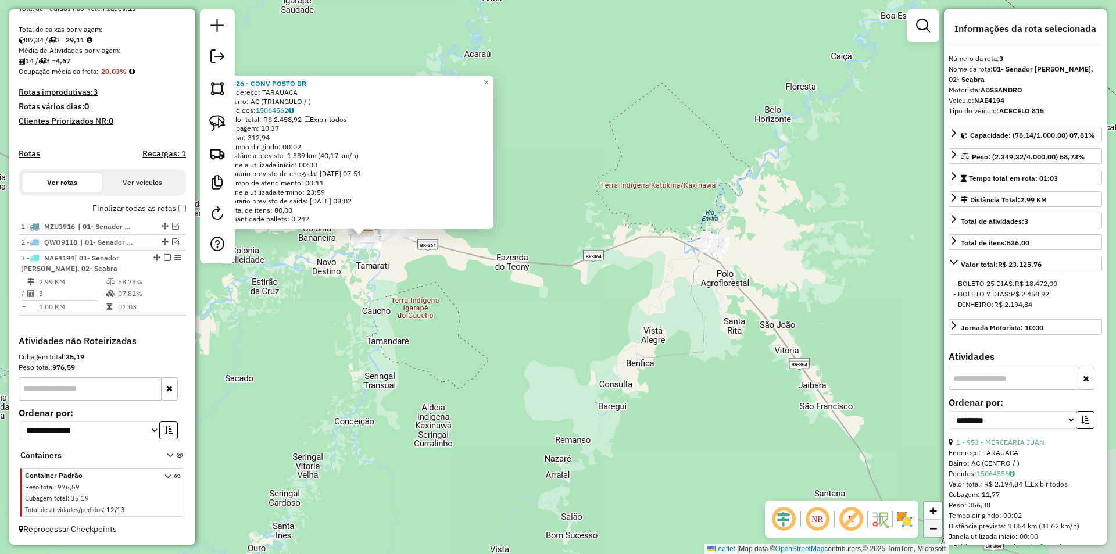
click at [932, 530] on span "−" at bounding box center [933, 528] width 8 height 15
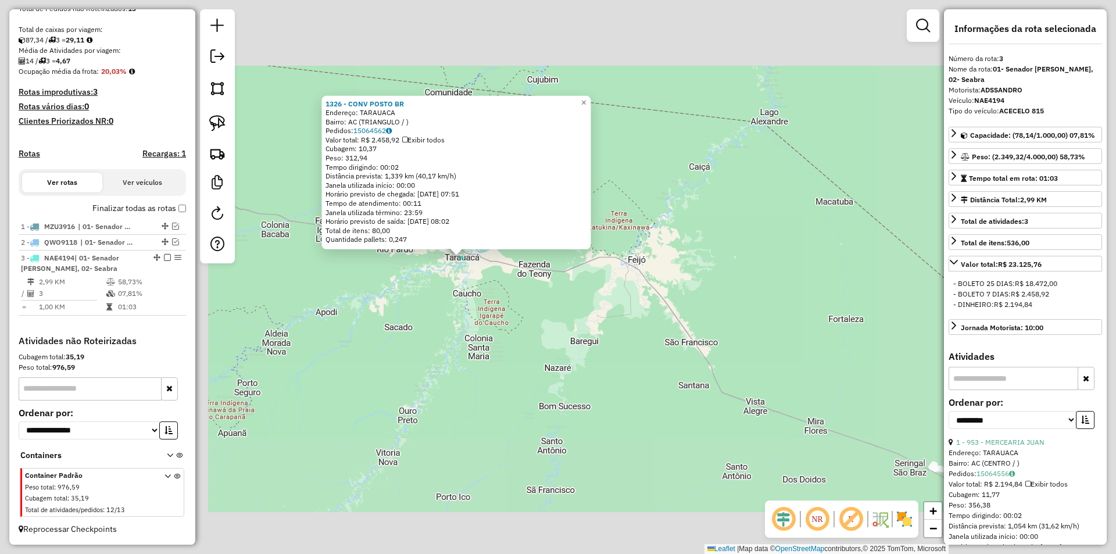
click at [724, 444] on div "1326 - CONV POSTO BR Endereço: TARAUACA Bairro: AC (TRIANGULO / ) Pedidos: 1506…" at bounding box center [558, 277] width 1116 height 554
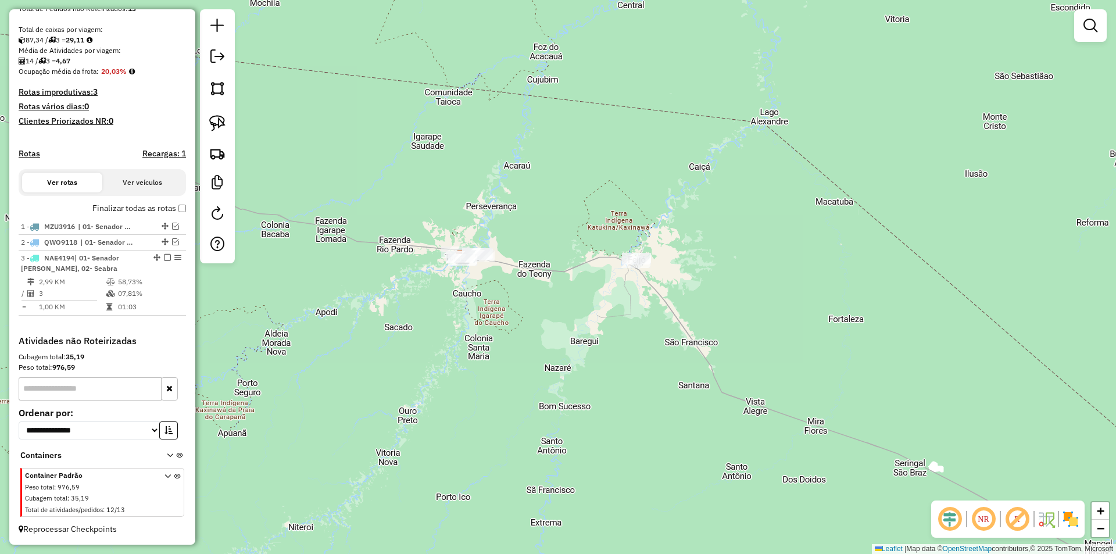
click at [183, 209] on div "Depósito: Juruá Tarauacá Total de rotas: 3 Distância Total: 12,08 km Tempo tota…" at bounding box center [102, 106] width 177 height 457
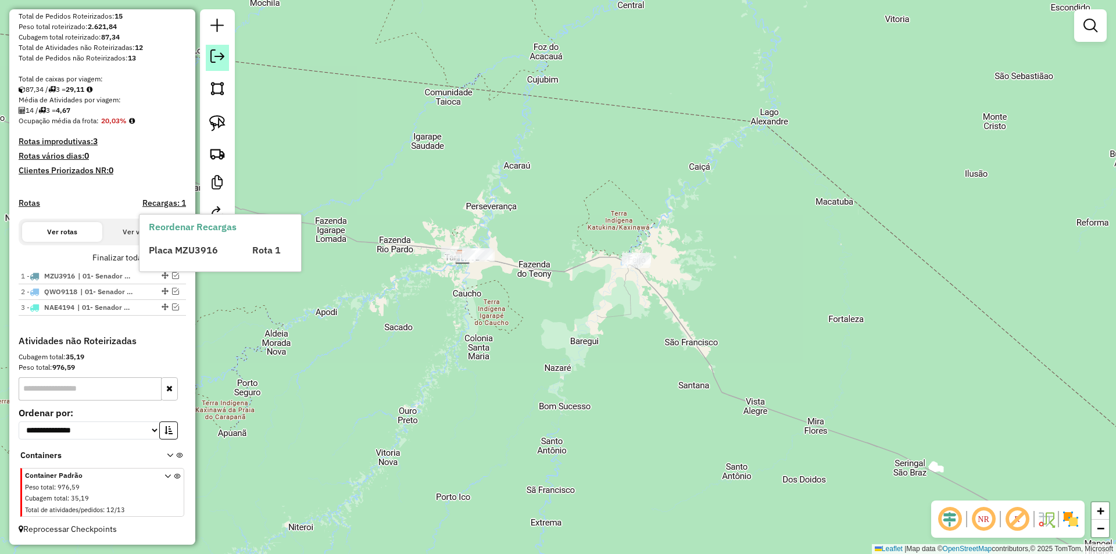
click at [221, 61] on em at bounding box center [217, 56] width 14 height 14
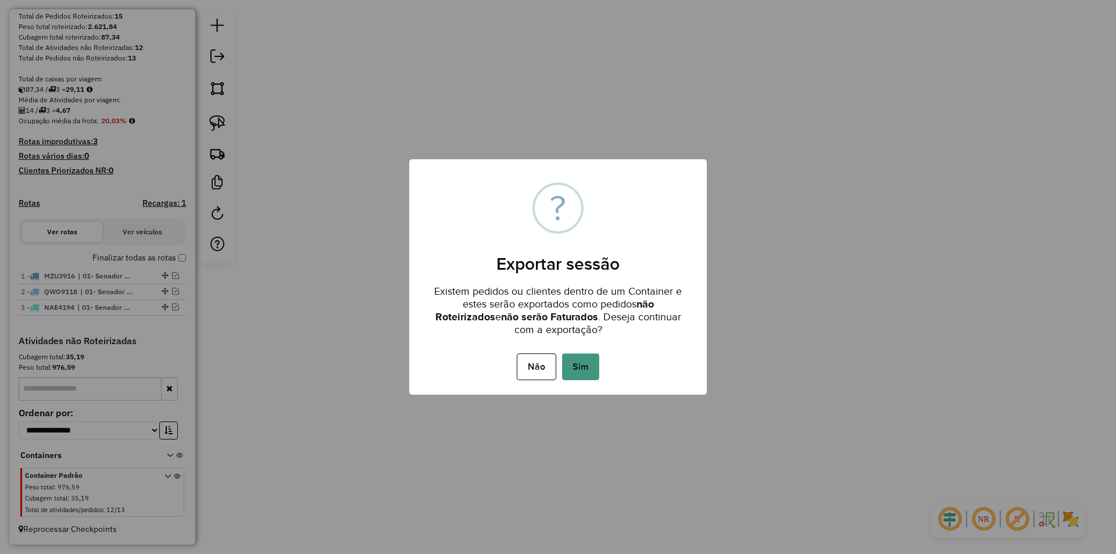
click at [570, 362] on button "Sim" at bounding box center [580, 366] width 37 height 27
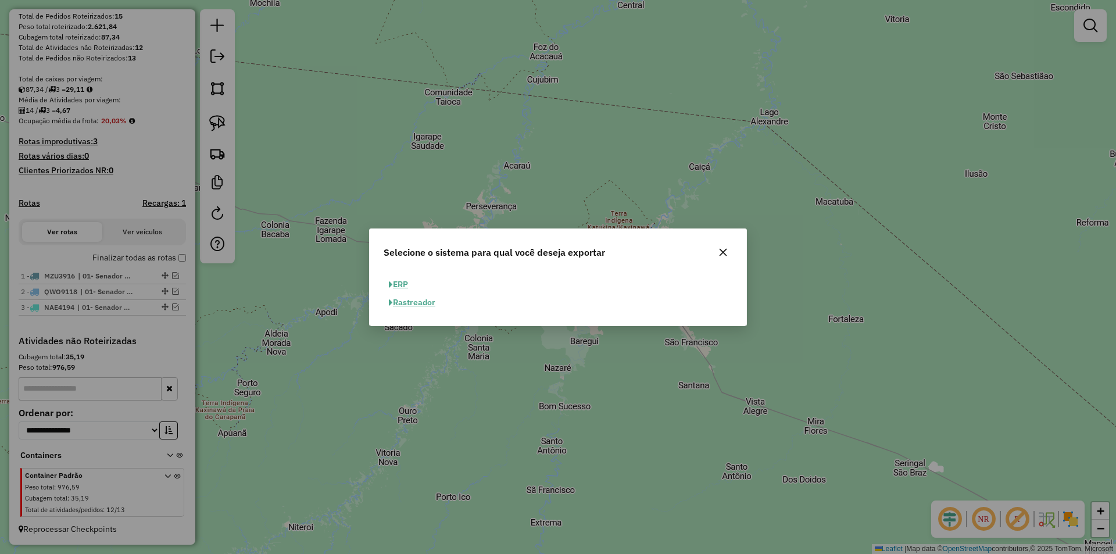
click at [392, 277] on button "ERP" at bounding box center [399, 284] width 30 height 18
select select "**"
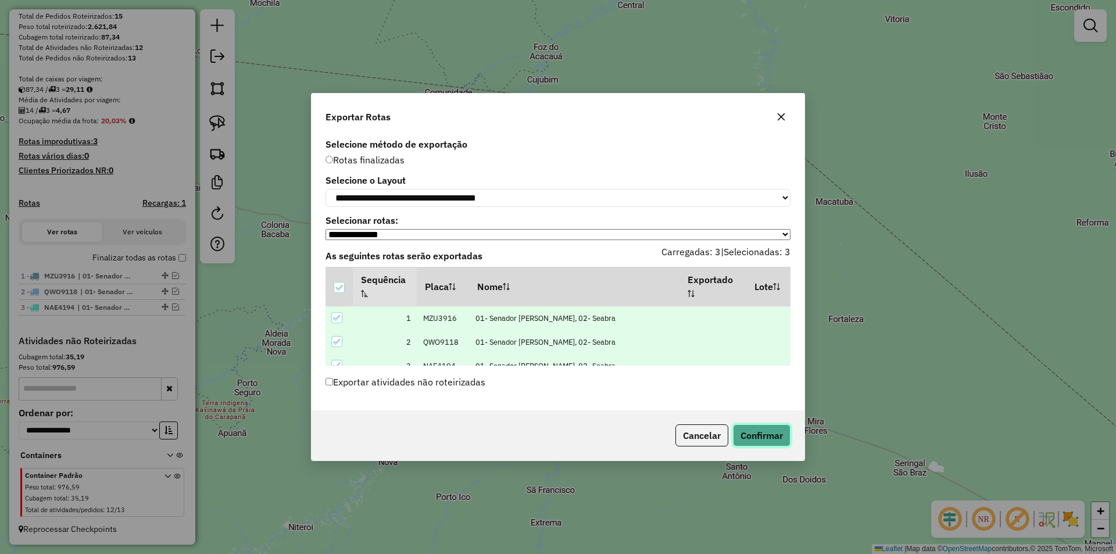
click at [770, 438] on button "Confirmar" at bounding box center [762, 435] width 58 height 22
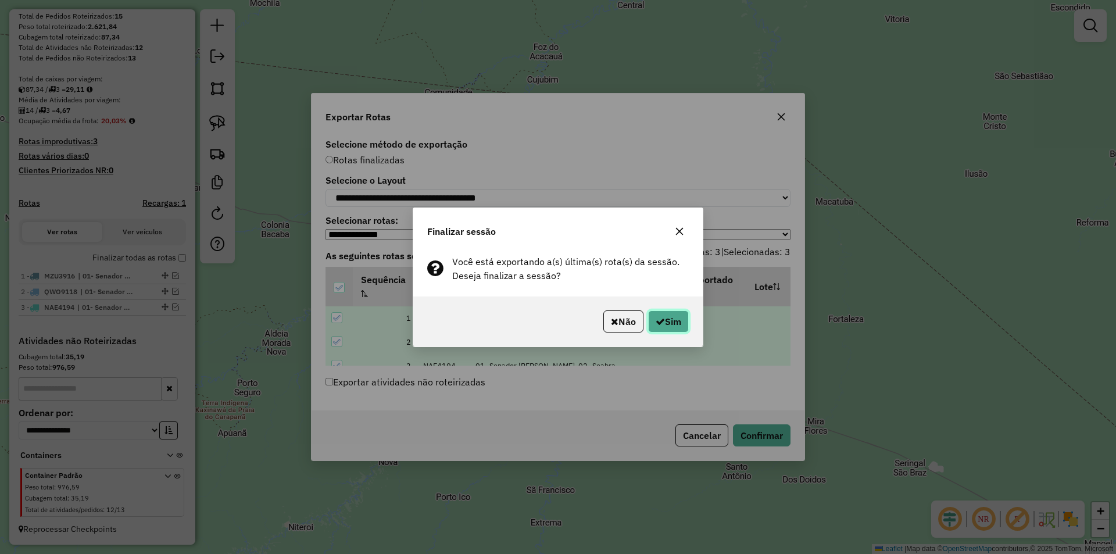
click at [669, 332] on button "Sim" at bounding box center [668, 321] width 41 height 22
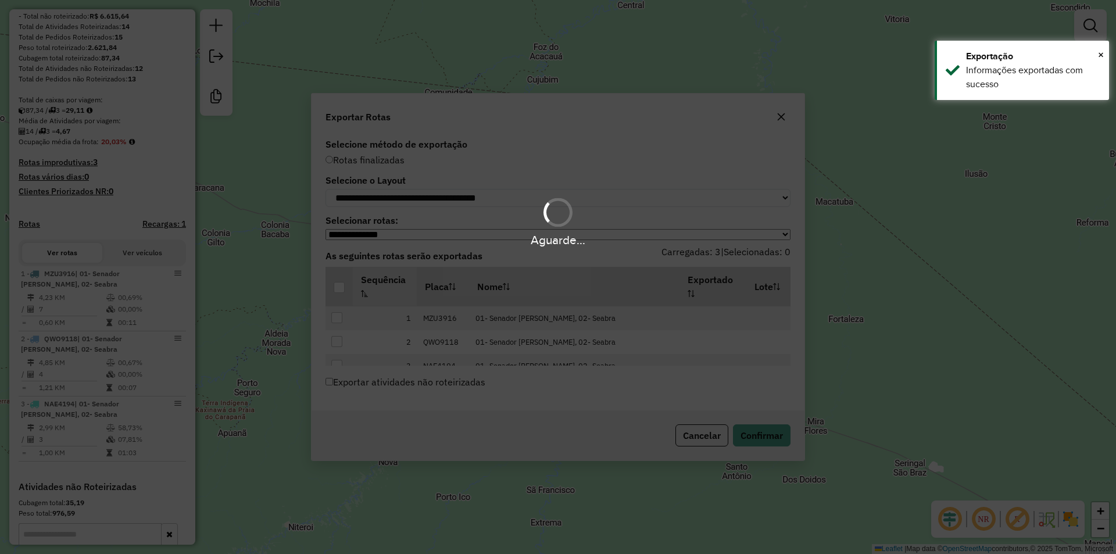
scroll to position [222, 0]
